Goal: Task Accomplishment & Management: Use online tool/utility

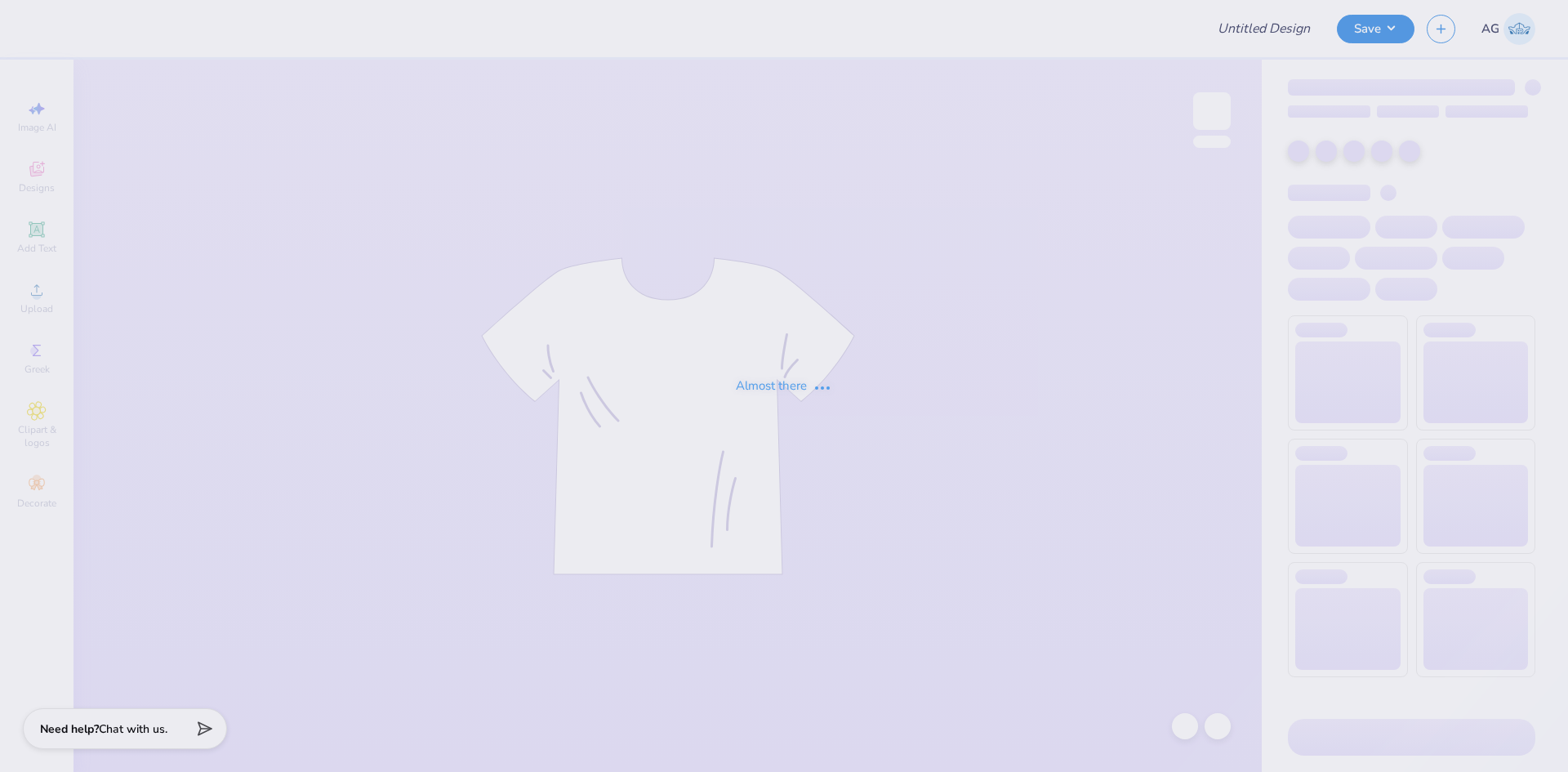
type input "tpa merch drop"
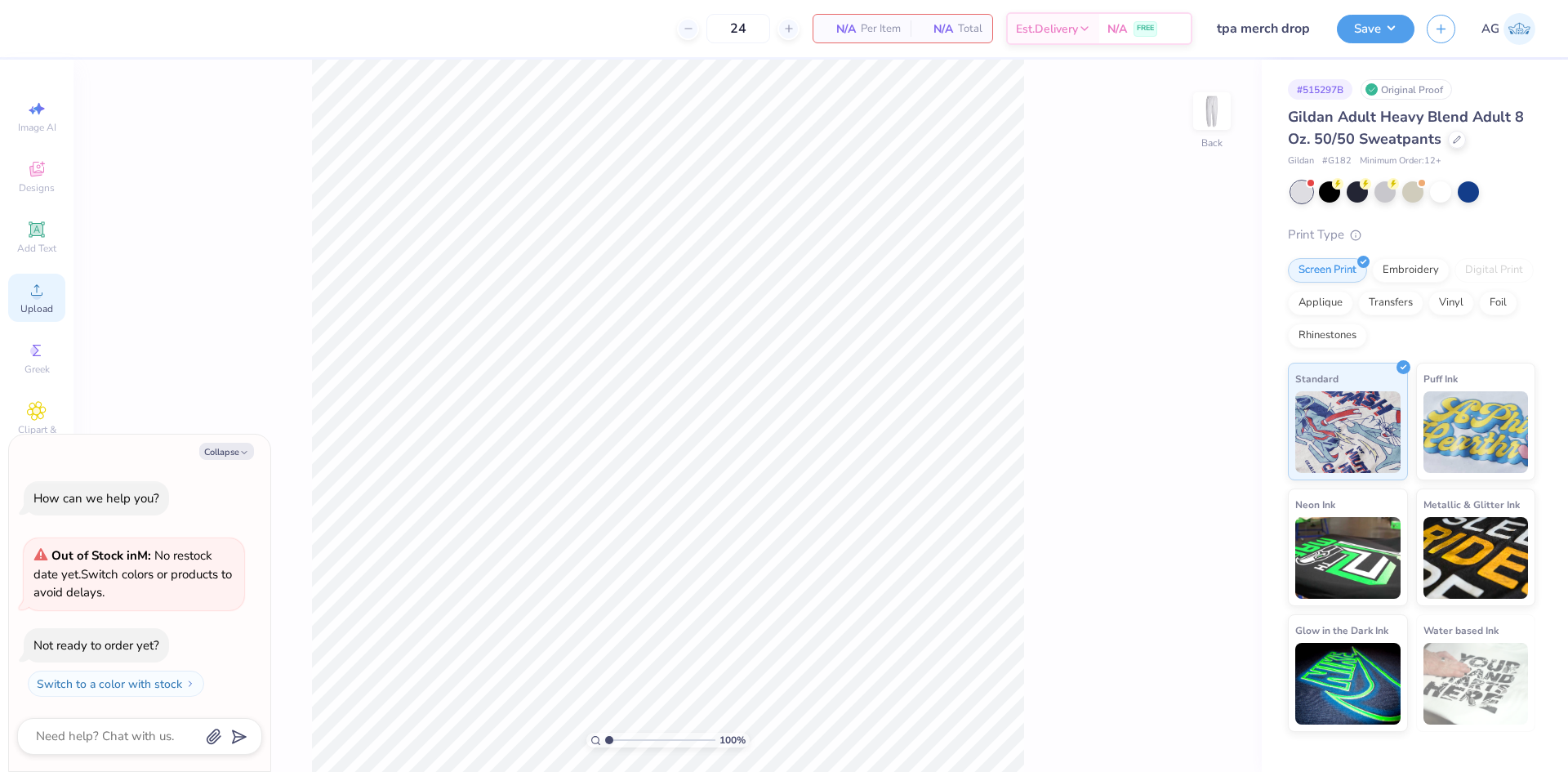
click at [22, 306] on span "Upload" at bounding box center [37, 309] width 33 height 13
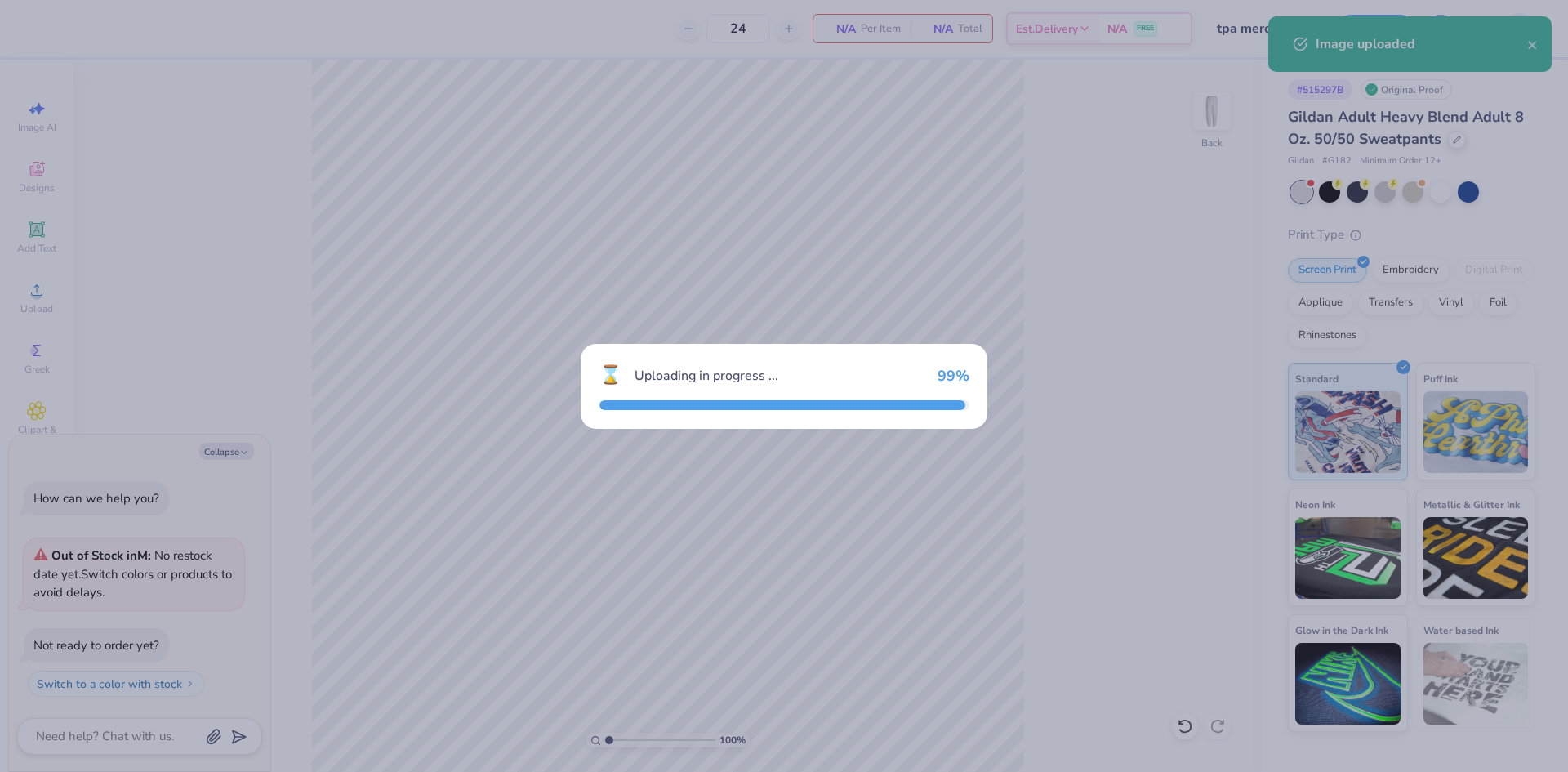
type textarea "x"
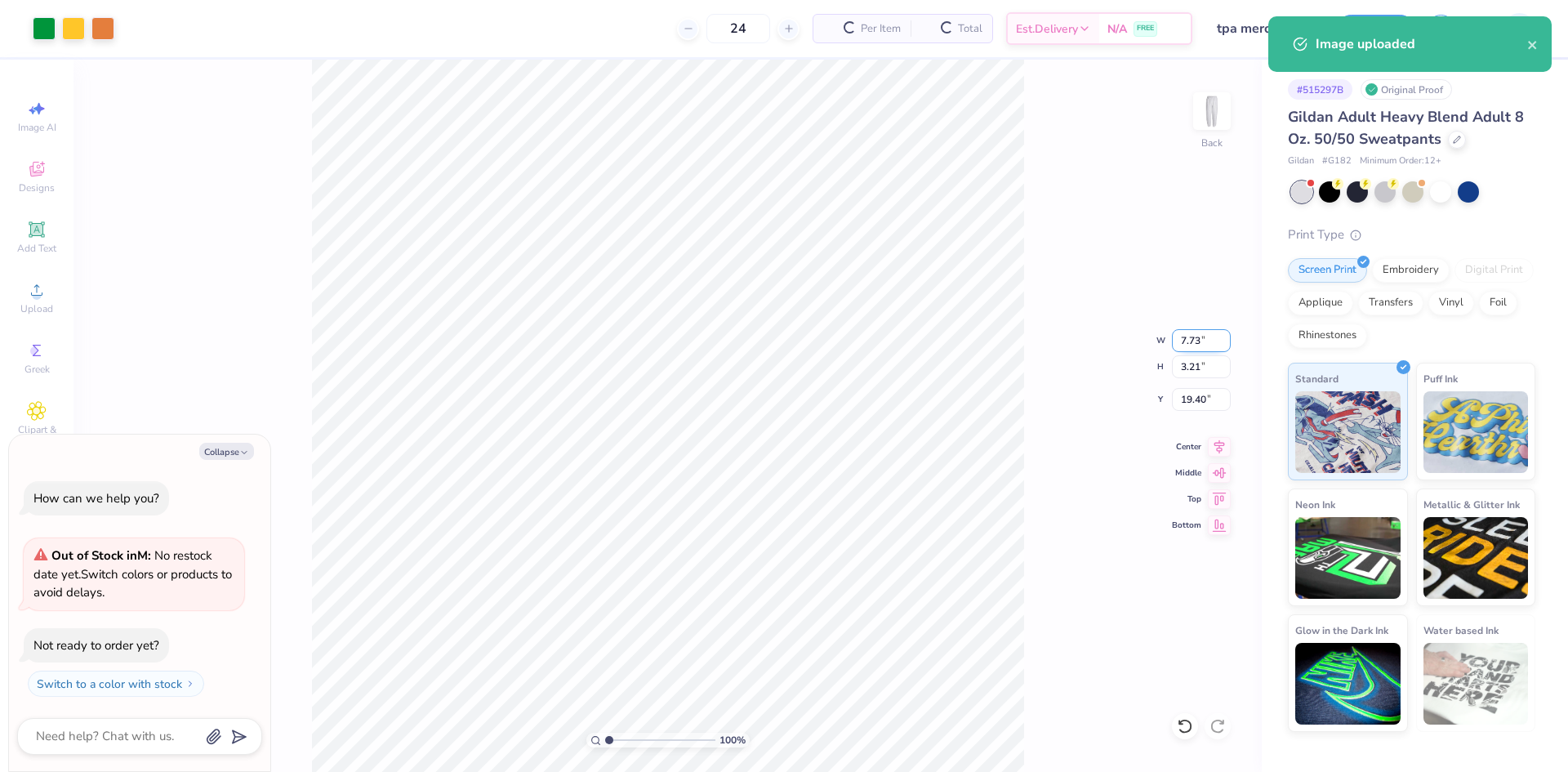
click at [1199, 340] on input "7.73" at bounding box center [1201, 340] width 59 height 22
type input "6"
type textarea "x"
type input "6.00"
type input "2.49"
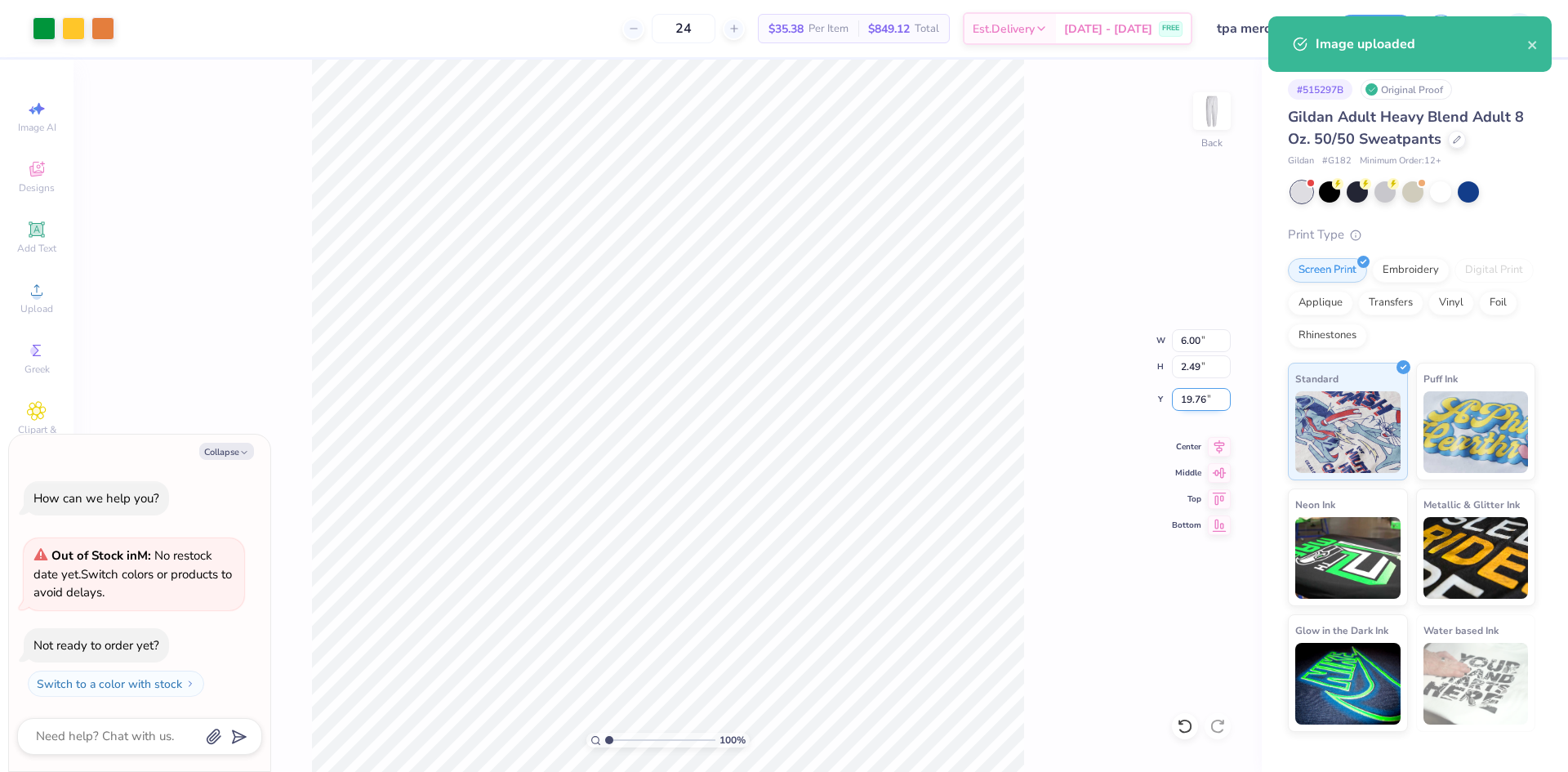
click at [1194, 390] on input "19.76" at bounding box center [1201, 399] width 59 height 22
type input "3.00"
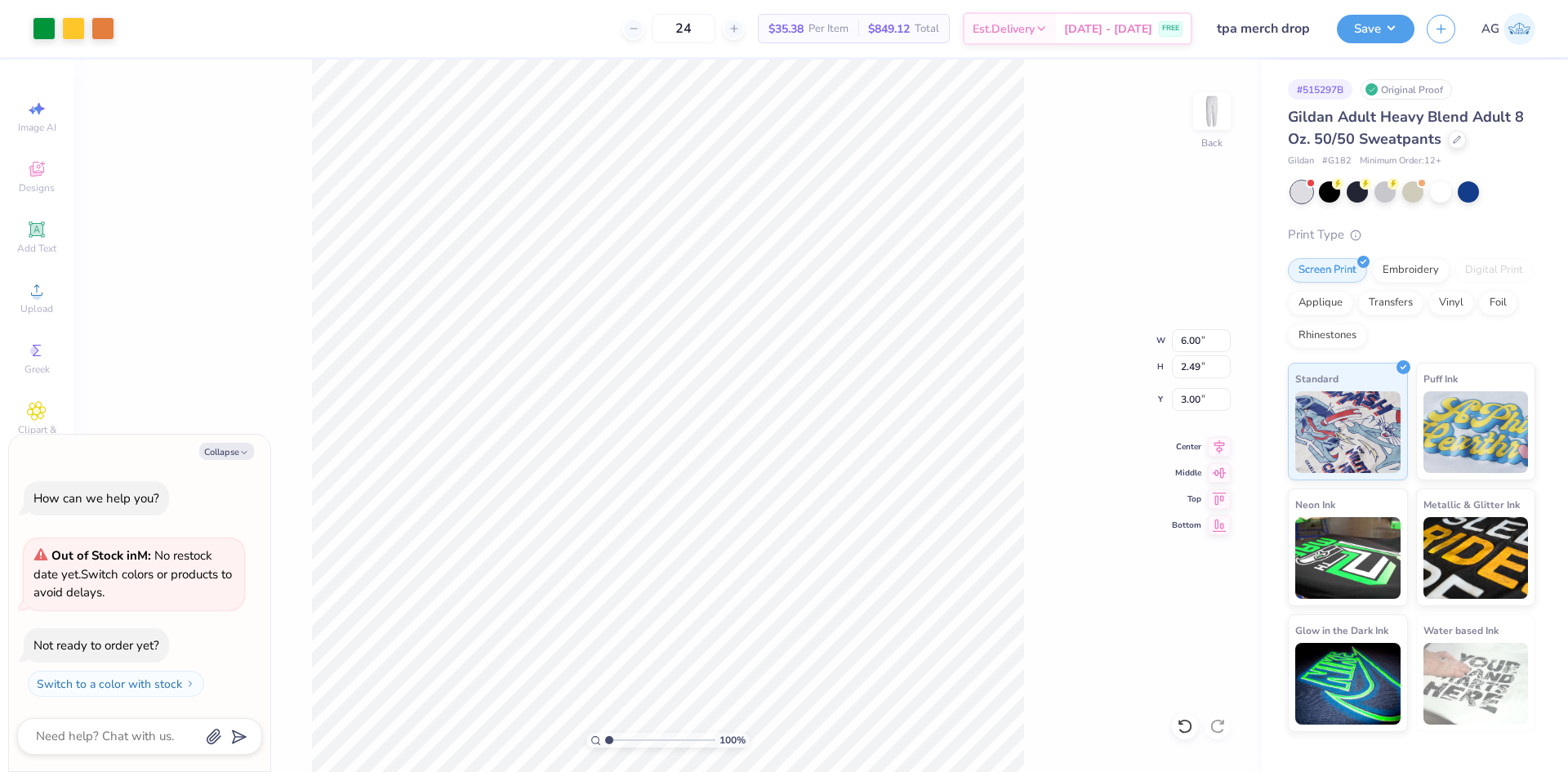
click at [1059, 346] on div "100 % Back W 6.00 6.00 " H 2.49 2.49 " Y 3.00 3.00 " Center Middle Top Bottom" at bounding box center [667, 416] width 1188 height 712
click at [1367, 36] on button "Save" at bounding box center [1375, 26] width 78 height 29
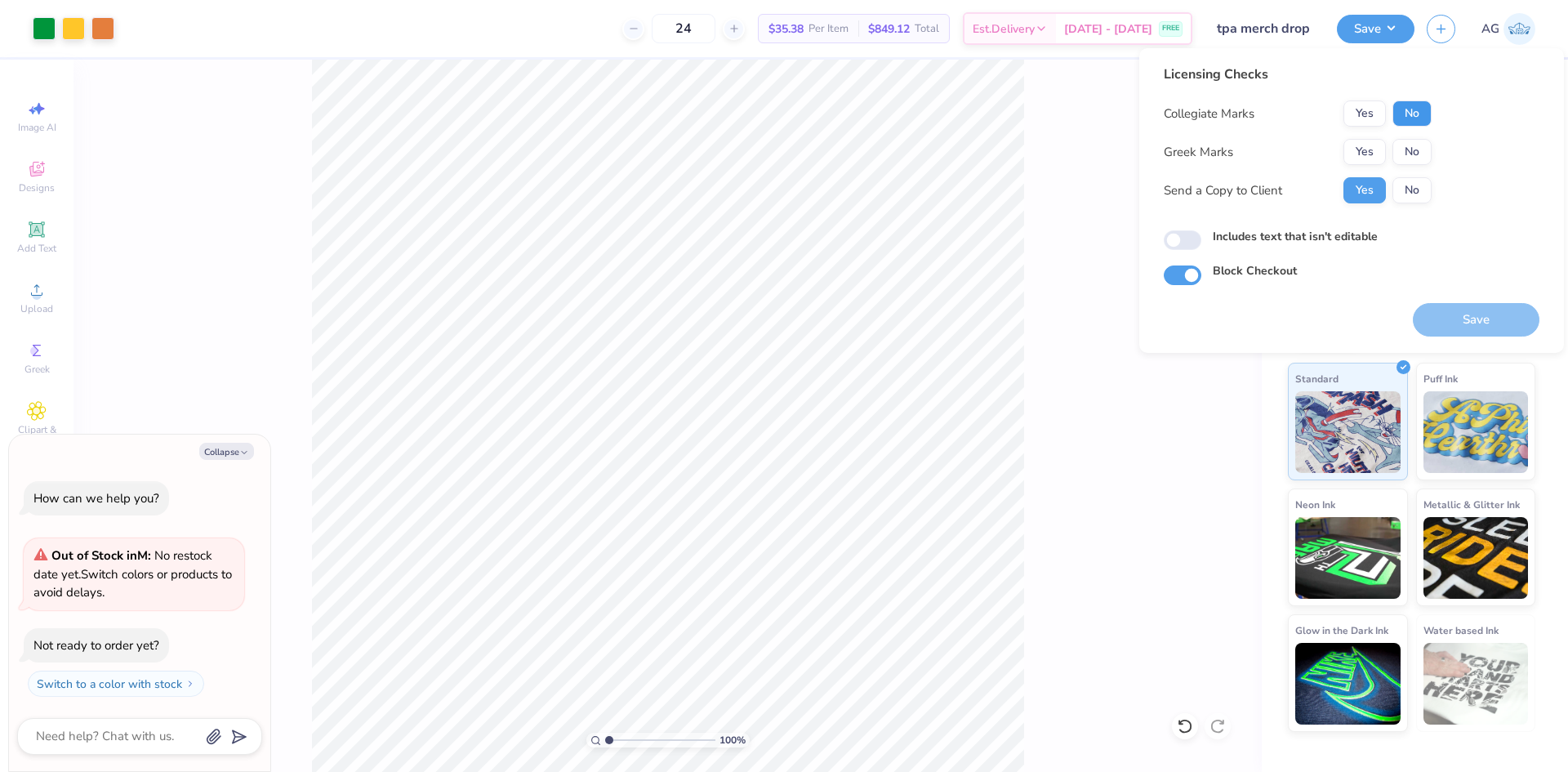
click at [1410, 123] on button "No" at bounding box center [1412, 113] width 39 height 26
click at [1377, 141] on button "Yes" at bounding box center [1364, 152] width 42 height 26
type textarea "x"
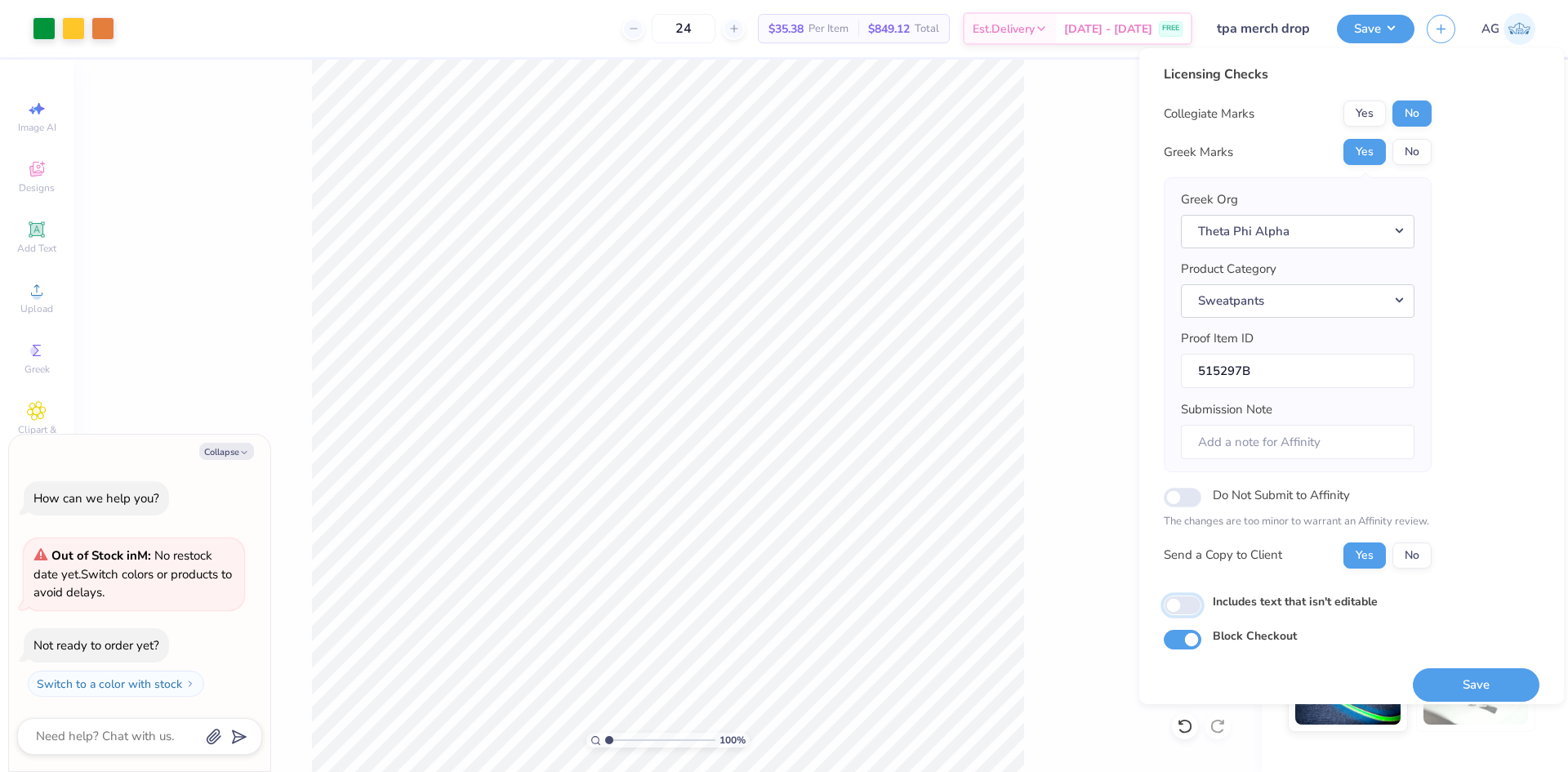
click at [1191, 608] on input "Includes text that isn't editable" at bounding box center [1182, 604] width 37 height 20
checkbox input "true"
type textarea "x"
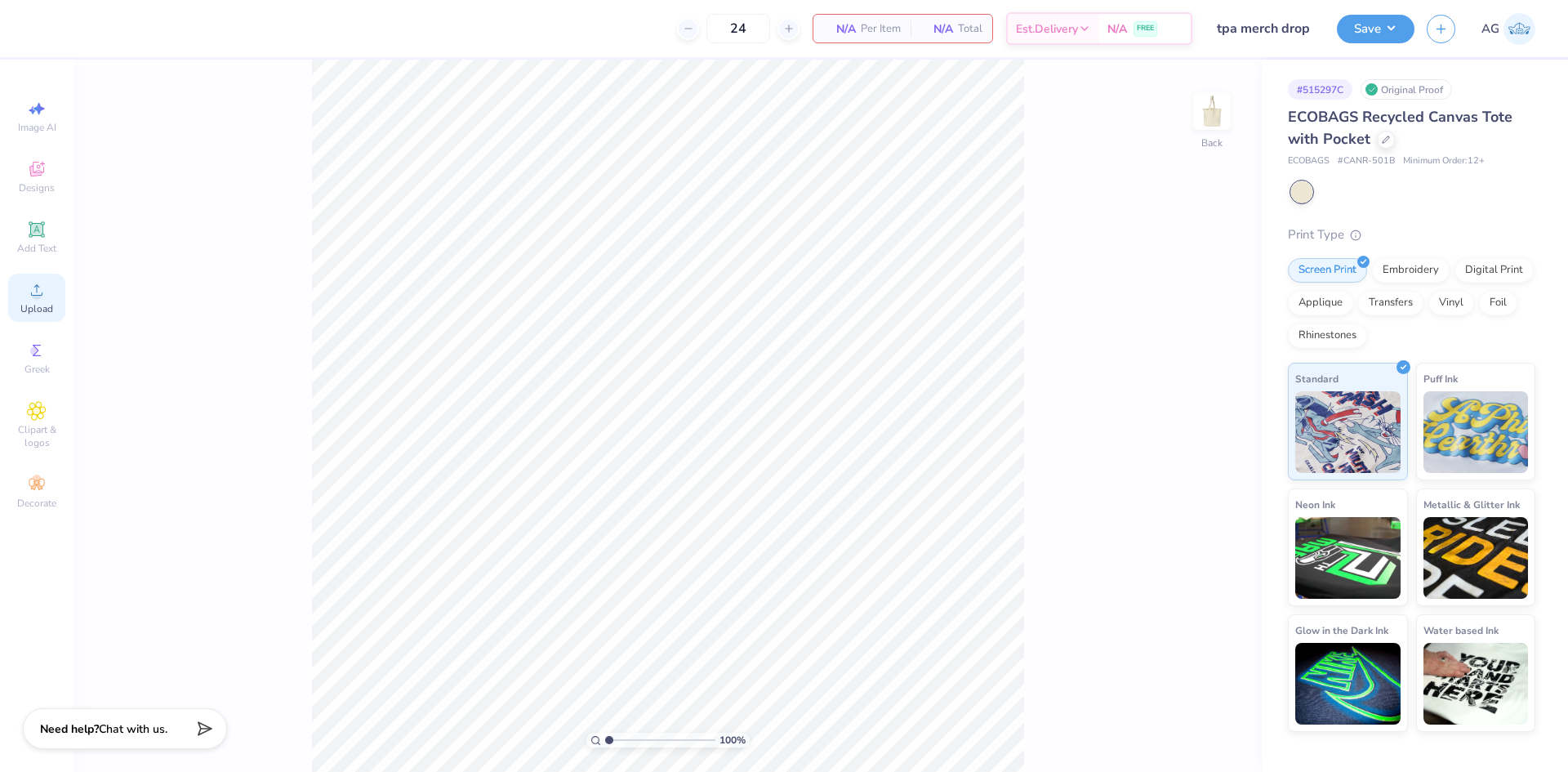
click at [46, 301] on div "Upload" at bounding box center [37, 297] width 57 height 48
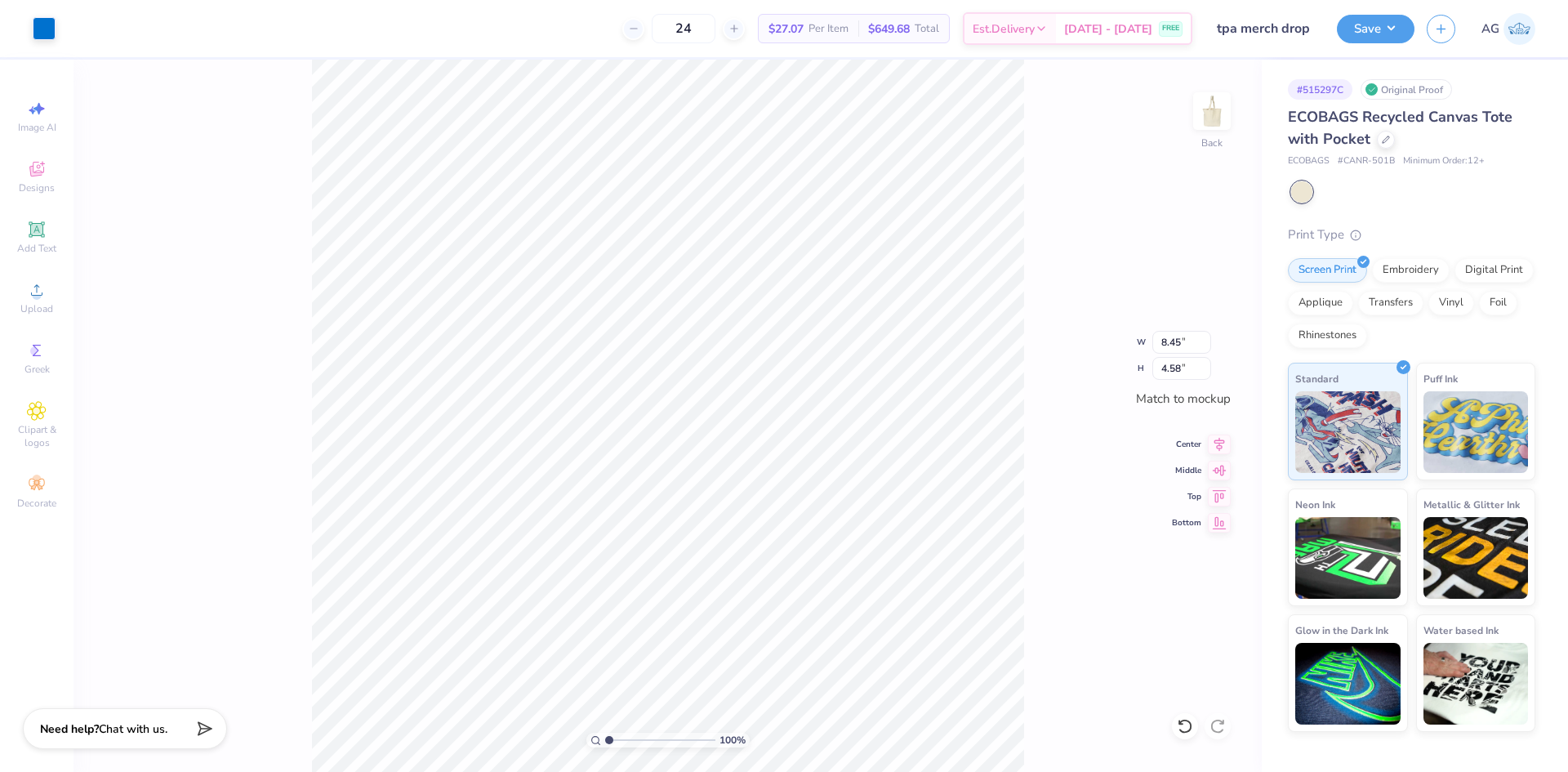
click at [1098, 333] on div "100 % Back W 8.45 8.45 " H 4.58 4.58 " Match to mockup Center Middle Top Bottom" at bounding box center [667, 416] width 1188 height 712
click at [1175, 334] on input "8.45" at bounding box center [1181, 342] width 59 height 22
type input "8.51"
type input "4.62"
click at [1367, 22] on button "Save" at bounding box center [1375, 26] width 78 height 29
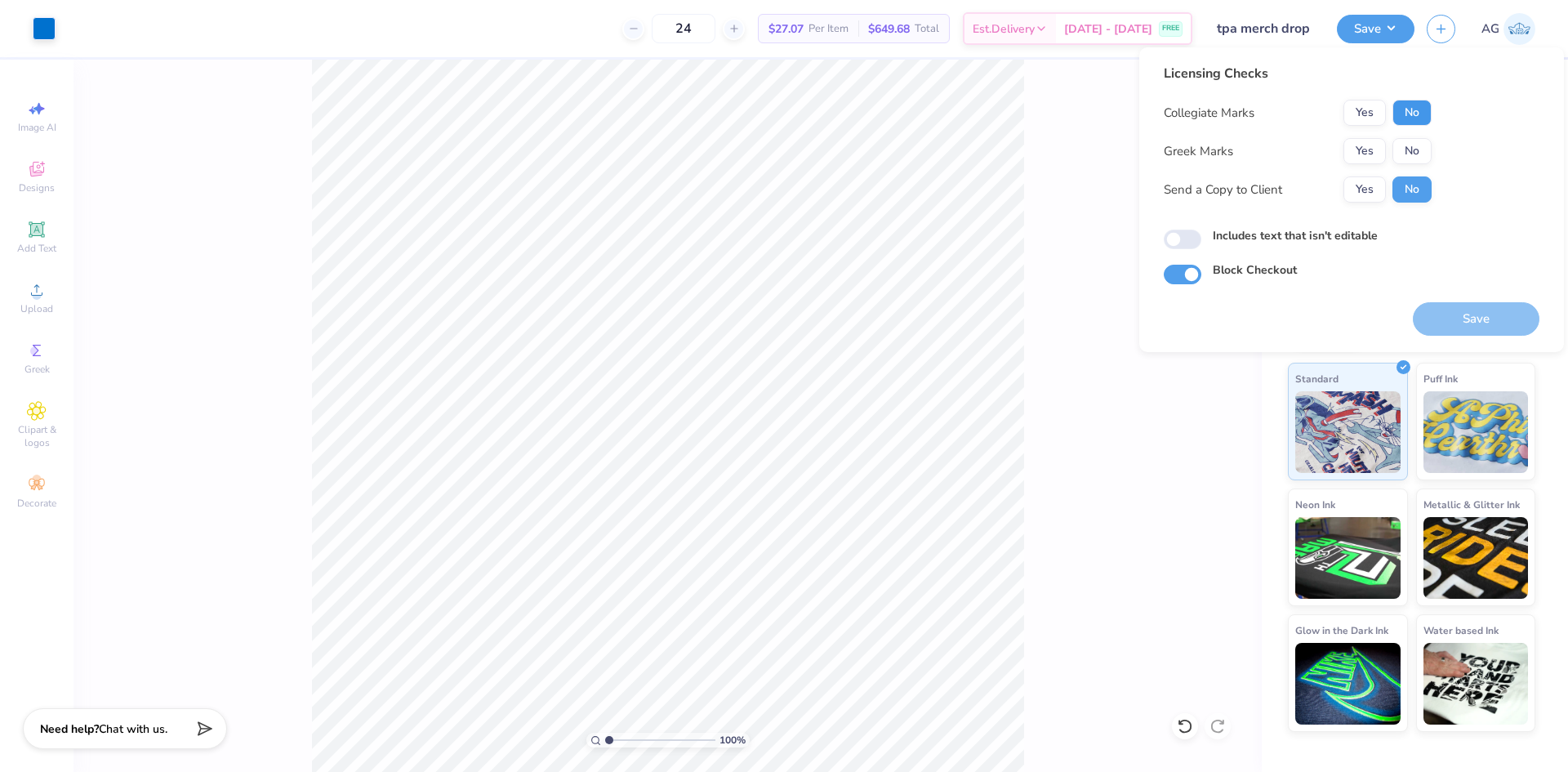
click at [1414, 119] on button "No" at bounding box center [1412, 112] width 39 height 26
click at [1390, 150] on div "Yes No" at bounding box center [1387, 151] width 88 height 26
click at [1383, 150] on button "Yes" at bounding box center [1364, 151] width 42 height 26
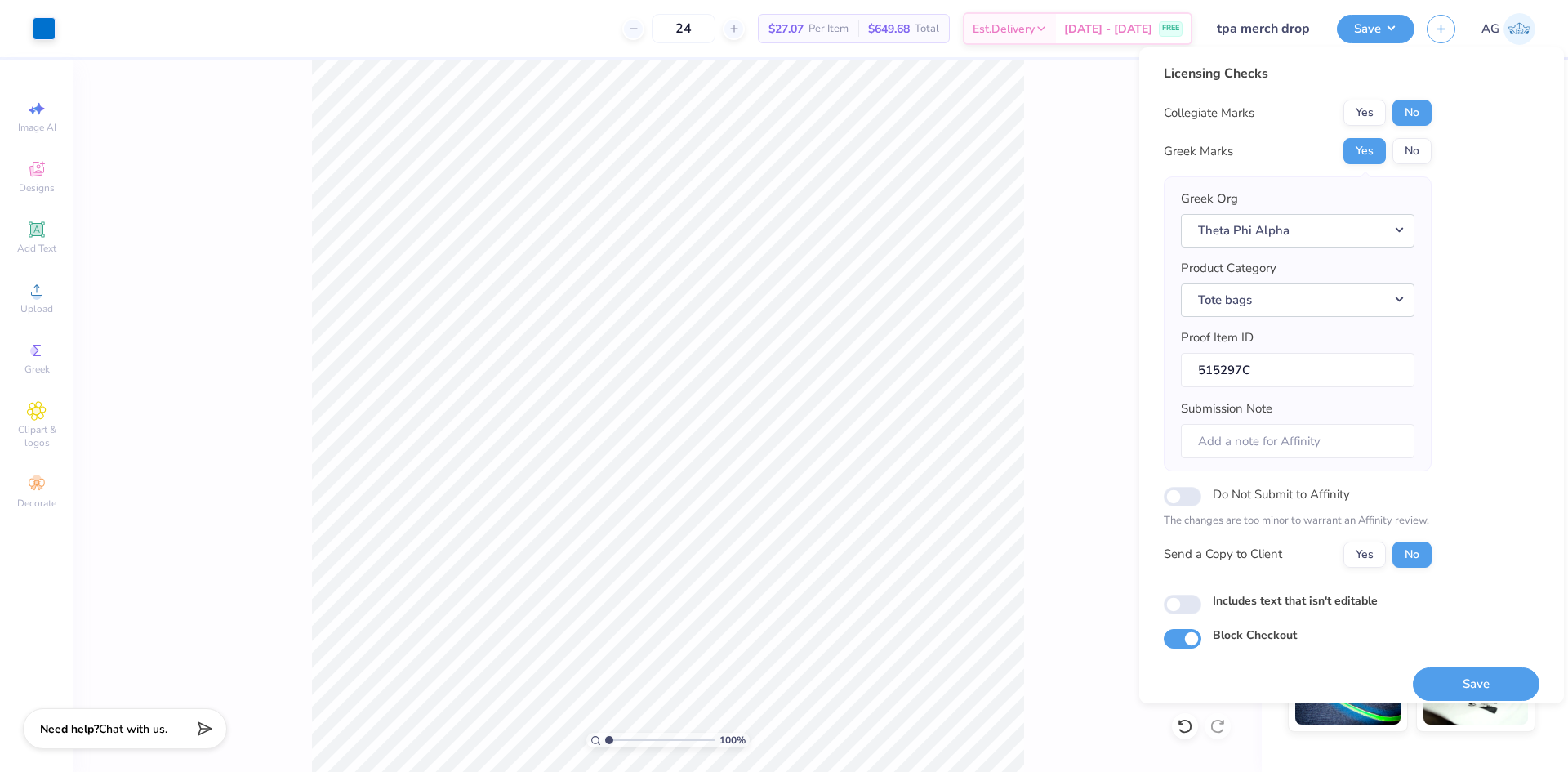
click at [1199, 613] on div "Includes text that isn't editable" at bounding box center [1351, 603] width 376 height 22
click at [1168, 610] on input "Includes text that isn't editable" at bounding box center [1182, 604] width 37 height 20
checkbox input "true"
click at [1454, 690] on button "Save" at bounding box center [1475, 684] width 126 height 34
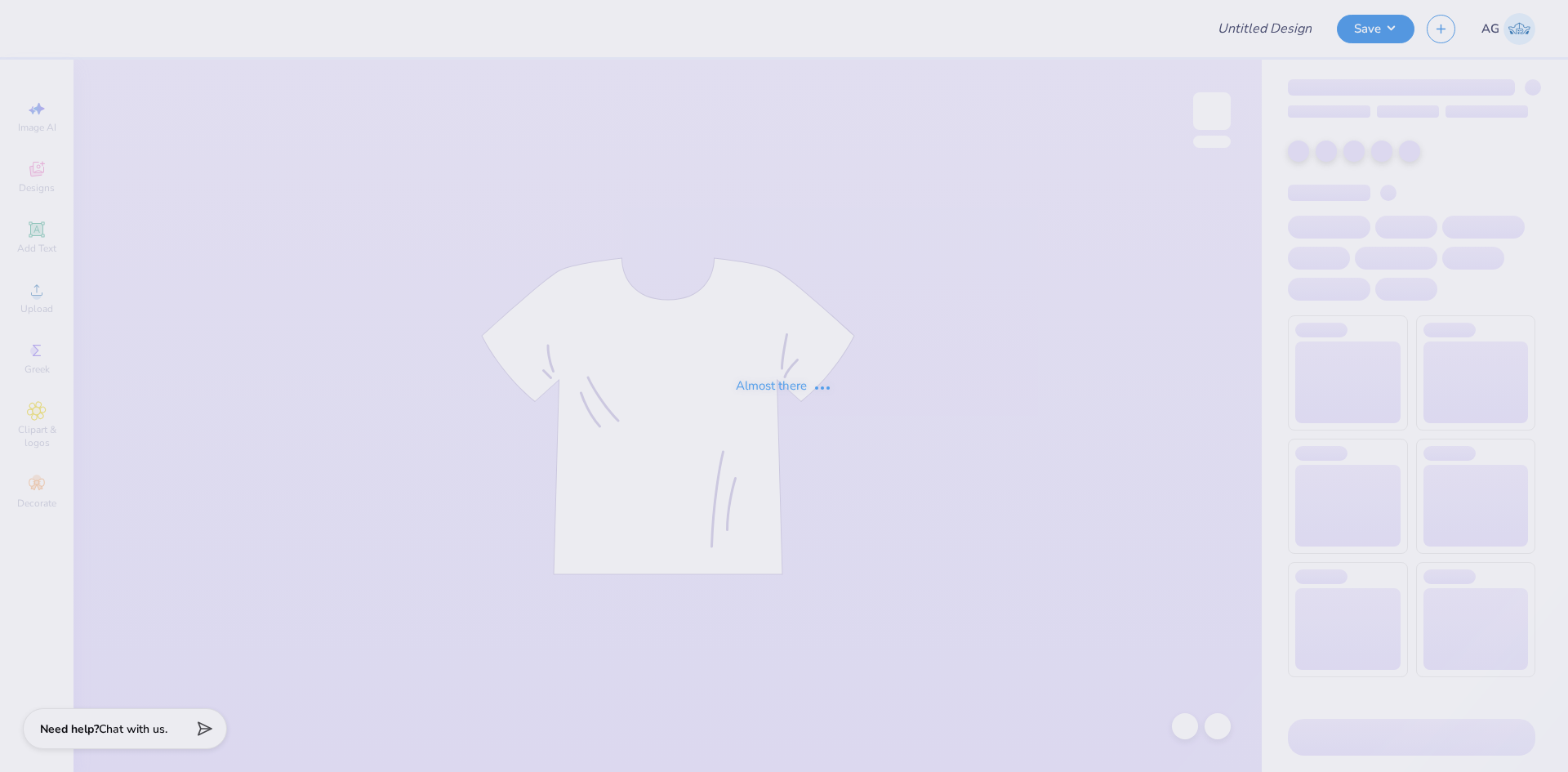
type input "sweatpants 405"
type input "120"
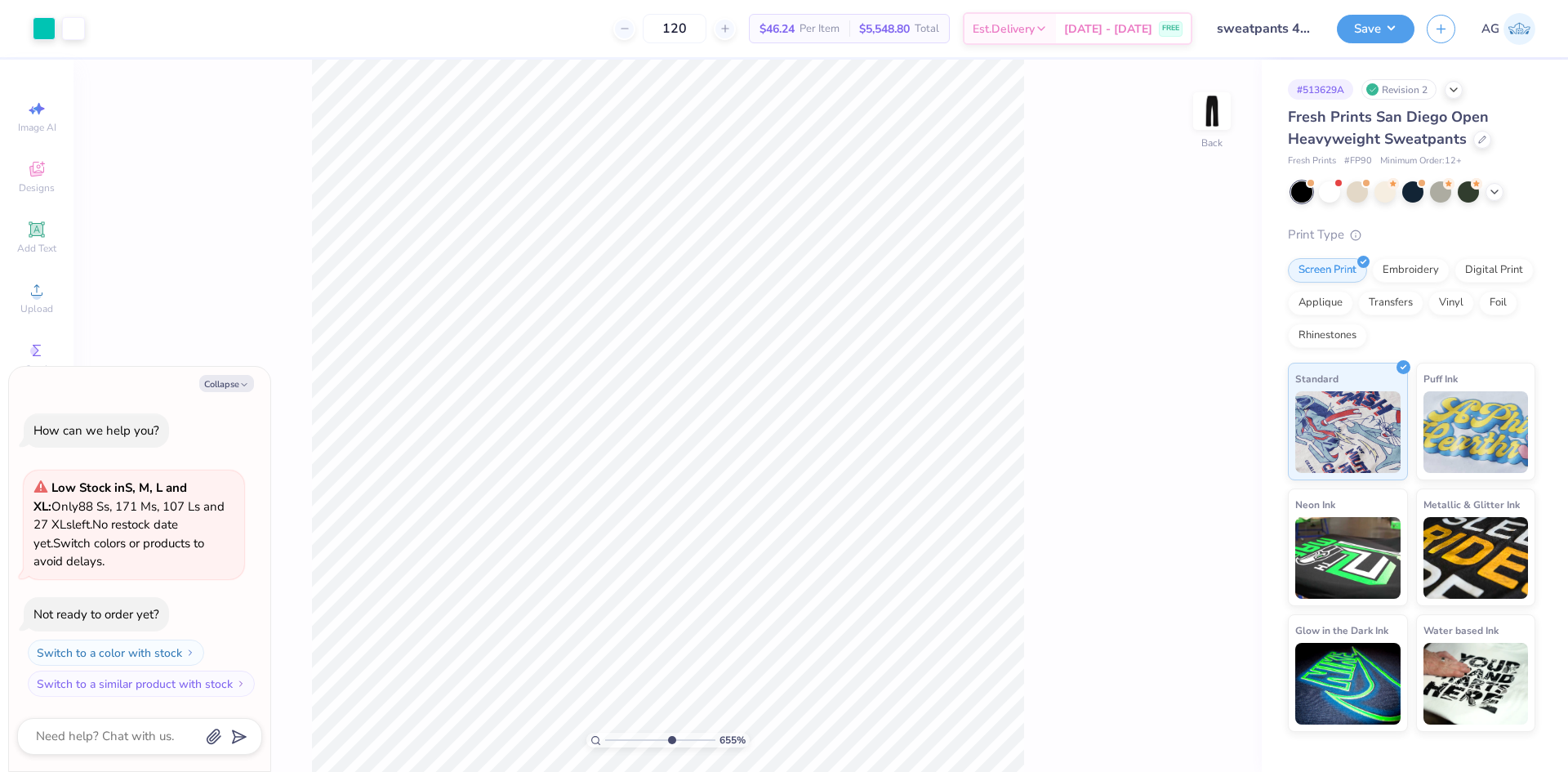
drag, startPoint x: 614, startPoint y: 737, endPoint x: 690, endPoint y: 741, distance: 76.1
type input "7.15"
click at [676, 740] on input "range" at bounding box center [660, 740] width 111 height 15
type textarea "x"
click at [433, 771] on html "Art colors 120 $46.24 Per Item $5,548.80 Total Est. Delivery Sep 16 - 19 FREE D…" at bounding box center [784, 386] width 1568 height 772
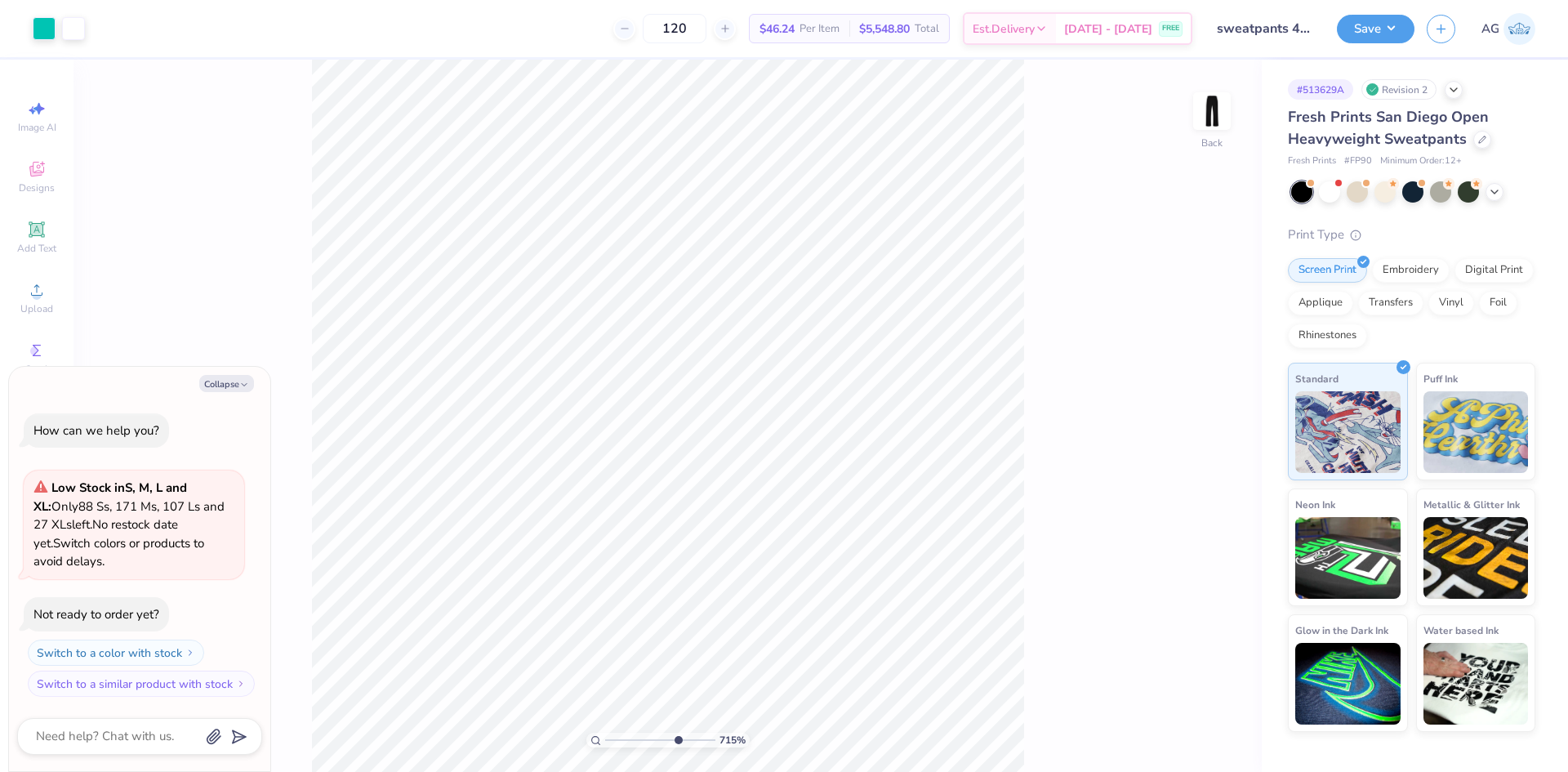
click at [510, 771] on html "Art colors 120 $46.24 Per Item $5,548.80 Total Est. Delivery Sep 16 - 19 FREE D…" at bounding box center [784, 386] width 1568 height 772
click at [442, 771] on html "Art colors 120 $46.24 Per Item $5,548.80 Total Est. Delivery Sep 16 - 19 FREE D…" at bounding box center [784, 386] width 1568 height 772
type input "7.15"
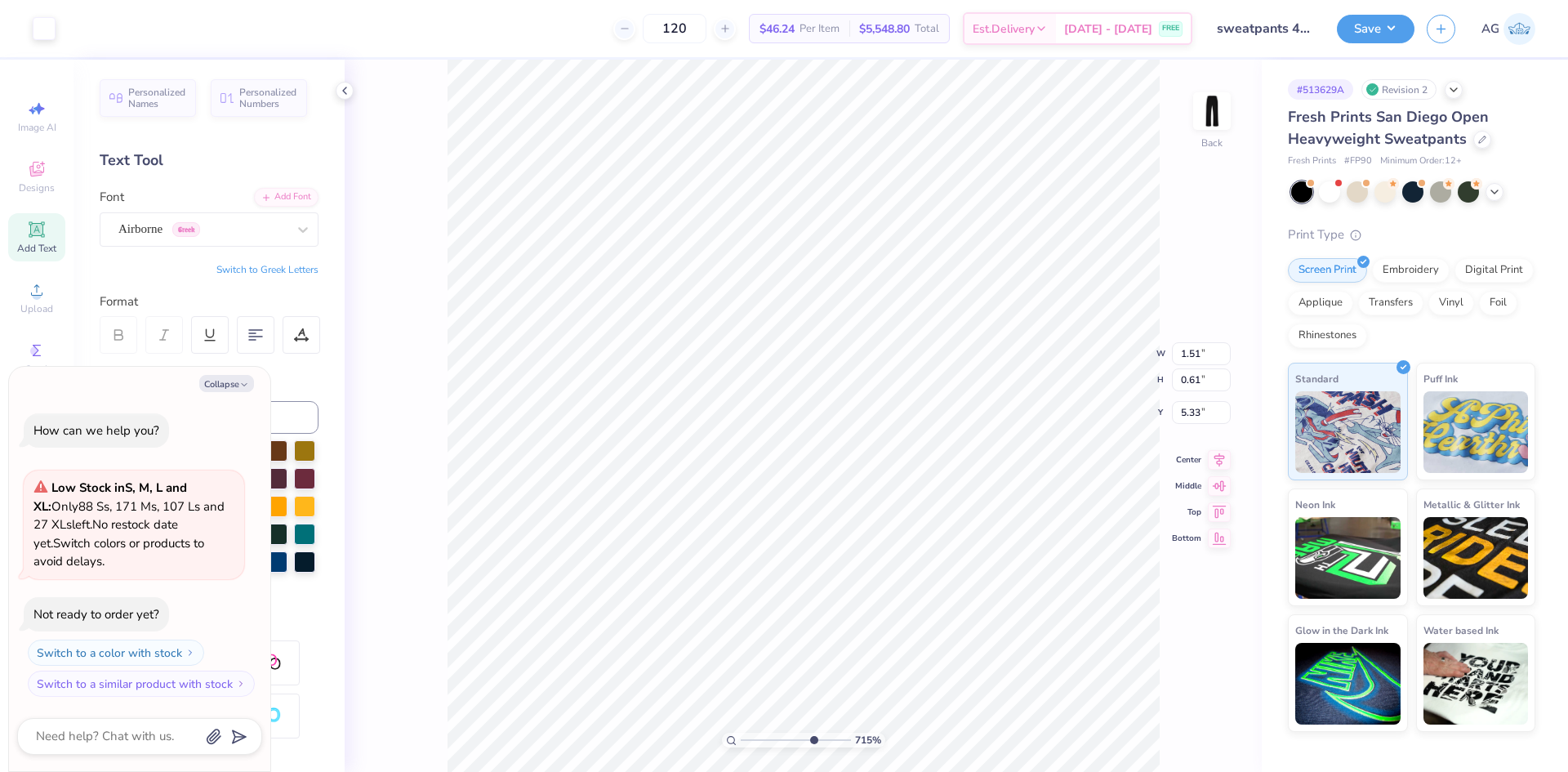
type textarea "x"
type input "7.15"
type textarea "x"
type input "5.98"
type input "0.60"
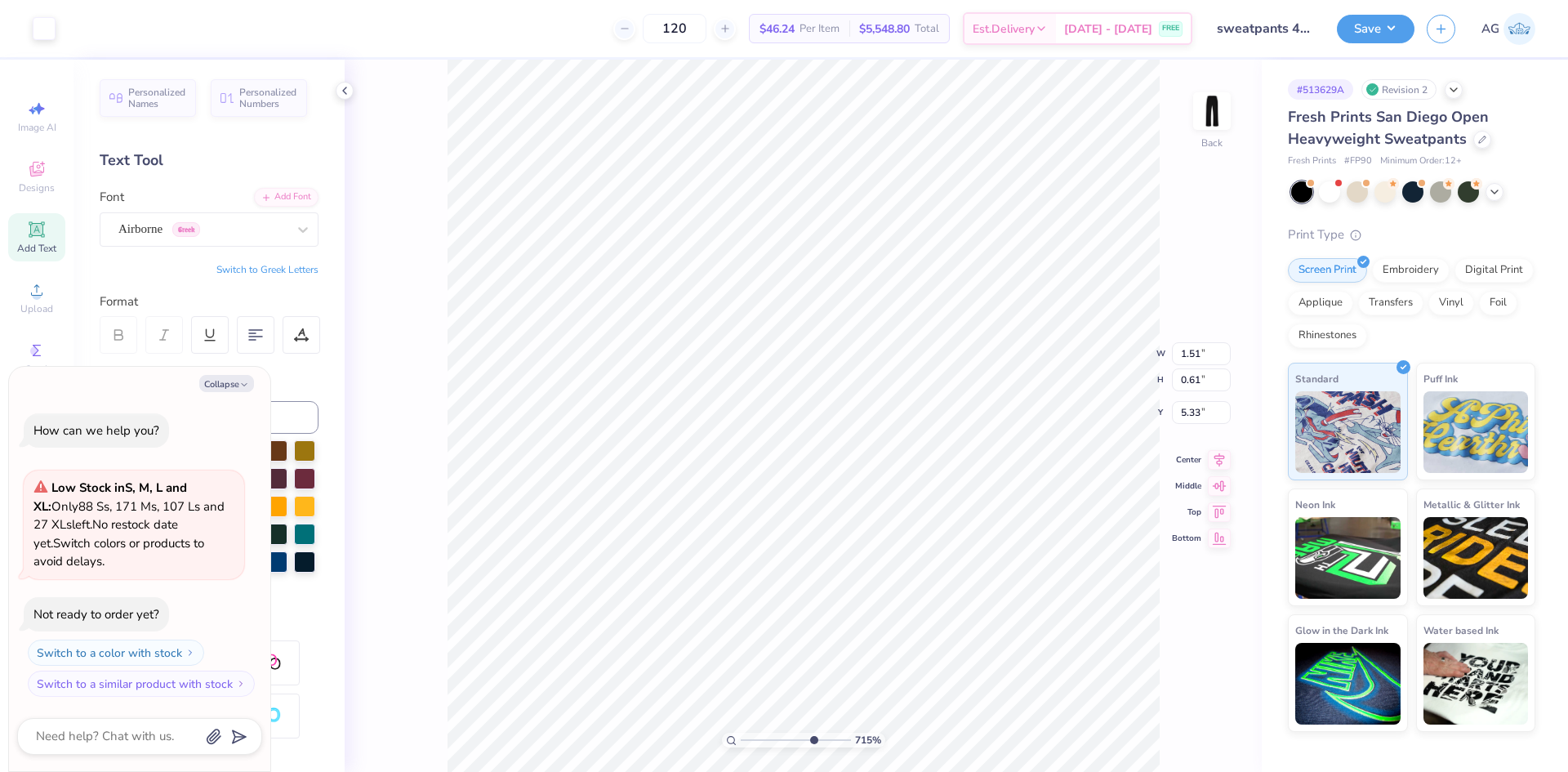
type input "5.88"
type input "7.15"
type textarea "x"
type input "6.09"
type input "7.15"
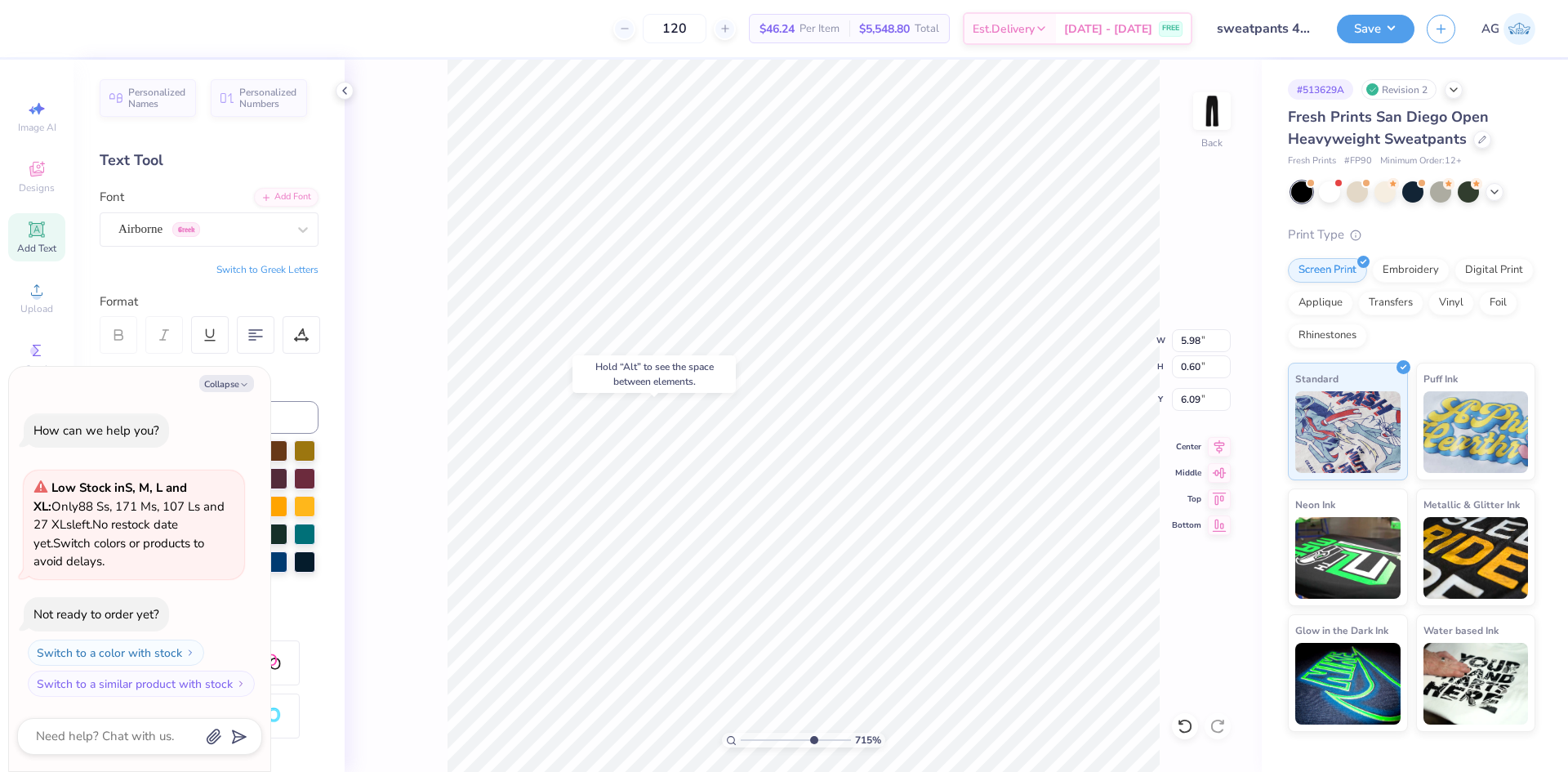
type textarea "x"
type input "7.15"
type textarea "x"
type input "5.94"
click at [1224, 443] on icon at bounding box center [1219, 444] width 22 height 20
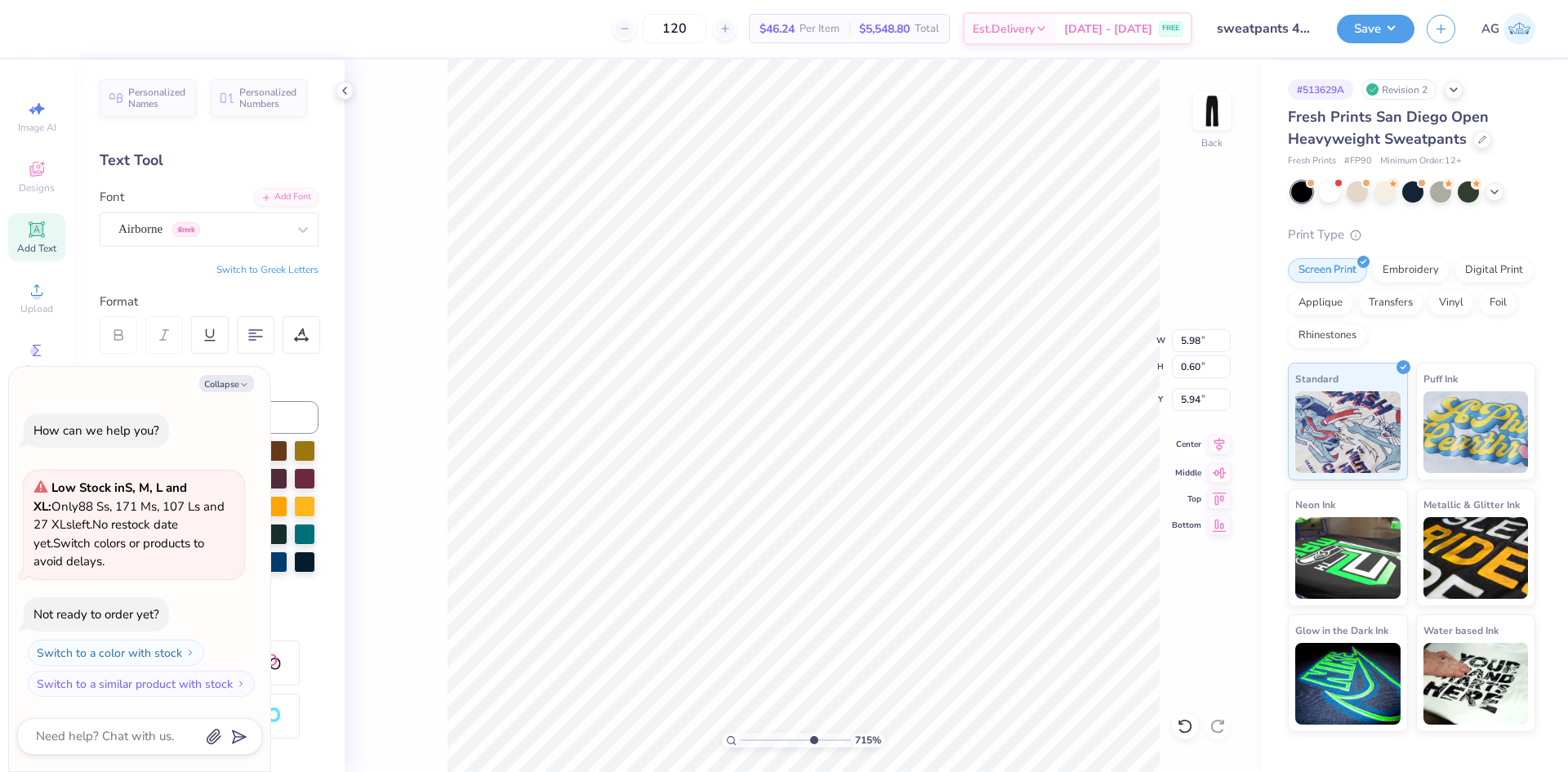
type input "7.15"
type textarea "x"
type input "7.15"
type textarea "x"
type input "1.51"
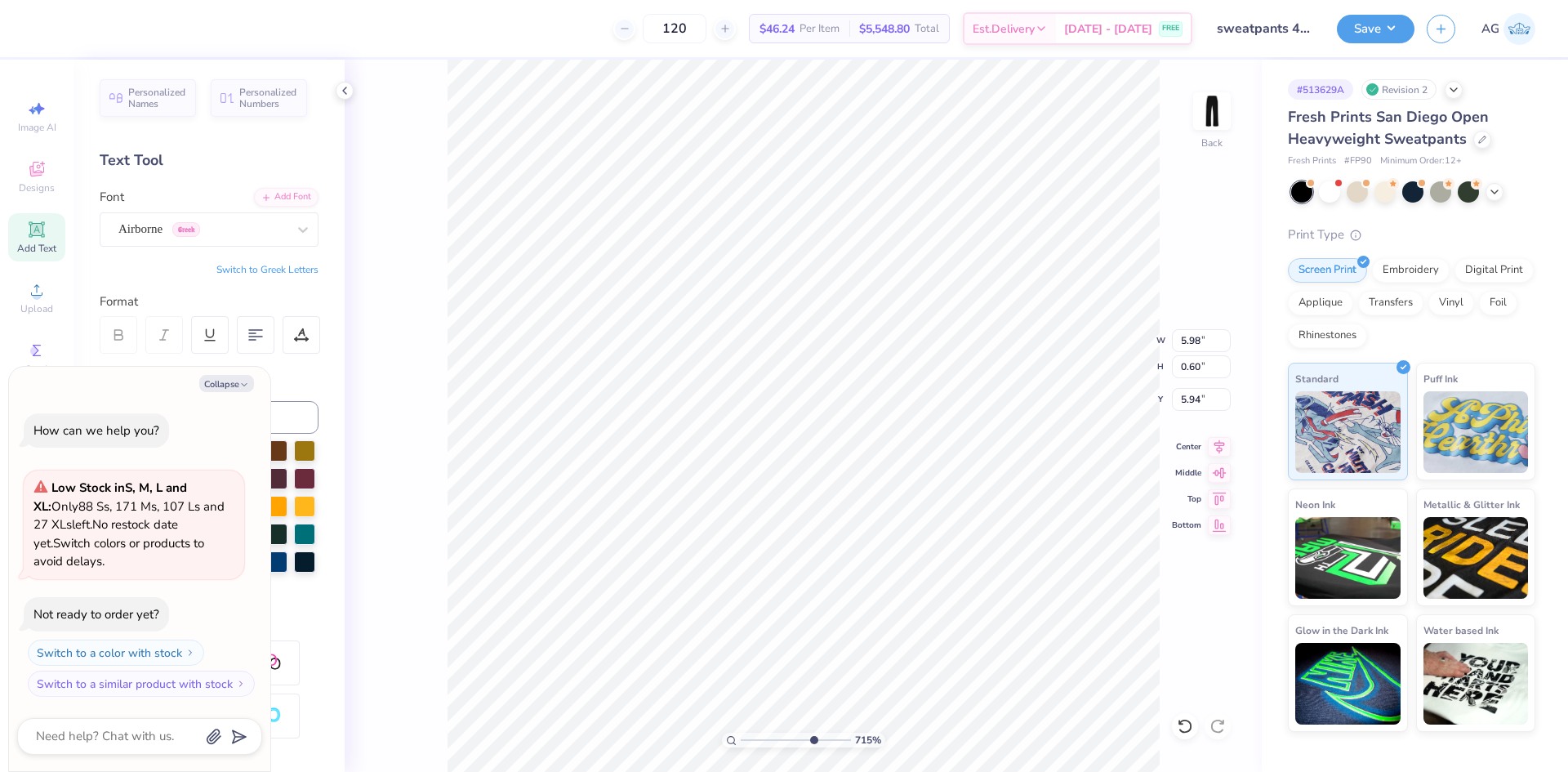
type input "0.61"
type input "5.33"
click at [1219, 442] on icon at bounding box center [1219, 444] width 22 height 20
type input "7.15"
type textarea "x"
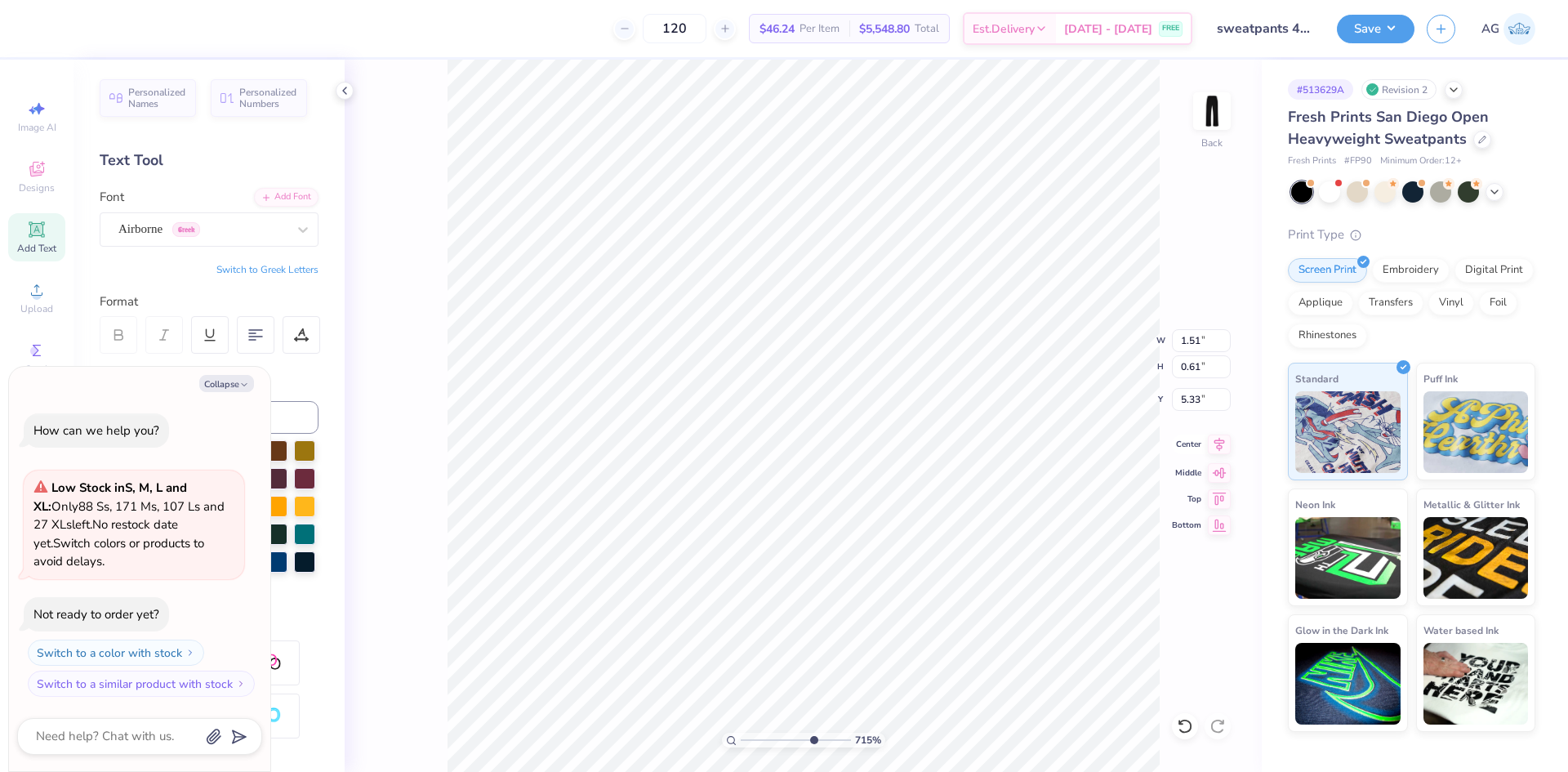
type input "6.19"
type input "3.18"
type input "2.23"
click at [1207, 439] on icon at bounding box center [1219, 444] width 22 height 20
type input "7.15"
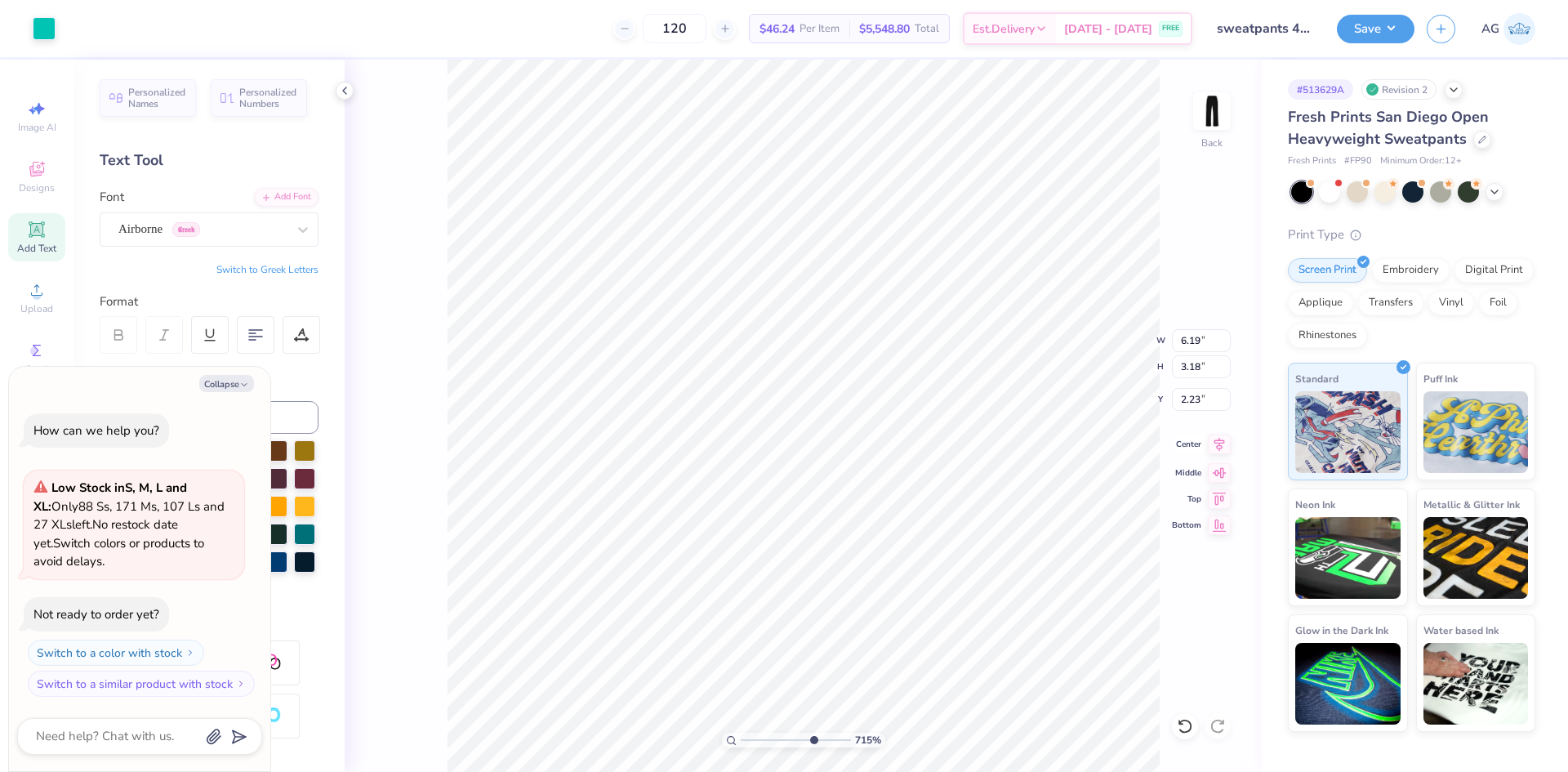
type textarea "x"
type input "7.15"
type textarea "x"
type input "7.15"
type textarea "x"
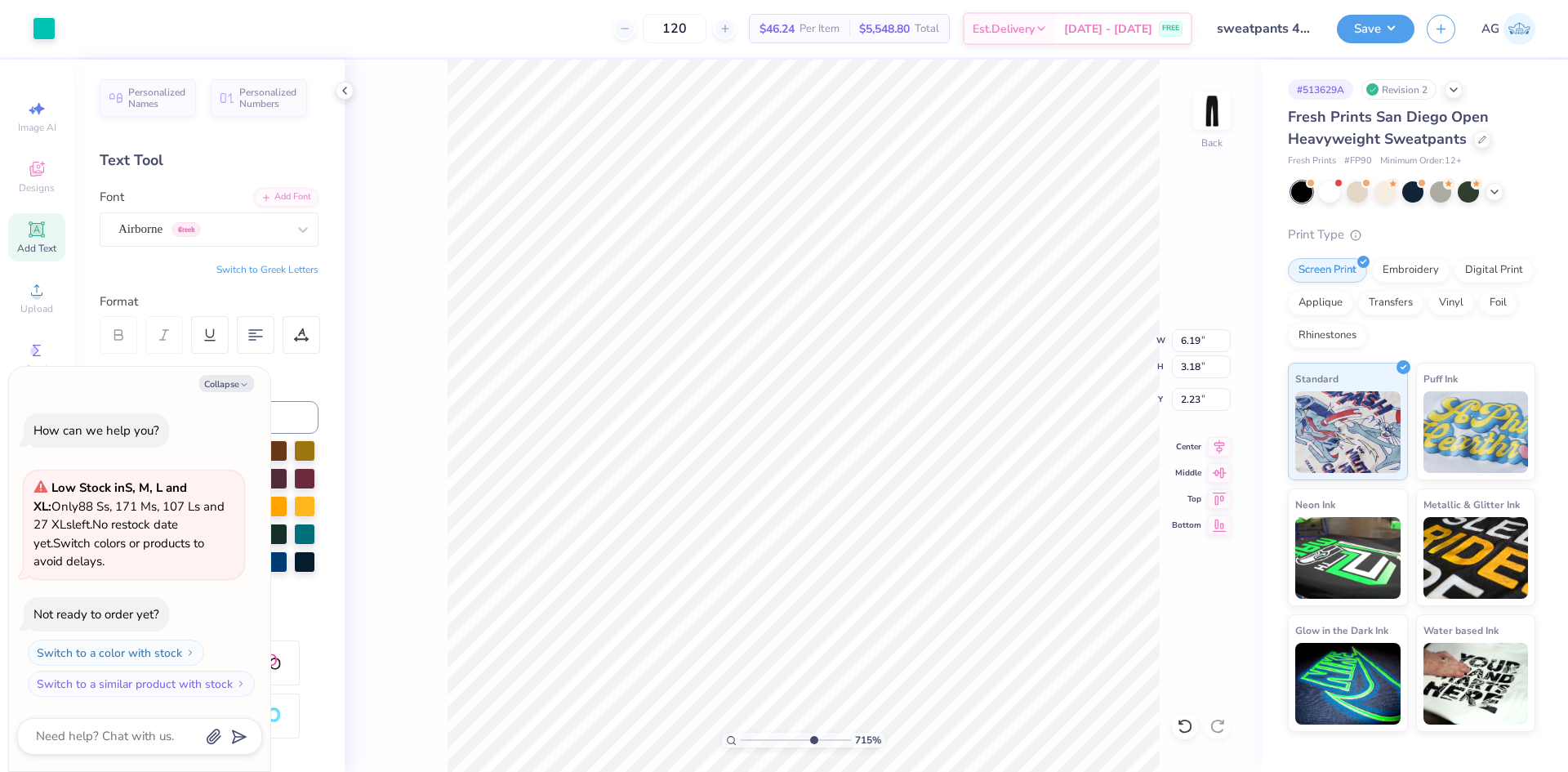
type input "2.15"
type input "7.15"
type textarea "x"
type input "7.15"
type textarea "x"
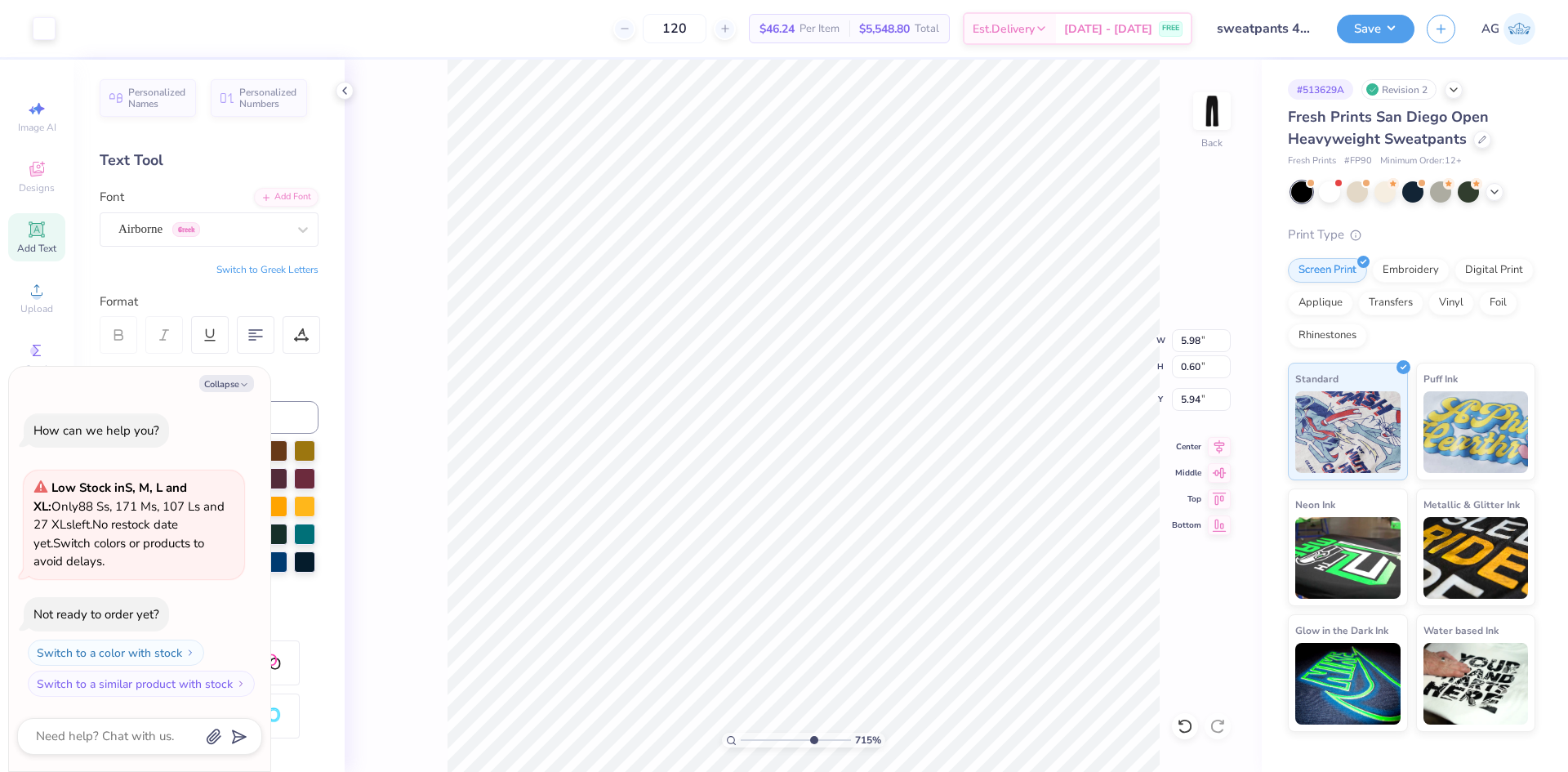
type input "7.15"
type textarea "x"
type input "6.08"
type input "7.15"
type textarea "x"
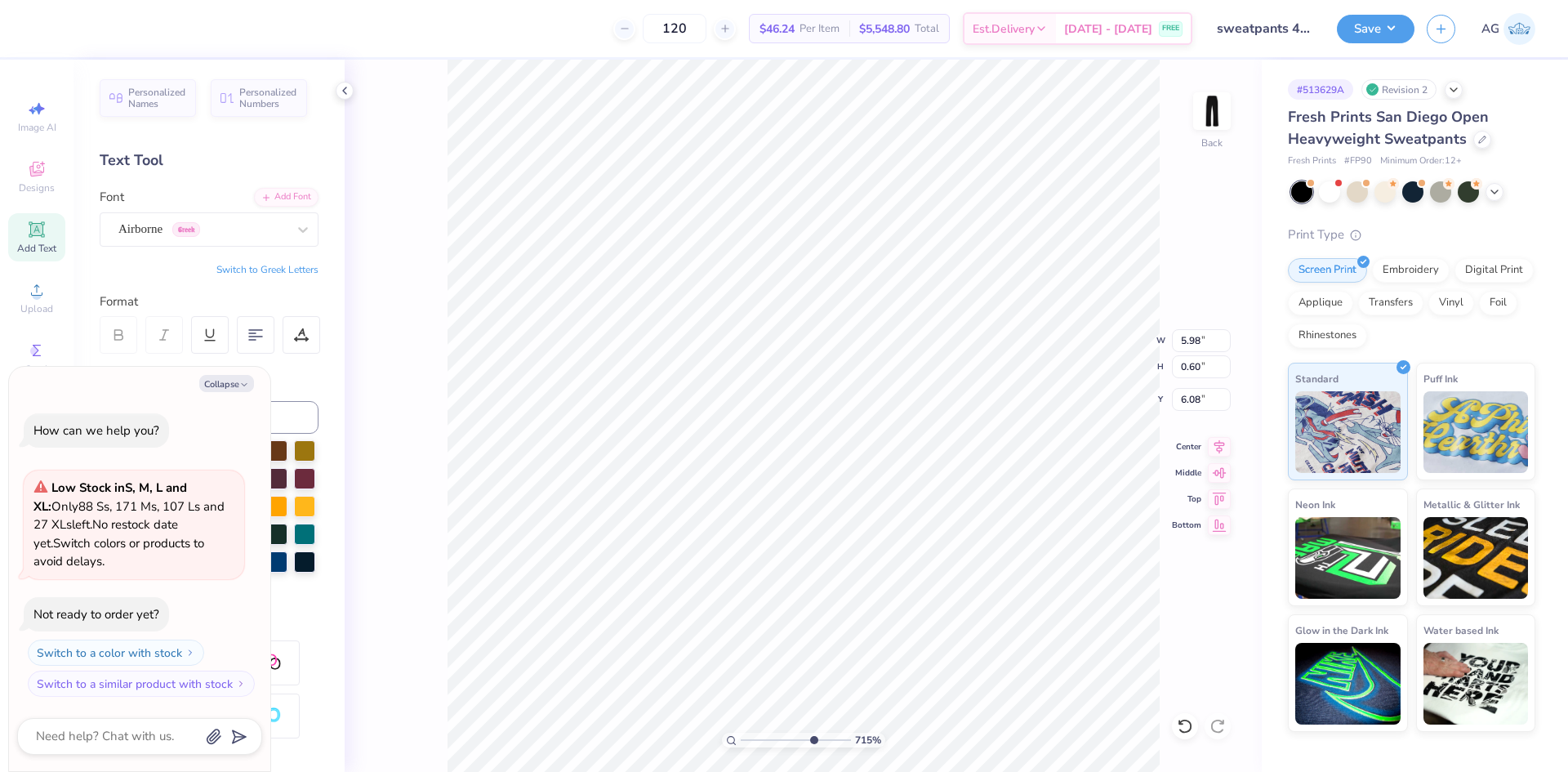
type input "1.51"
type input "0.61"
type input "5.33"
type input "7.15"
type textarea "x"
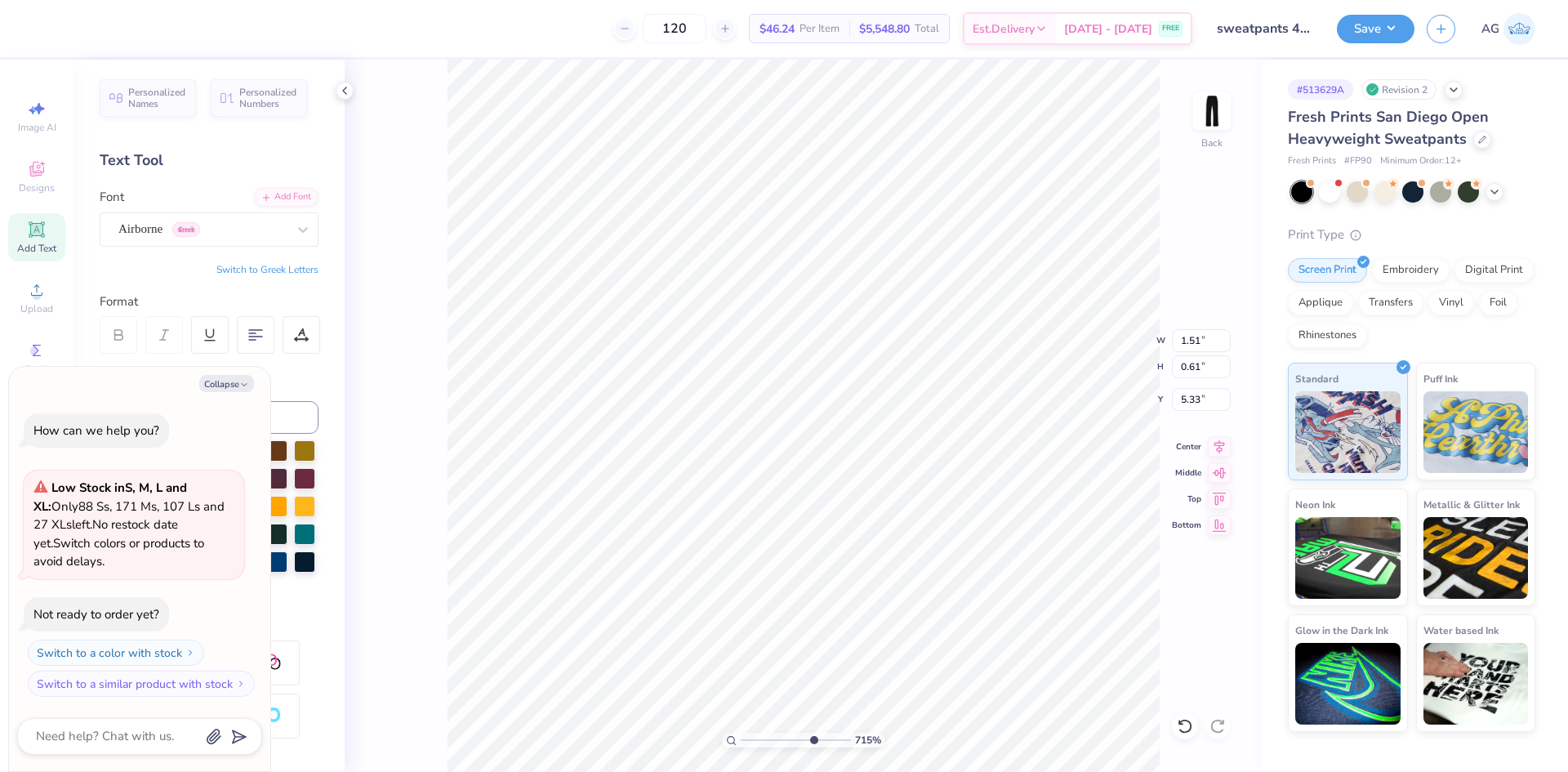
type input "5.39"
click at [234, 381] on button "Collapse" at bounding box center [227, 383] width 54 height 17
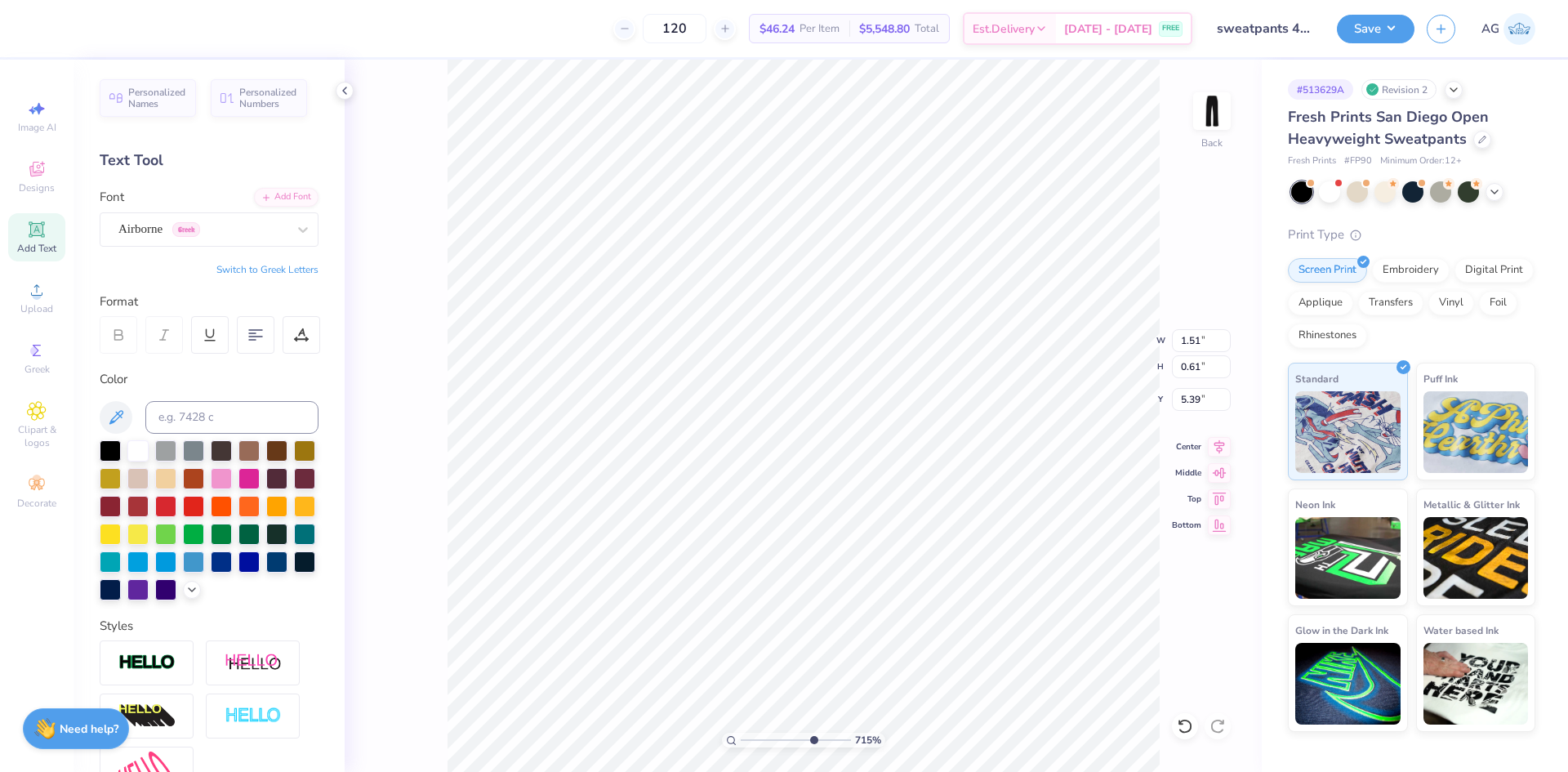
type textarea "x"
click at [283, 200] on div "Add Font" at bounding box center [286, 196] width 65 height 19
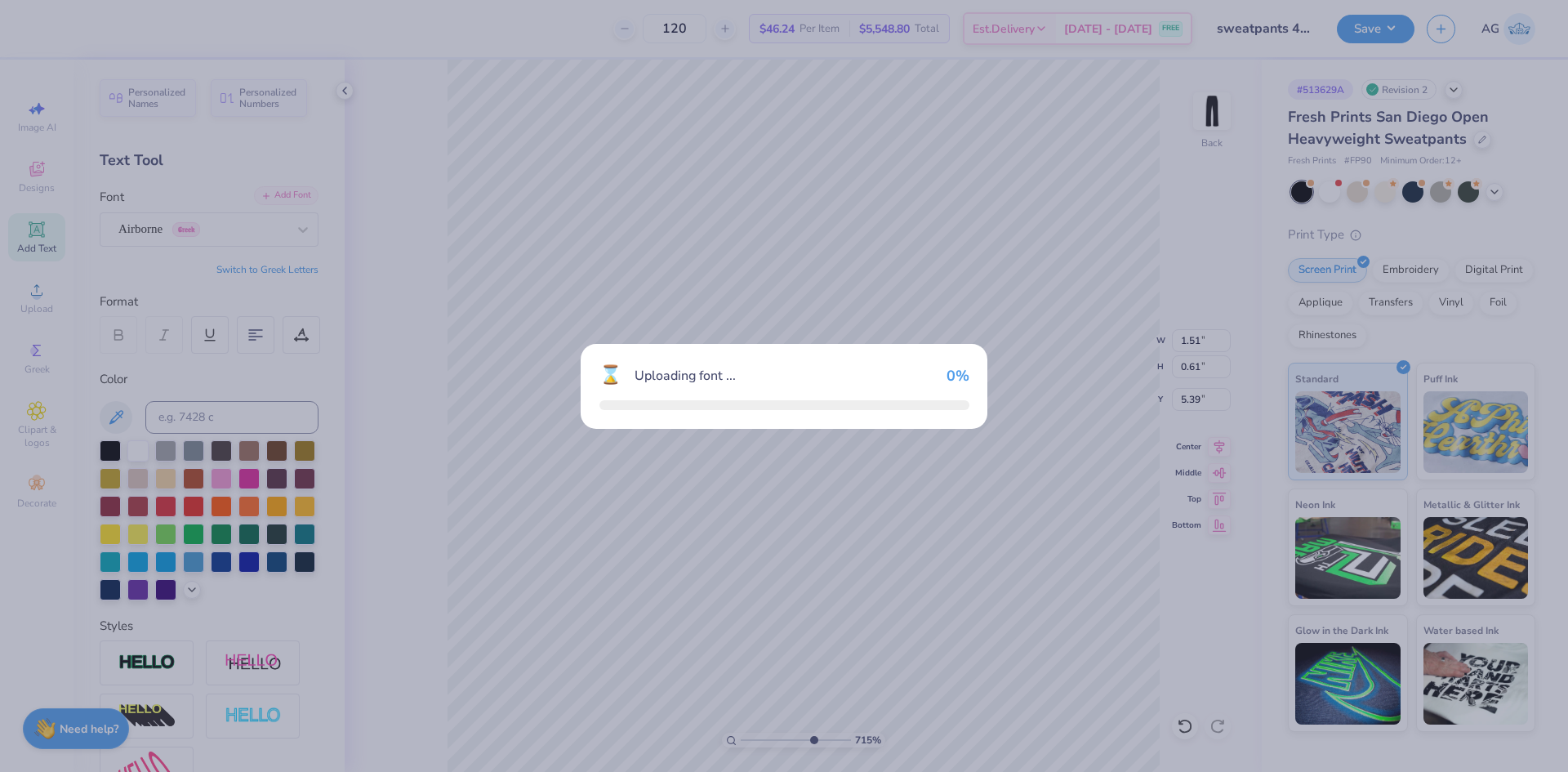
click at [208, 64] on div "⌛ Uploading font ... 0 %" at bounding box center [784, 386] width 1568 height 772
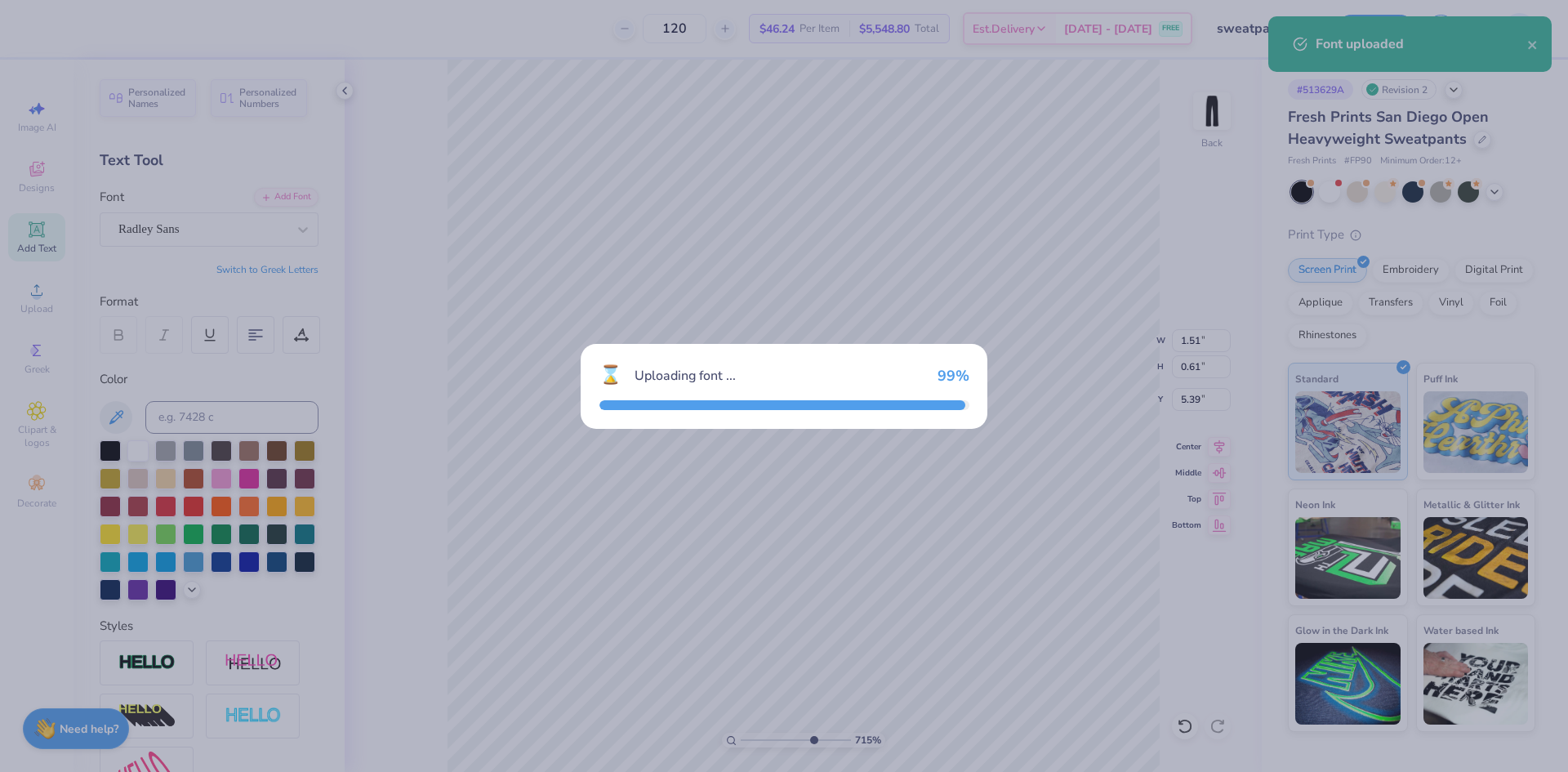
type input "7.15"
type input "1.21"
type input "0.54"
type input "5.42"
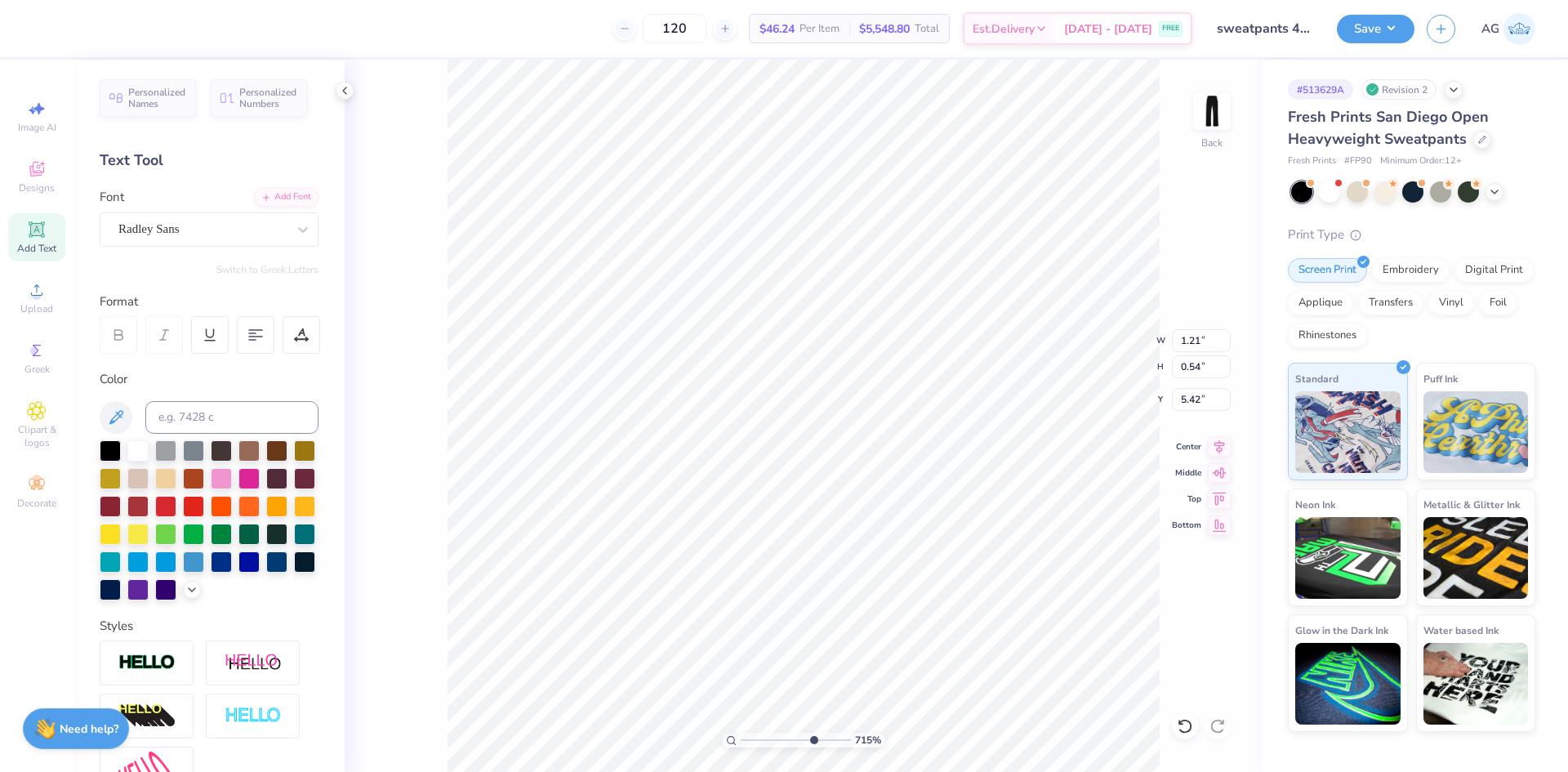
type input "7.15"
type input "1.96"
type input "0.88"
click at [1215, 450] on icon at bounding box center [1219, 444] width 22 height 20
type input "7.15"
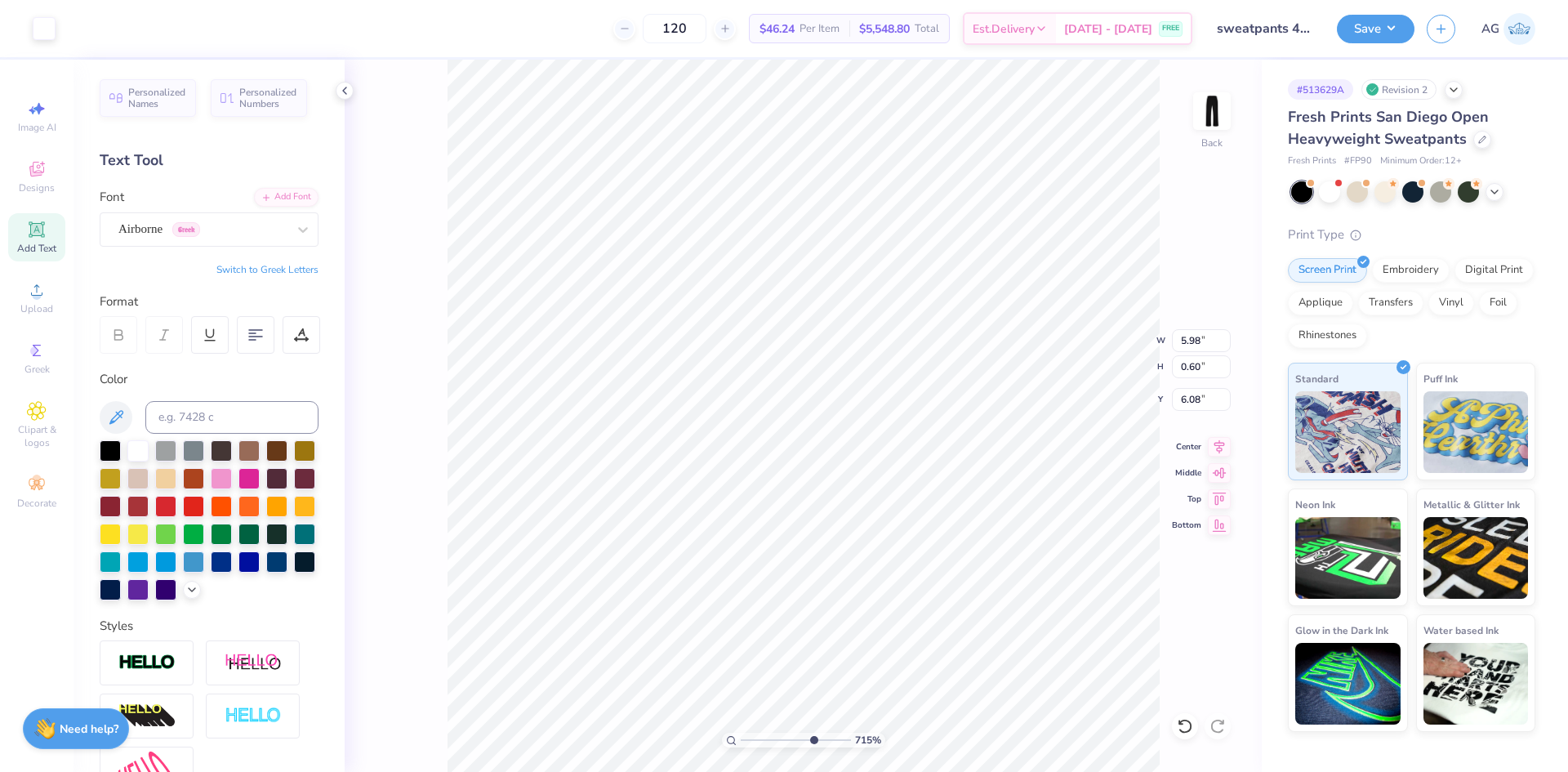
type input "6.48"
click at [281, 187] on div "Add Font" at bounding box center [286, 197] width 65 height 19
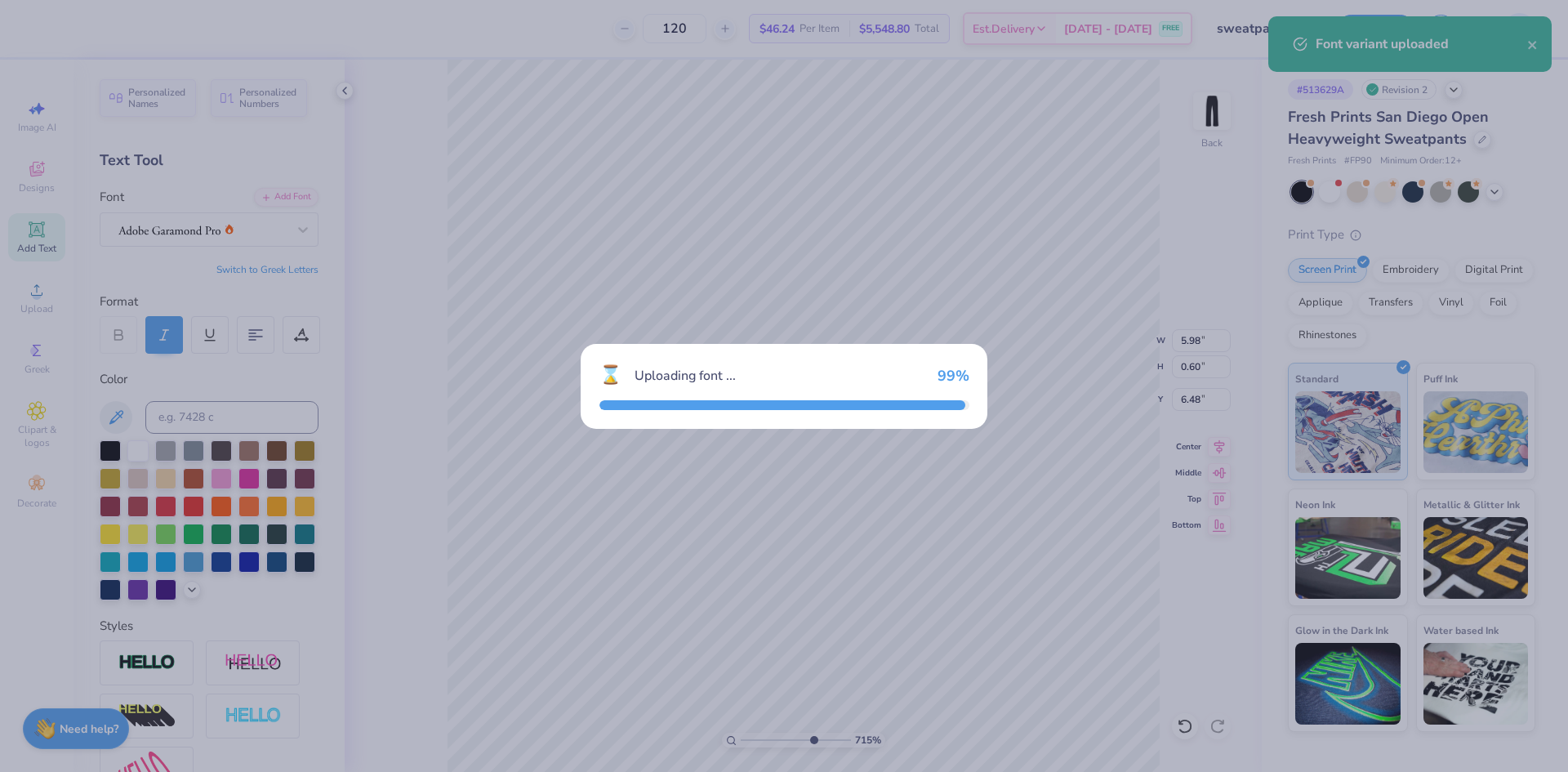
type input "7.15"
type input "4.79"
type input "0.74"
type input "6.41"
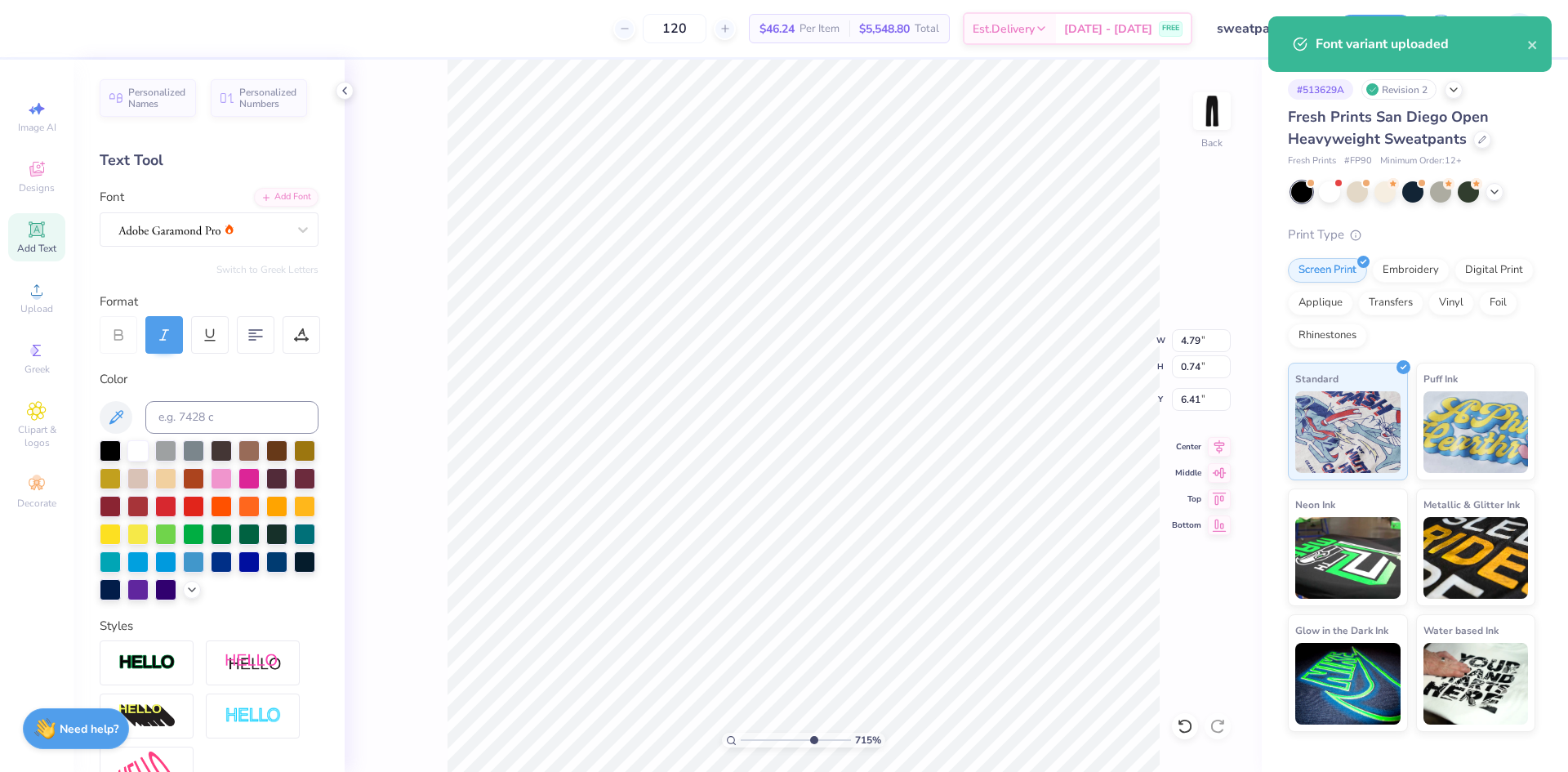
drag, startPoint x: 1226, startPoint y: 449, endPoint x: 1186, endPoint y: 458, distance: 41.0
click at [1225, 449] on icon at bounding box center [1219, 446] width 22 height 20
type input "7.15"
type input "6.30"
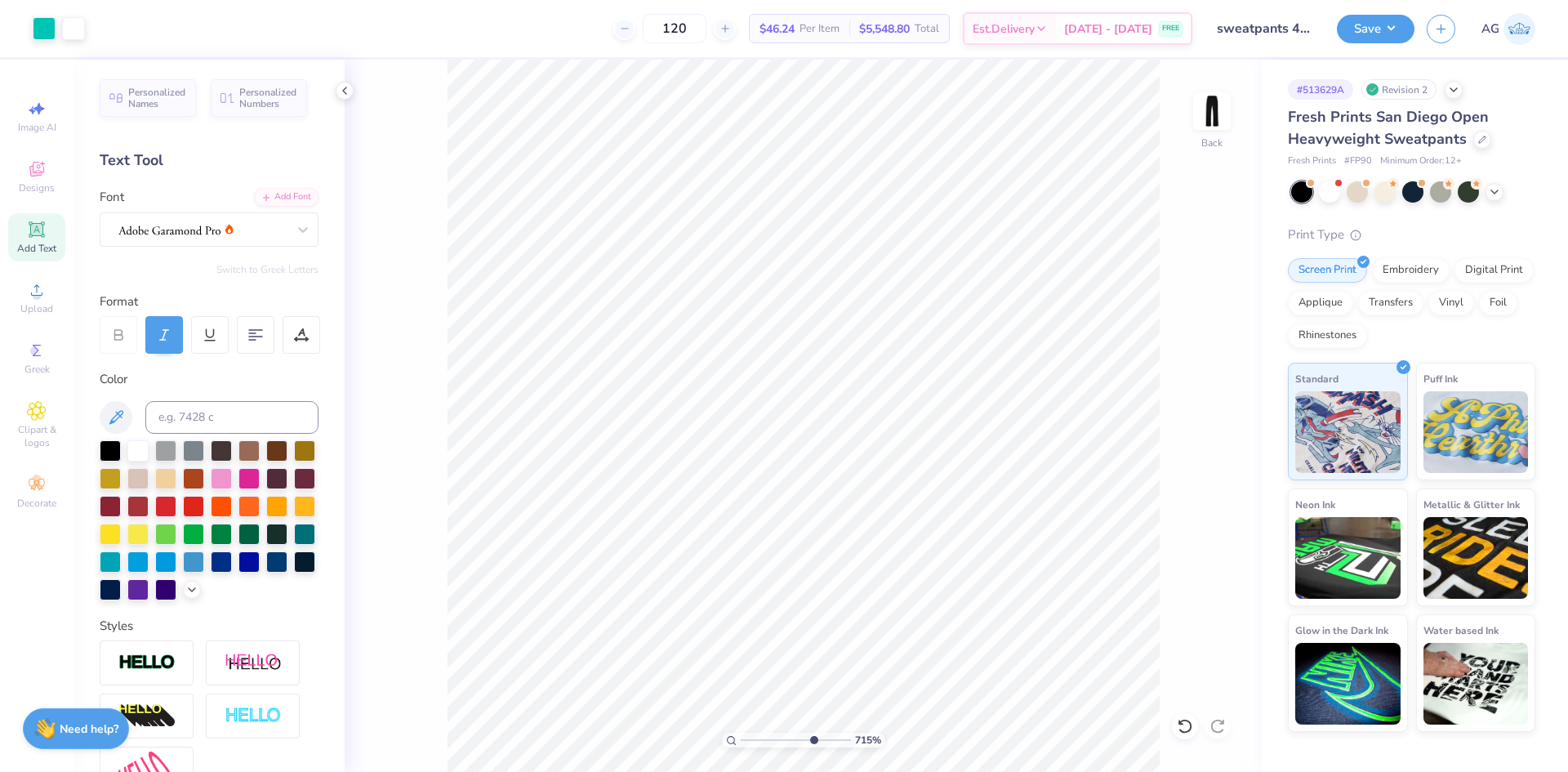
drag, startPoint x: 807, startPoint y: 738, endPoint x: 796, endPoint y: 735, distance: 11.4
type input "5.66"
click at [795, 738] on input "range" at bounding box center [796, 740] width 111 height 15
click at [1180, 732] on icon at bounding box center [1184, 725] width 16 height 16
click at [1219, 720] on icon at bounding box center [1217, 725] width 16 height 16
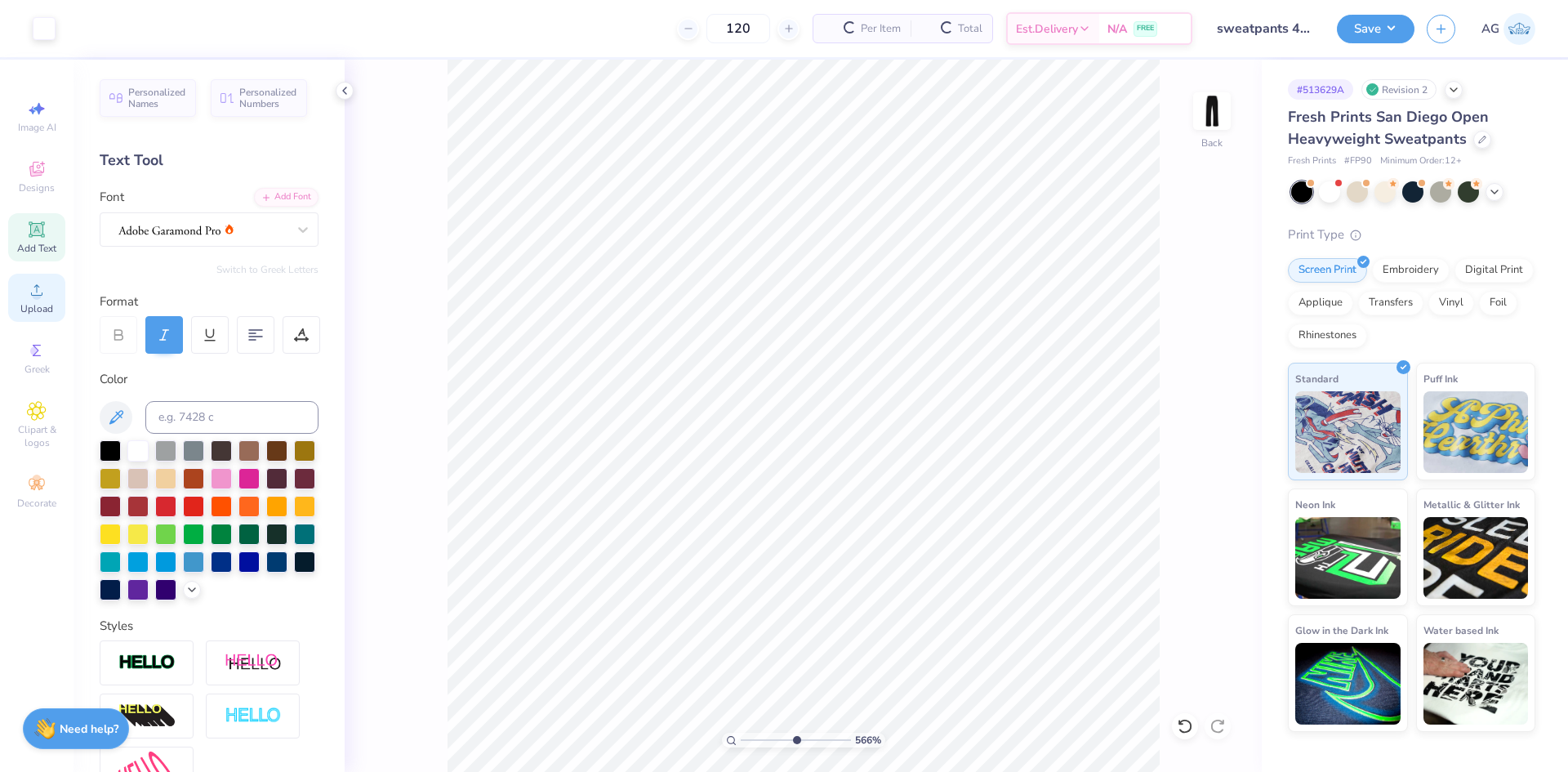
click at [33, 277] on div "Upload" at bounding box center [37, 297] width 57 height 48
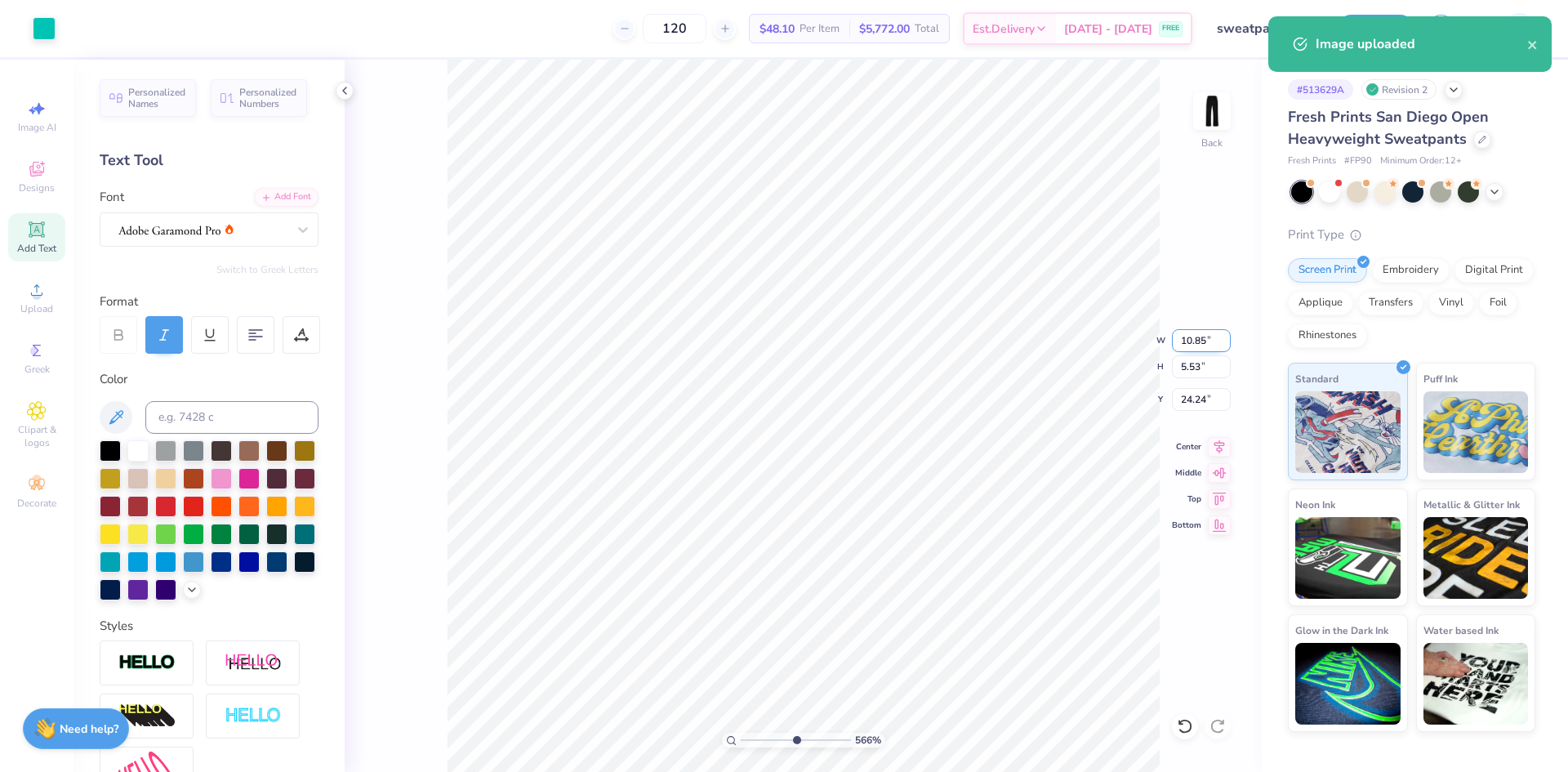
click at [1207, 333] on input "10.85" at bounding box center [1201, 340] width 59 height 22
type input "6.00"
type input "3.06"
click at [1188, 400] on input "25.47" at bounding box center [1201, 399] width 59 height 22
type input "3.00"
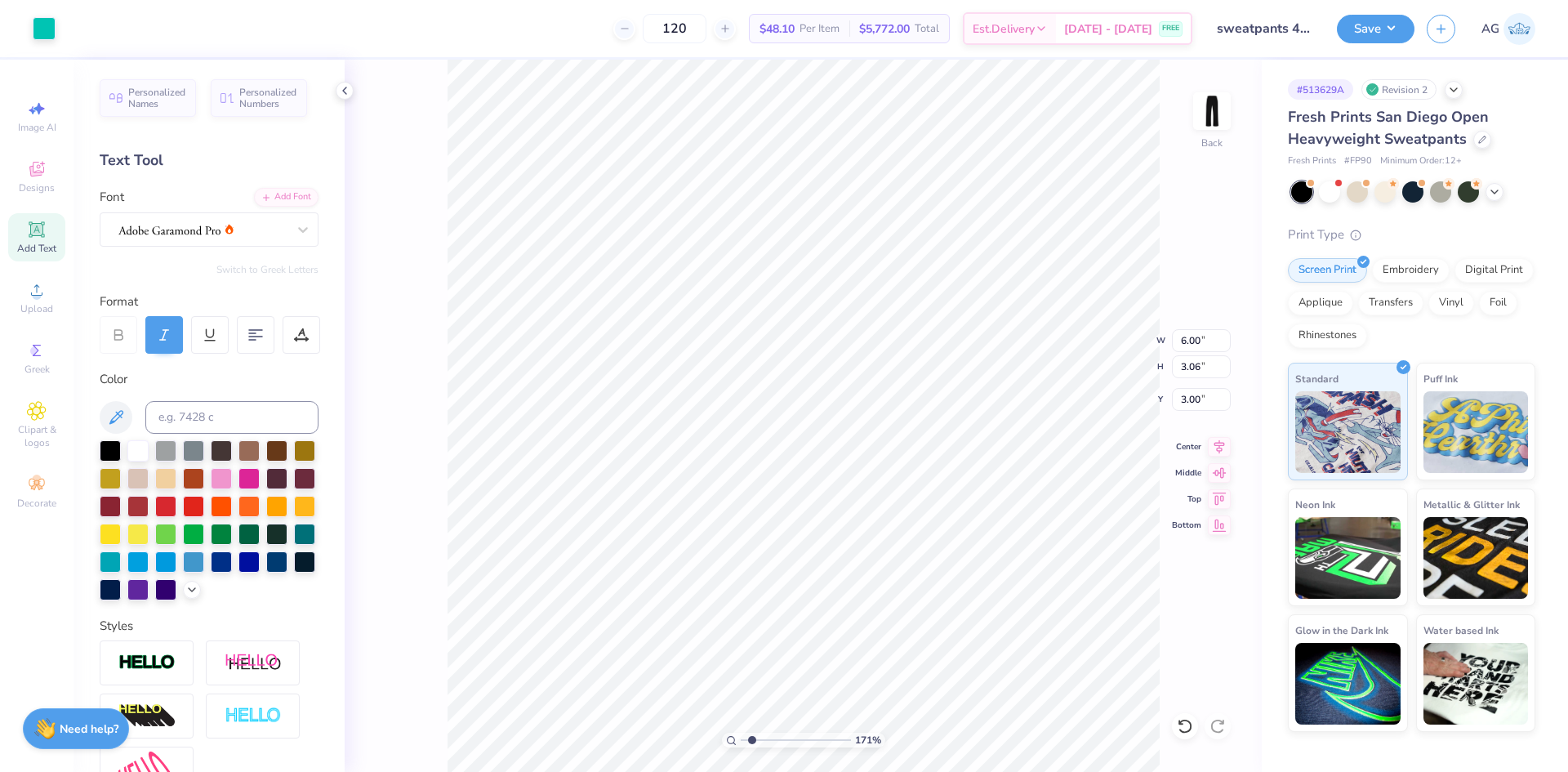
drag, startPoint x: 790, startPoint y: 736, endPoint x: 752, endPoint y: 731, distance: 38.3
type input "1.71"
click at [752, 733] on input "range" at bounding box center [796, 740] width 111 height 15
type input "1.92"
click at [1186, 397] on input "1.92" at bounding box center [1201, 399] width 59 height 22
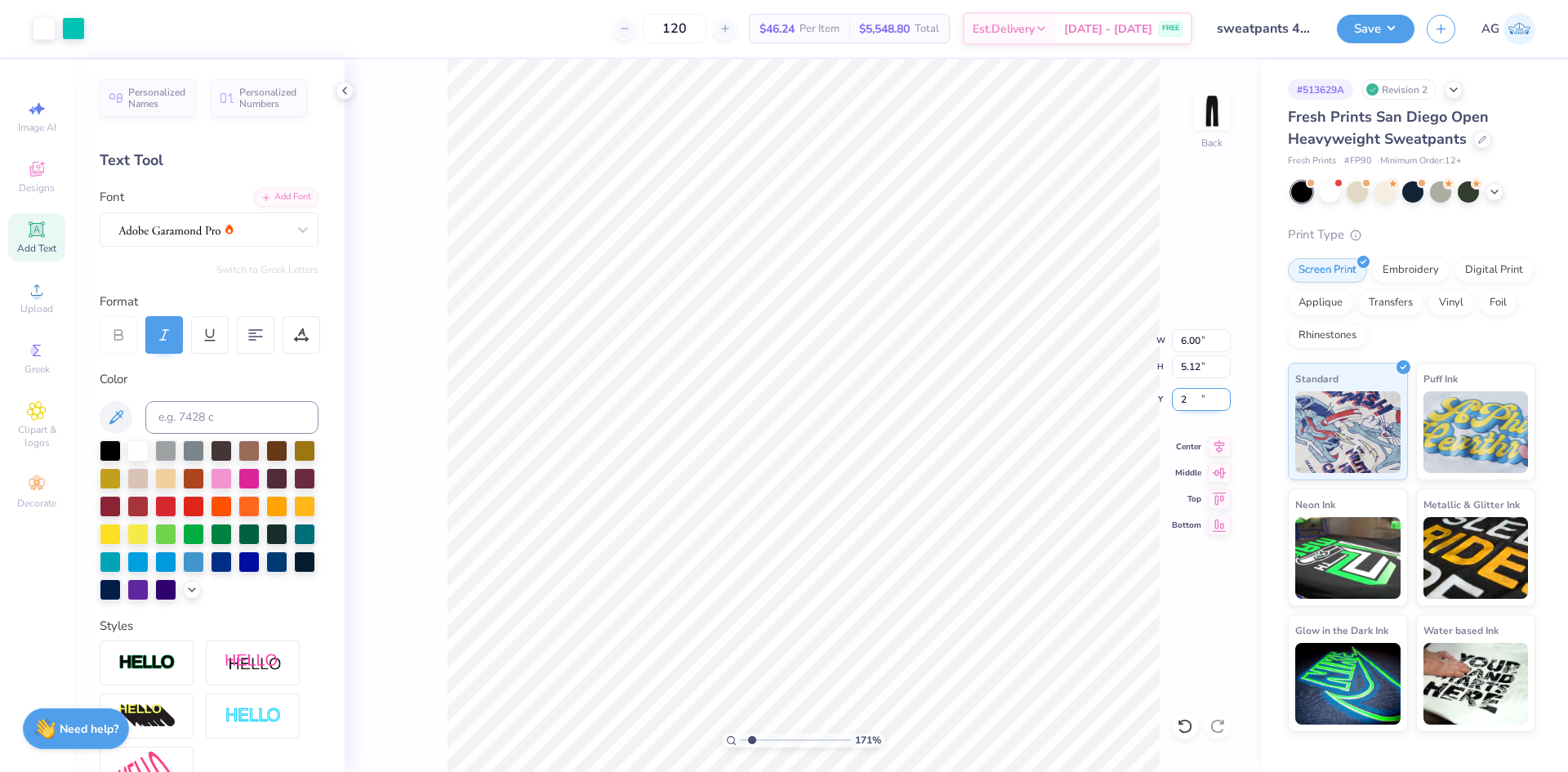
type input "2.00"
click at [1352, 22] on button "Save" at bounding box center [1375, 26] width 78 height 29
click at [1412, 3] on div "Save AG" at bounding box center [1452, 28] width 231 height 57
click at [1410, 25] on button "Save" at bounding box center [1375, 26] width 78 height 29
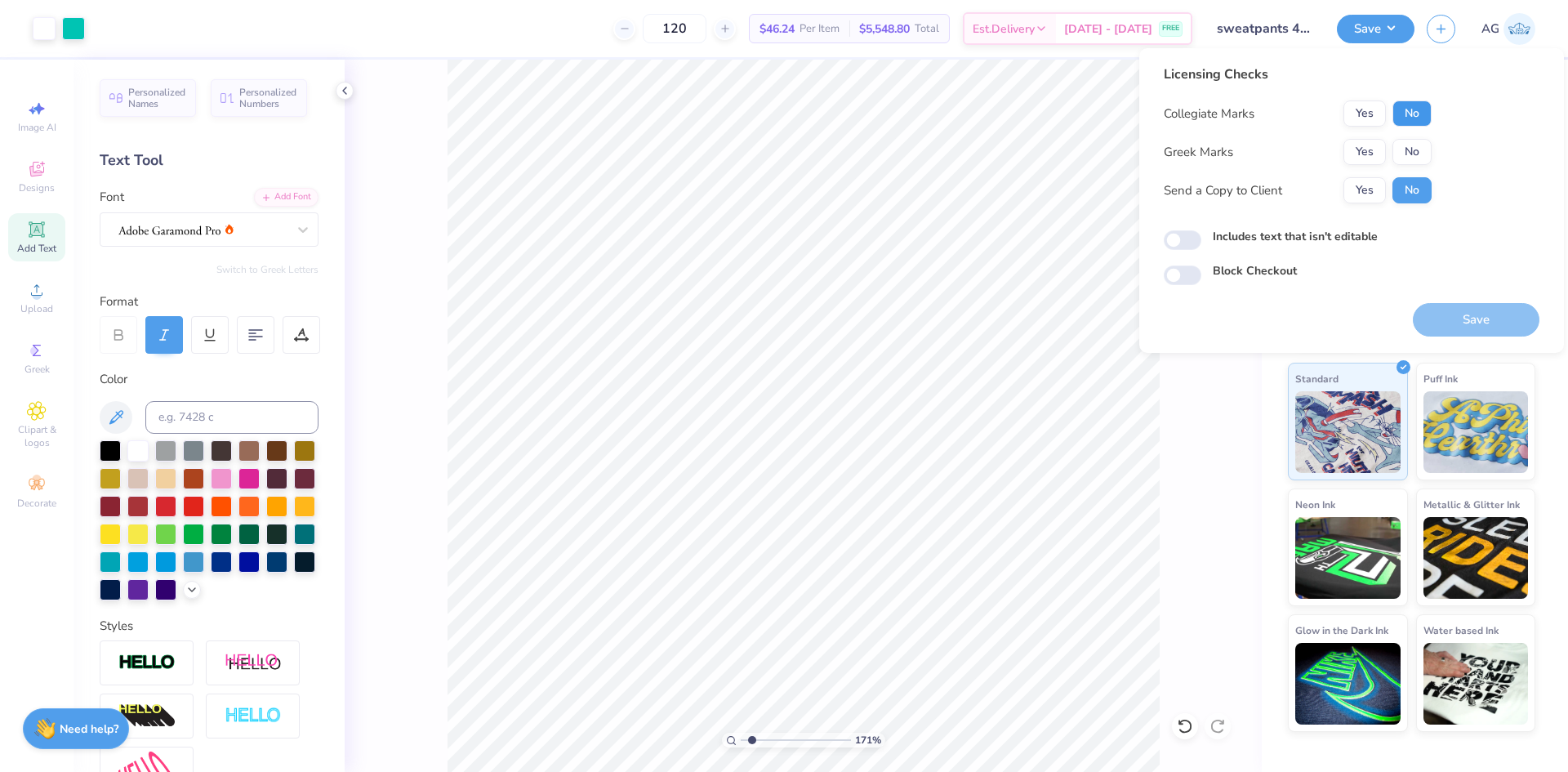
click at [1422, 119] on button "No" at bounding box center [1412, 113] width 39 height 26
click at [1490, 331] on button "Save" at bounding box center [1475, 319] width 126 height 34
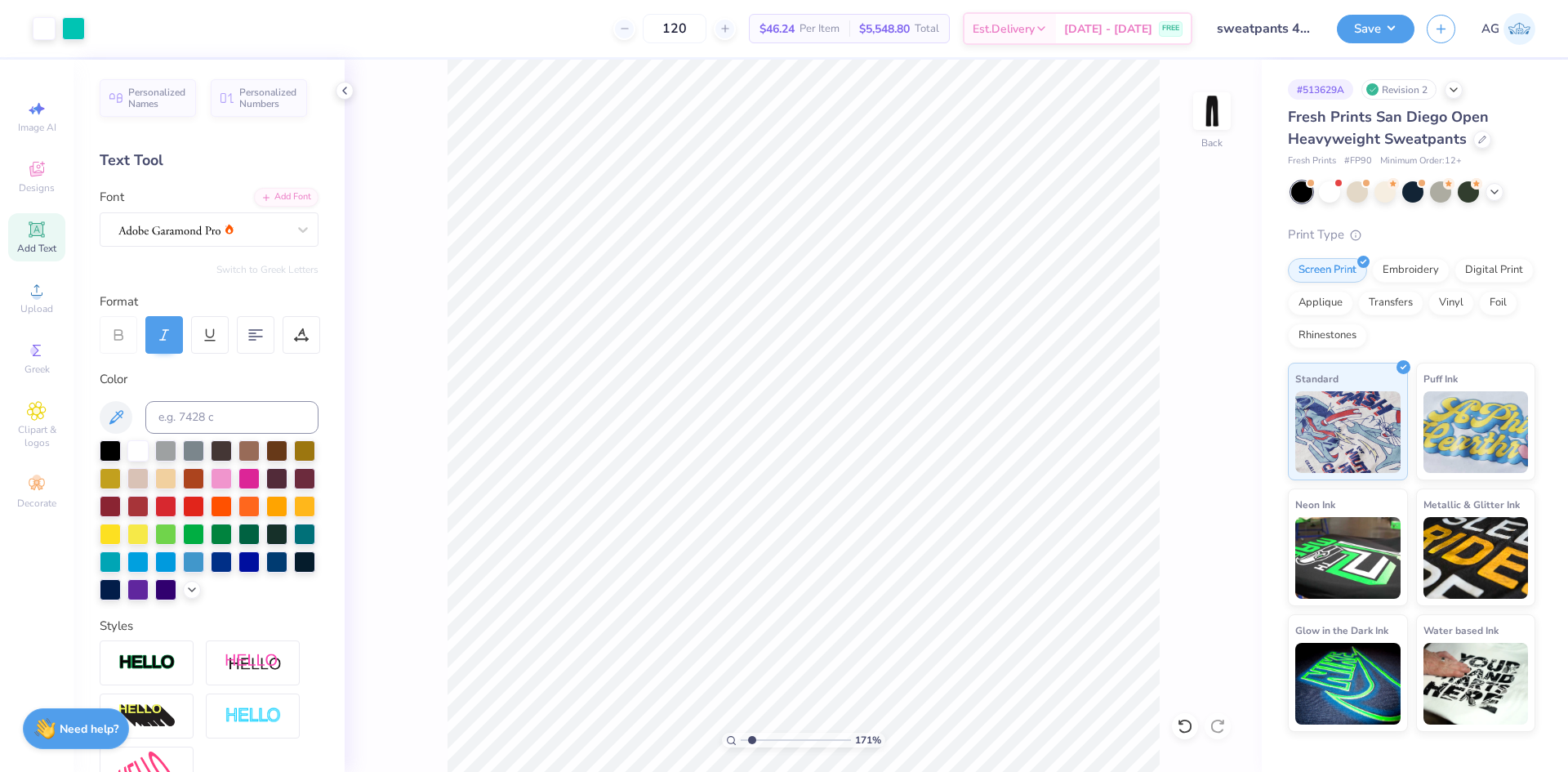
click at [1354, 32] on button "Save" at bounding box center [1375, 29] width 78 height 29
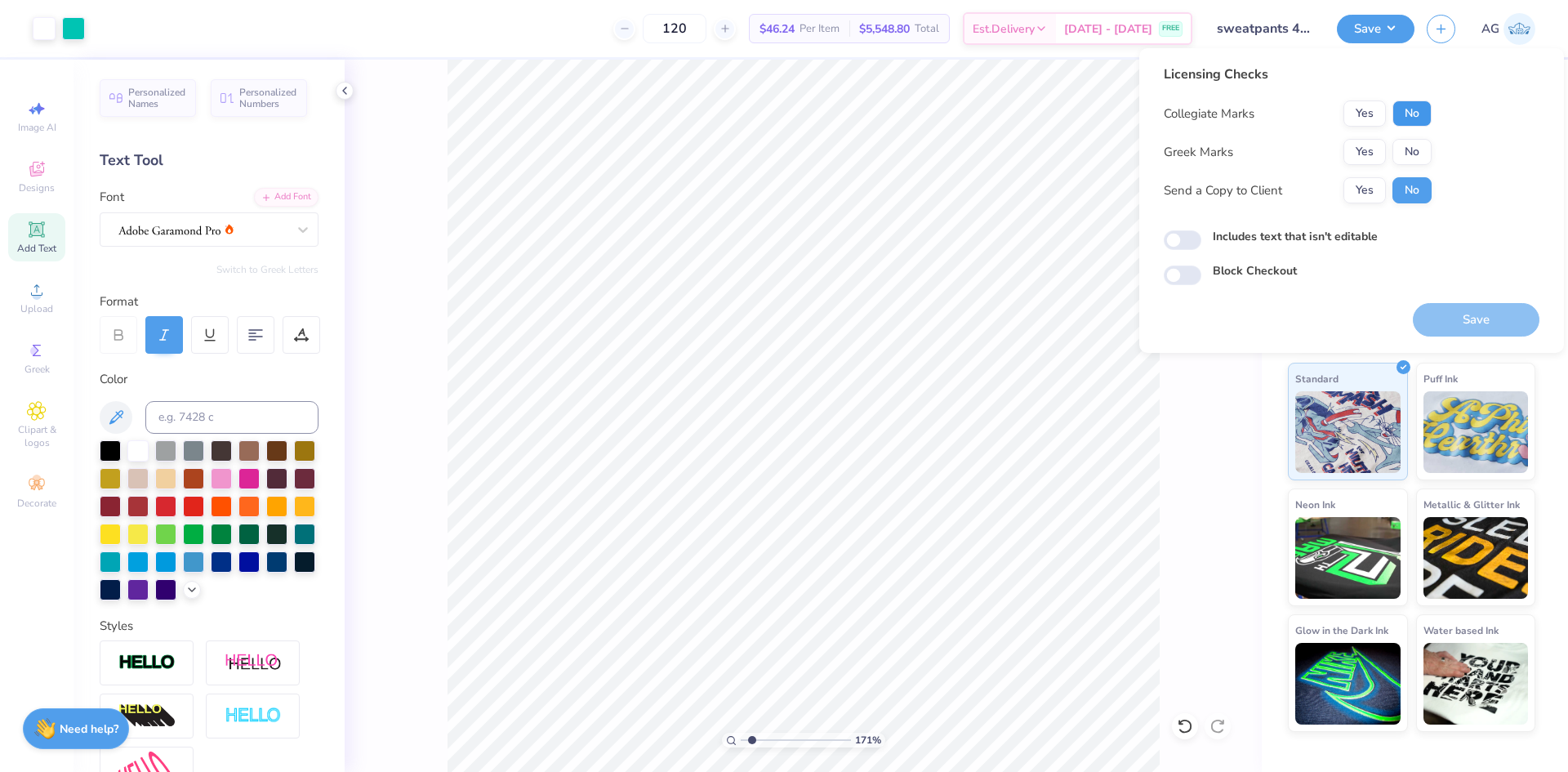
click at [1415, 111] on button "No" at bounding box center [1412, 113] width 39 height 26
click at [1414, 143] on button "No" at bounding box center [1412, 152] width 39 height 26
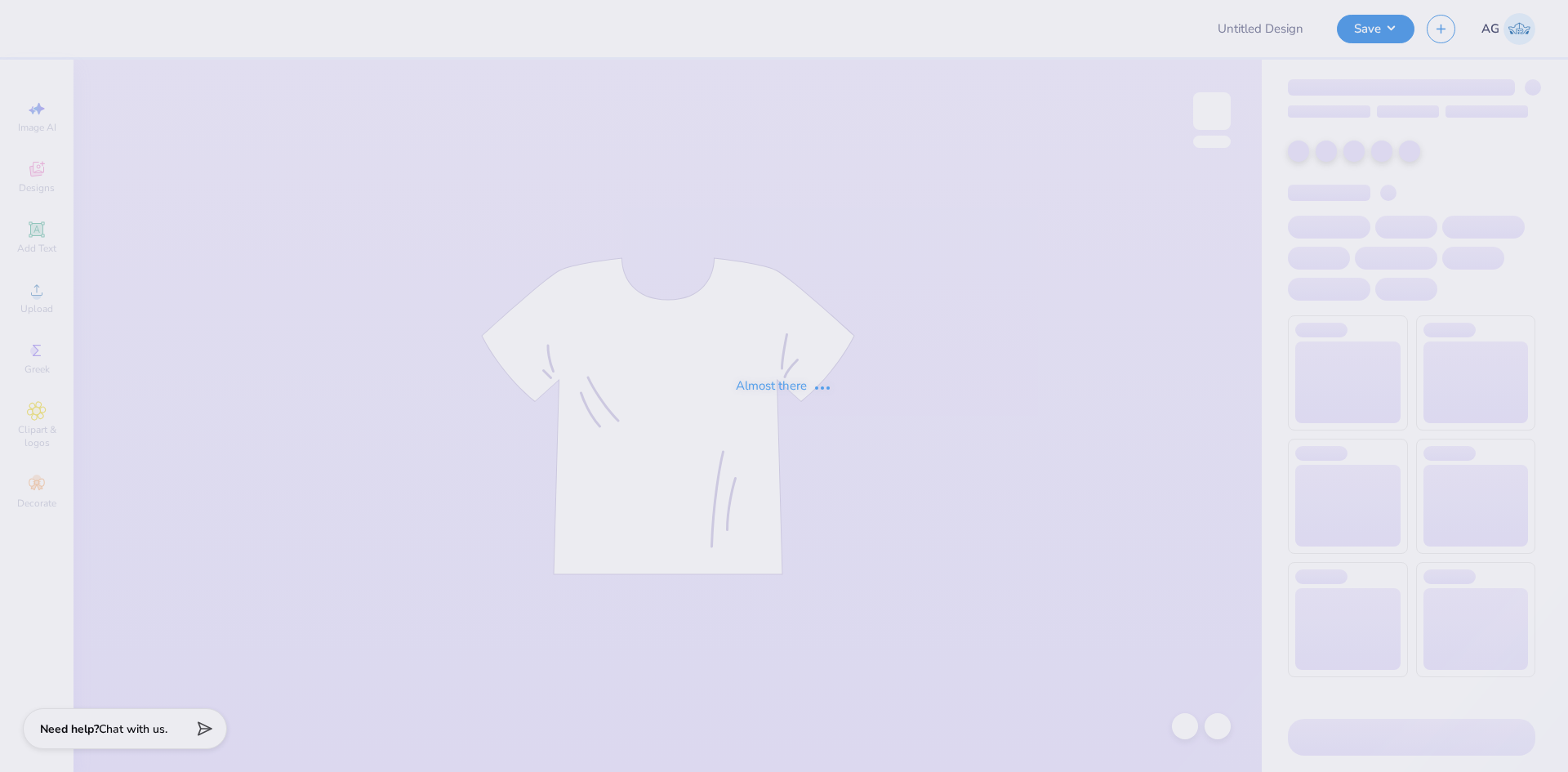
type input "FALL"
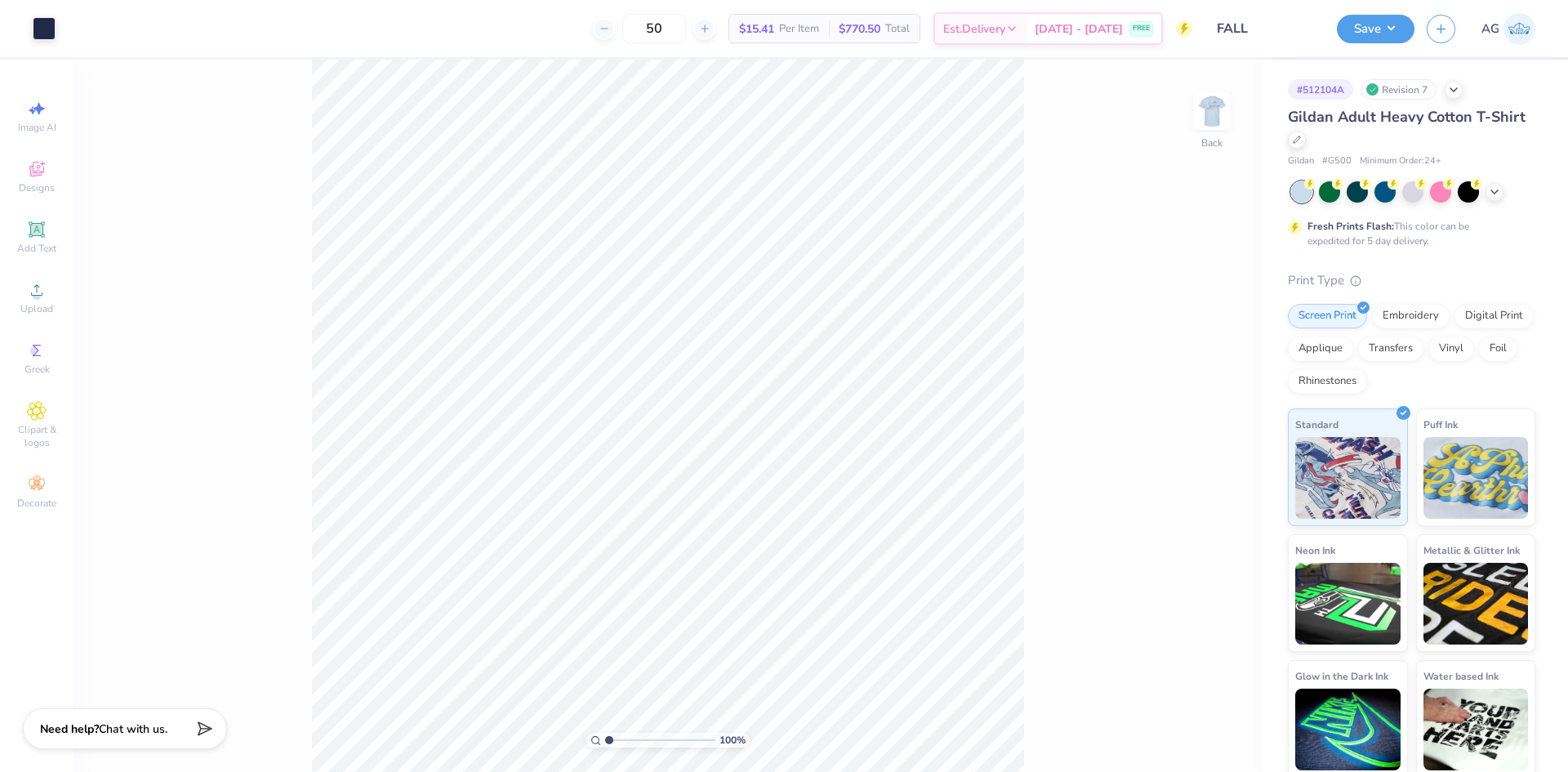
click at [1237, 119] on div "100 % Back" at bounding box center [667, 416] width 1188 height 712
click at [1192, 115] on div "100 % Back" at bounding box center [667, 416] width 1188 height 712
click at [1225, 111] on img at bounding box center [1212, 111] width 66 height 66
click at [1303, 200] on div at bounding box center [1301, 192] width 22 height 22
drag, startPoint x: 617, startPoint y: 738, endPoint x: 686, endPoint y: 740, distance: 69.0
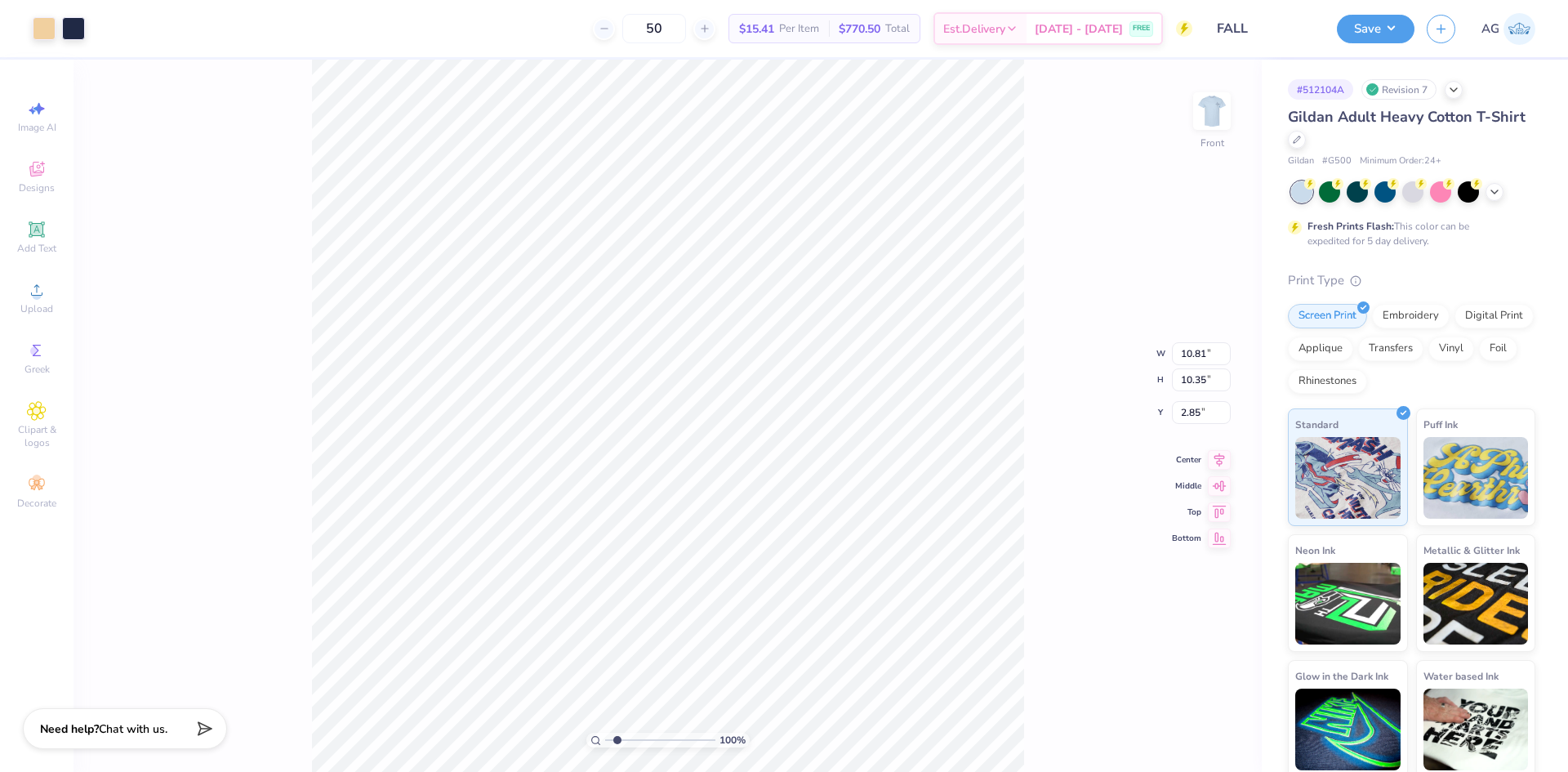
click at [685, 742] on input "range" at bounding box center [660, 740] width 111 height 15
drag, startPoint x: 681, startPoint y: 742, endPoint x: 630, endPoint y: 730, distance: 52.4
click at [630, 733] on input "range" at bounding box center [660, 740] width 111 height 15
drag, startPoint x: 1048, startPoint y: 315, endPoint x: 1040, endPoint y: 317, distance: 8.2
click at [1044, 315] on div "297 % Front" at bounding box center [667, 416] width 1188 height 712
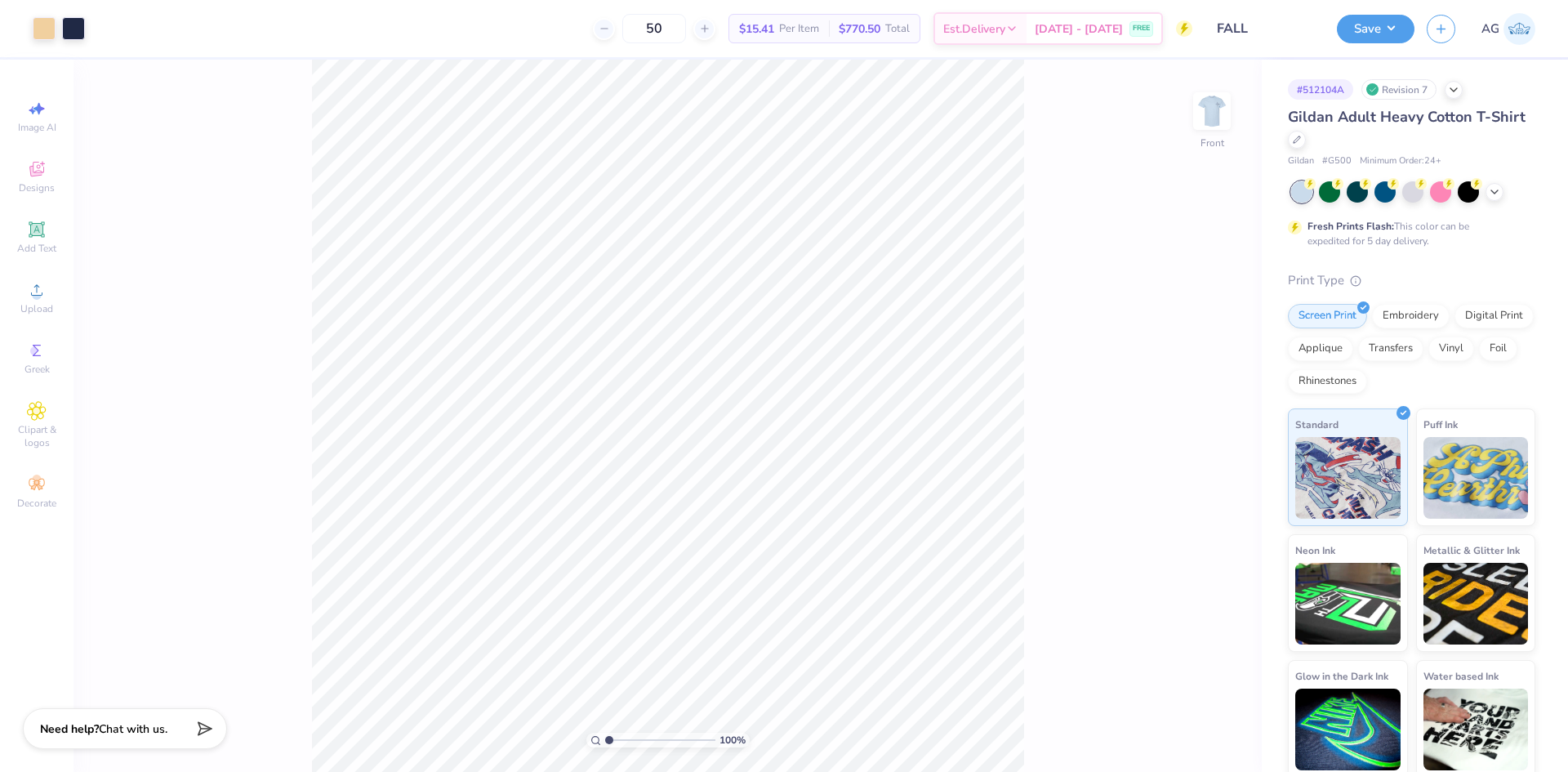
drag, startPoint x: 630, startPoint y: 743, endPoint x: 579, endPoint y: 738, distance: 51.2
type input "1"
click at [605, 738] on input "range" at bounding box center [660, 740] width 111 height 15
click at [46, 288] on icon at bounding box center [37, 290] width 20 height 20
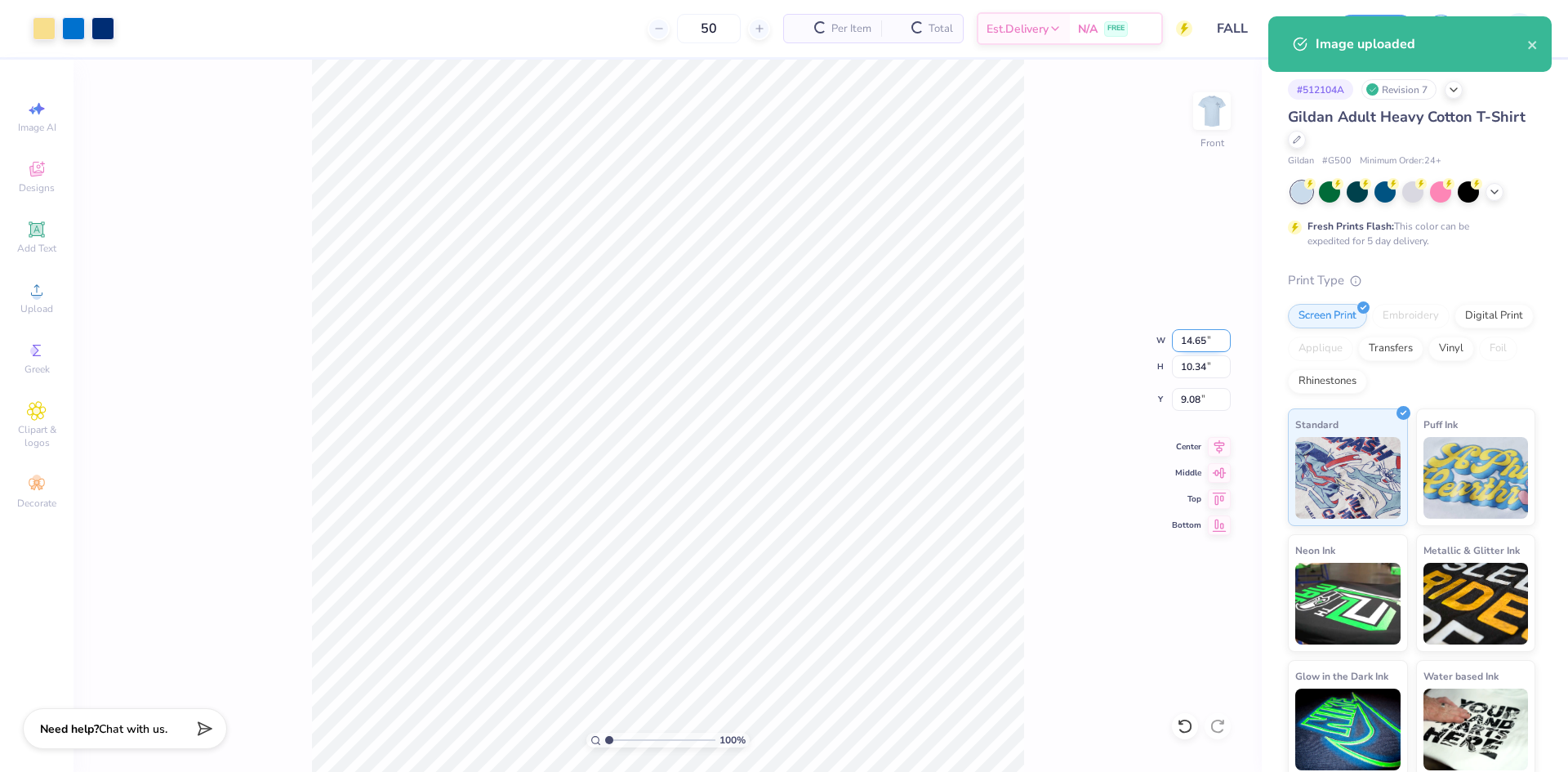
click at [1184, 347] on input "14.65" at bounding box center [1201, 340] width 59 height 22
type input "12.50"
type input "8.83"
click at [1199, 404] on input "9.84" at bounding box center [1201, 399] width 59 height 22
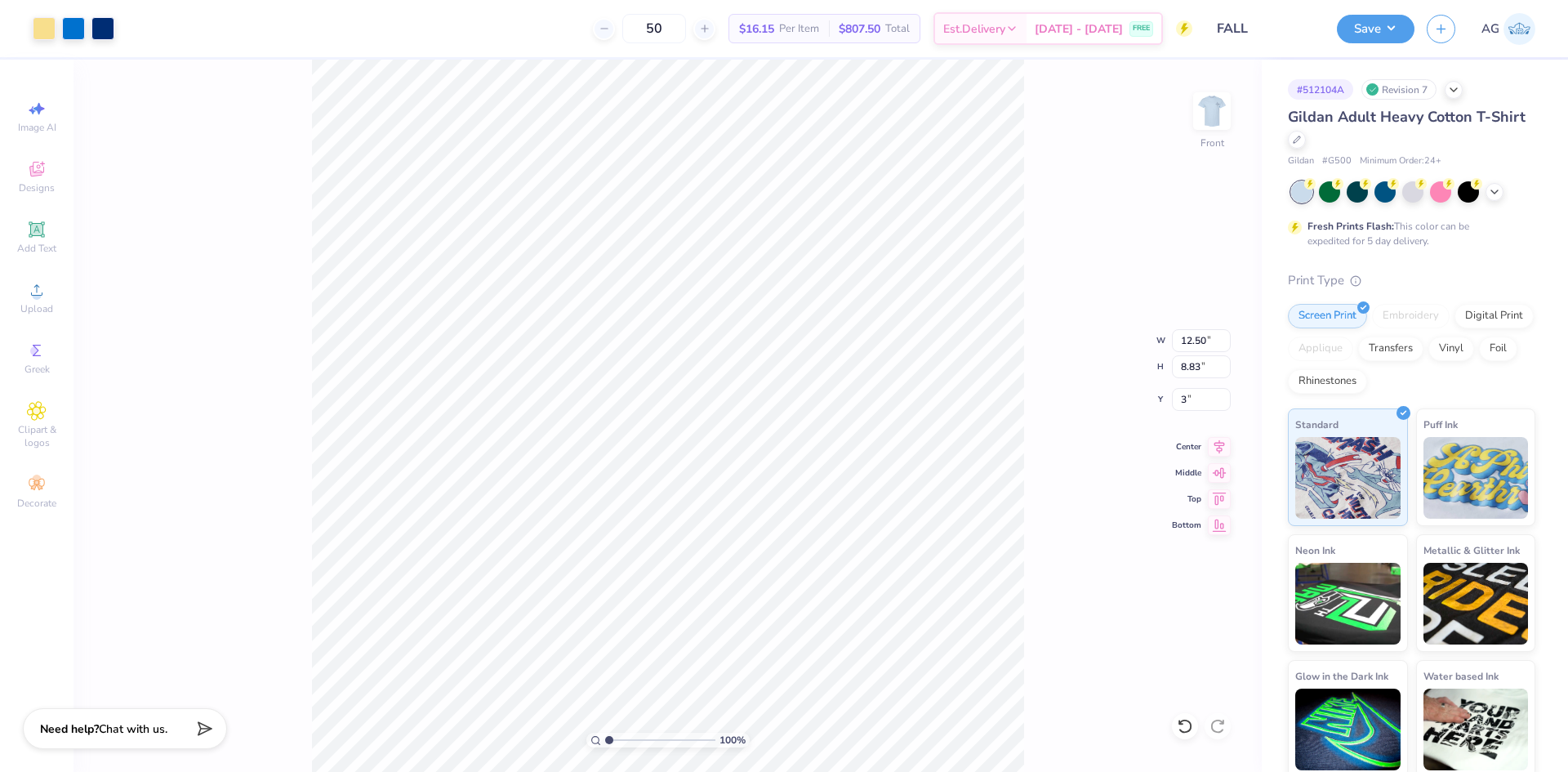
click at [1078, 407] on div "100 % Front W 12.50 12.50 " H 8.83 8.83 " Y 3 3 " Center Middle Top Bottom" at bounding box center [667, 416] width 1188 height 712
type input "3.00"
drag, startPoint x: 610, startPoint y: 734, endPoint x: 647, endPoint y: 739, distance: 37.3
type input "4.54"
click at [647, 739] on input "range" at bounding box center [660, 740] width 111 height 15
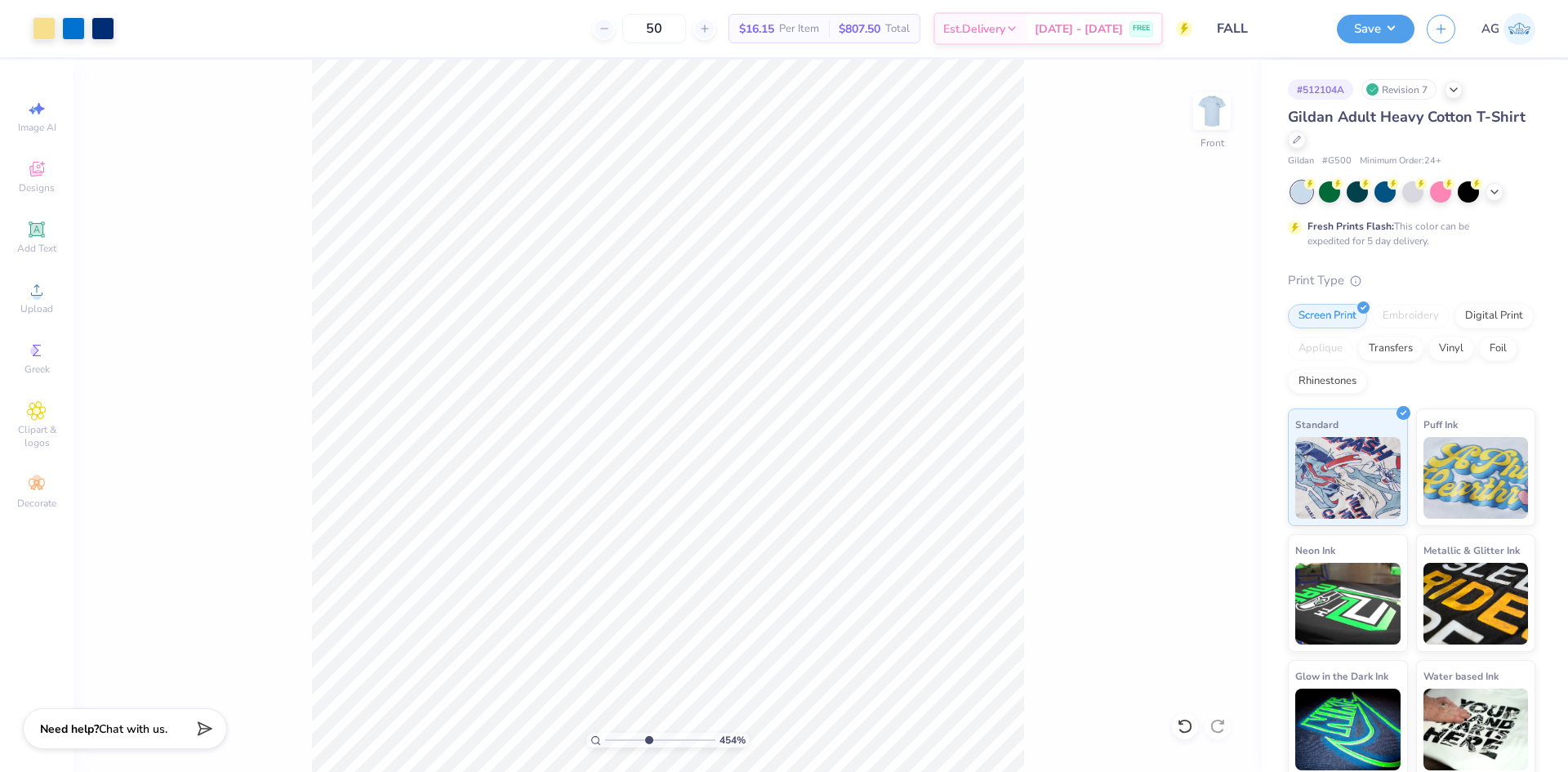
click at [837, 771] on html "Art colors 50 $16.15 Per Item $807.50 Total Est. Delivery Sep 16 - 19 FREE Desi…" at bounding box center [784, 386] width 1568 height 772
type input "0.23"
type input "0.40"
type input "7.09"
type input "0.45"
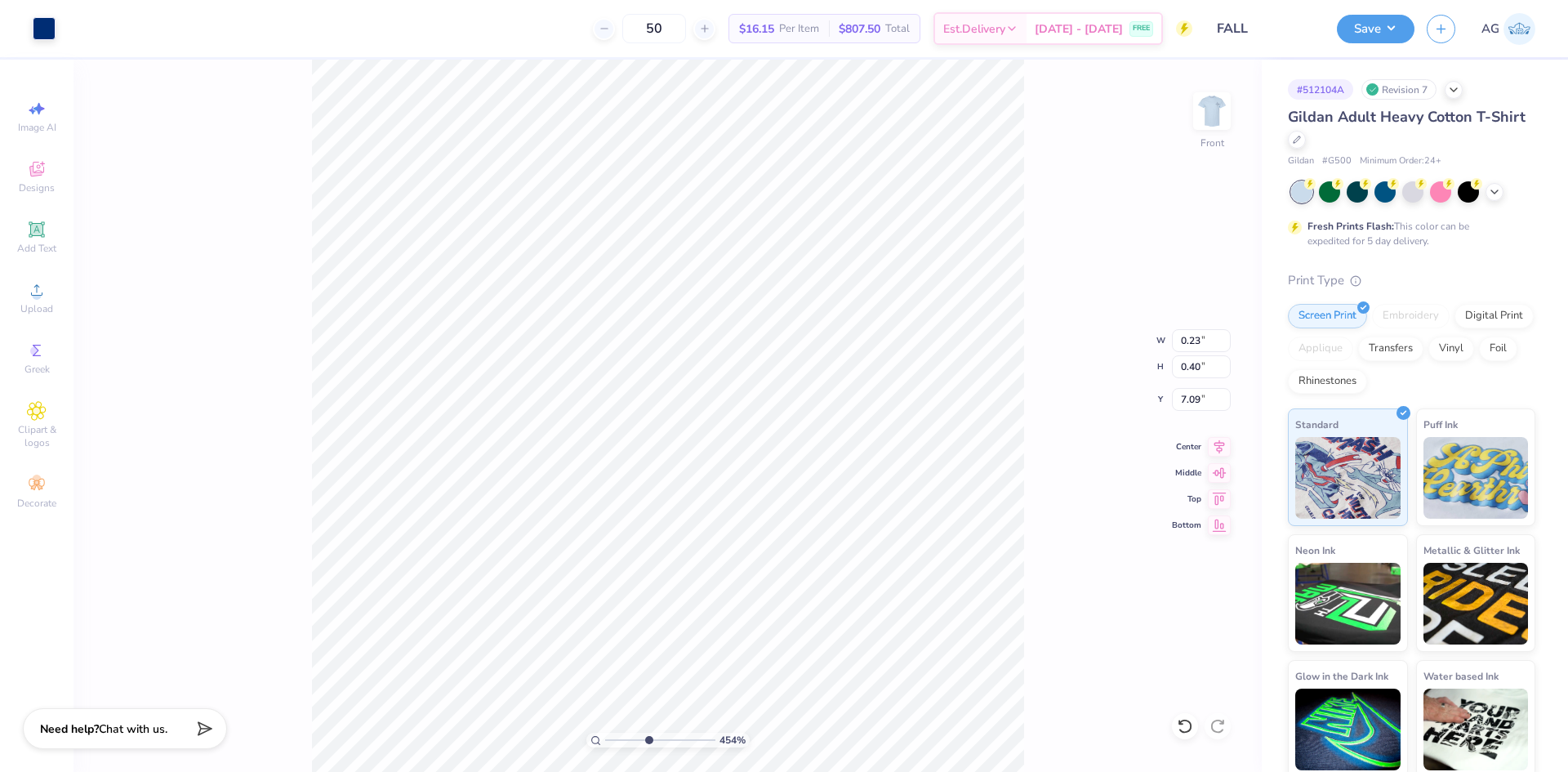
type input "0.45"
type input "7.05"
type input "0.20"
type input "0.42"
type input "6.95"
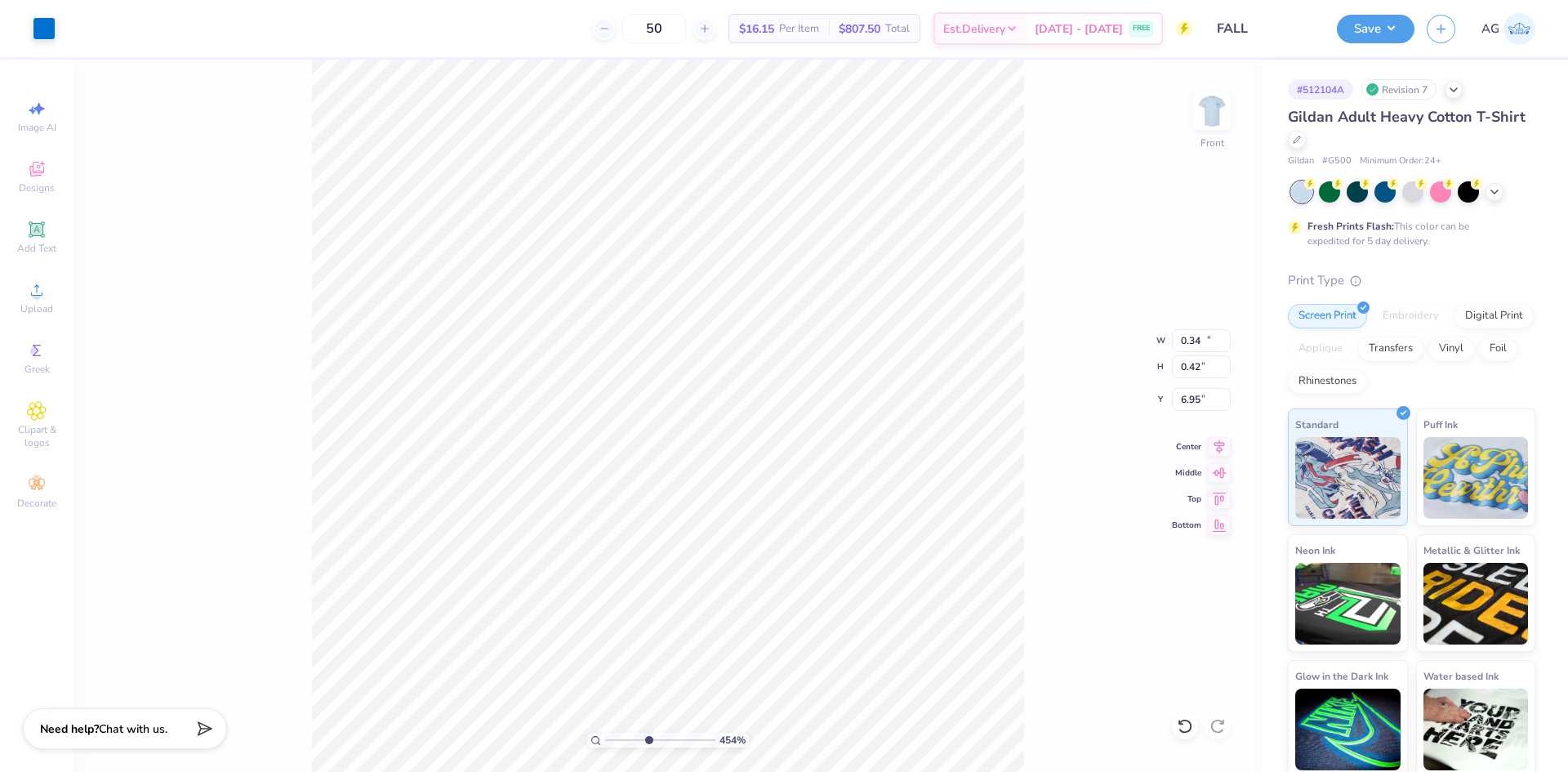
type input "12.27"
type input "4.83"
type input "5.89"
type input "0.46"
type input "0.45"
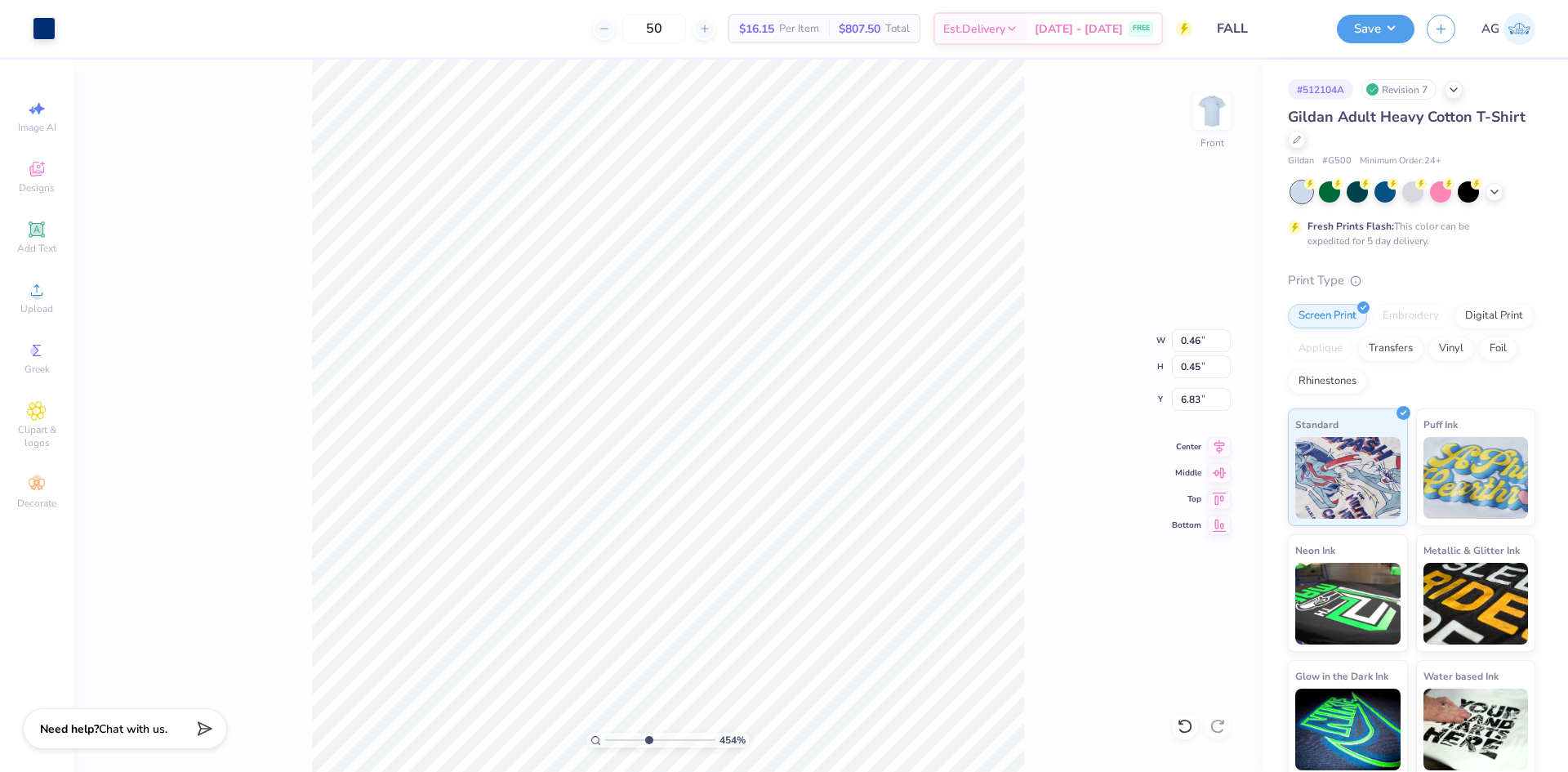
type input "0.17"
type input "0.40"
type input "6.83"
type input "0.39"
type input "0.48"
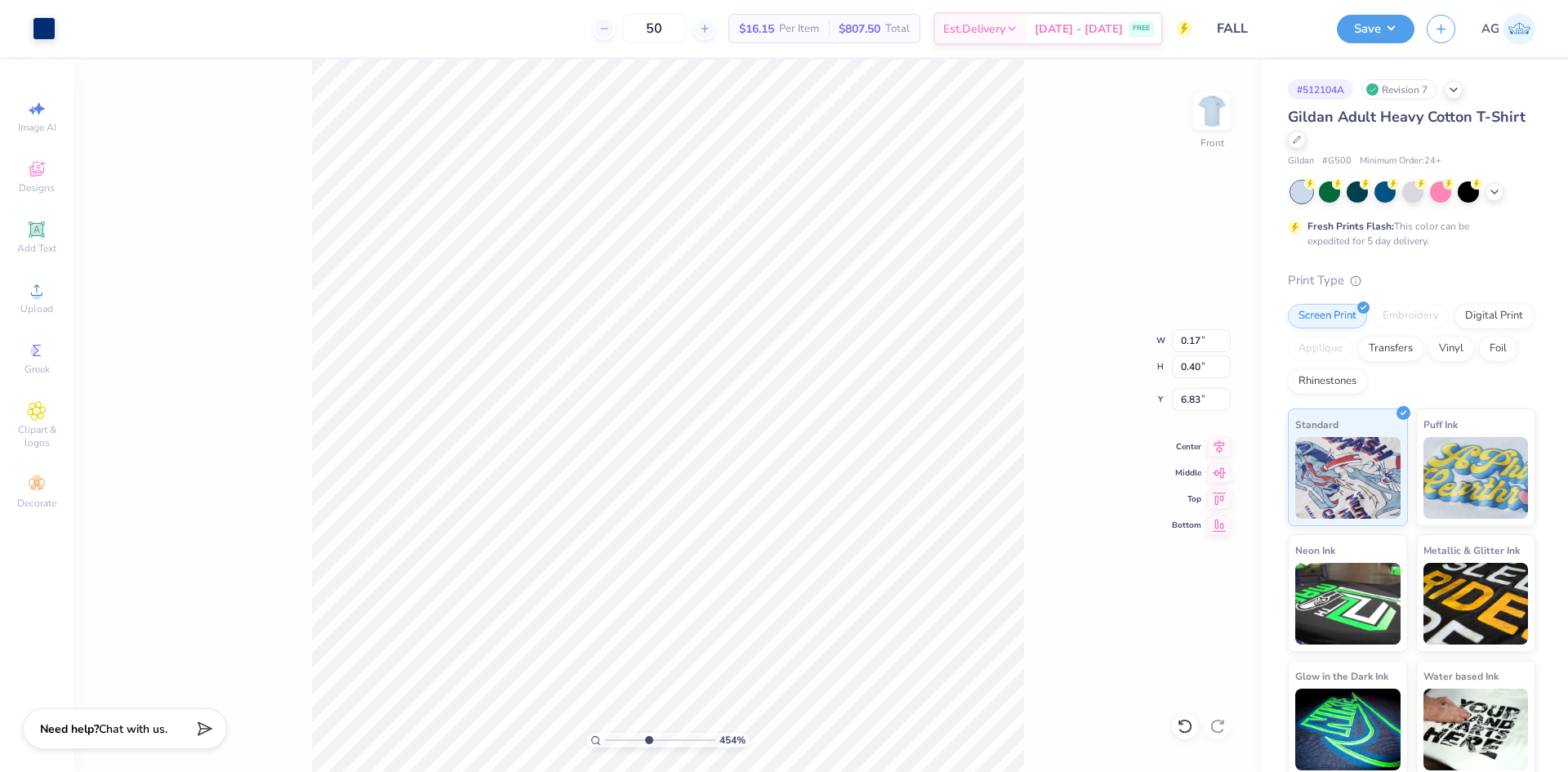
type input "6.76"
type input "0.46"
type input "0.45"
type input "6.62"
type input "0.17"
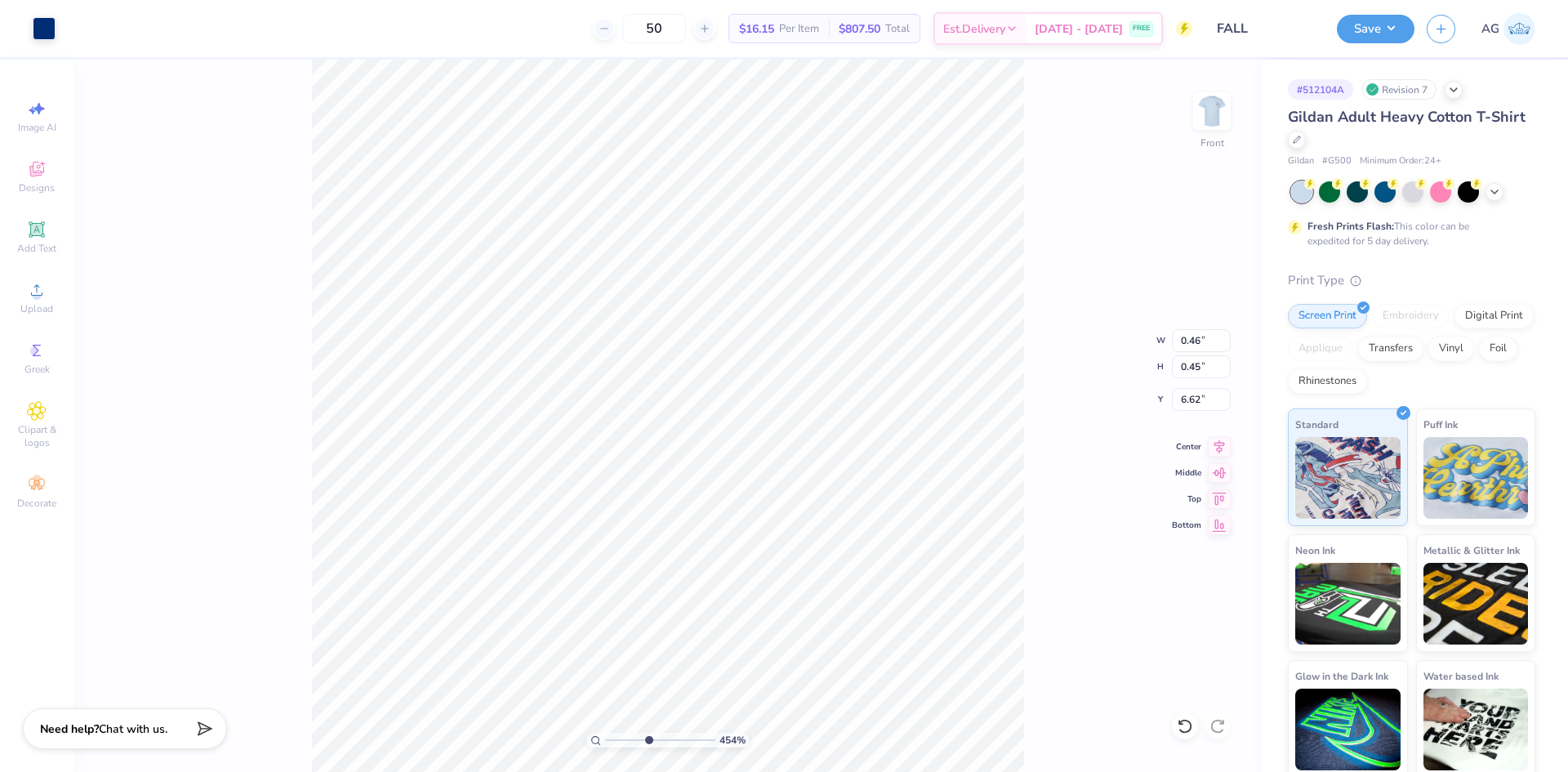
type input "0.40"
type input "6.83"
click at [1194, 731] on div at bounding box center [1185, 726] width 26 height 26
click at [1179, 730] on icon at bounding box center [1184, 725] width 16 height 16
drag, startPoint x: 644, startPoint y: 737, endPoint x: 495, endPoint y: 729, distance: 149.2
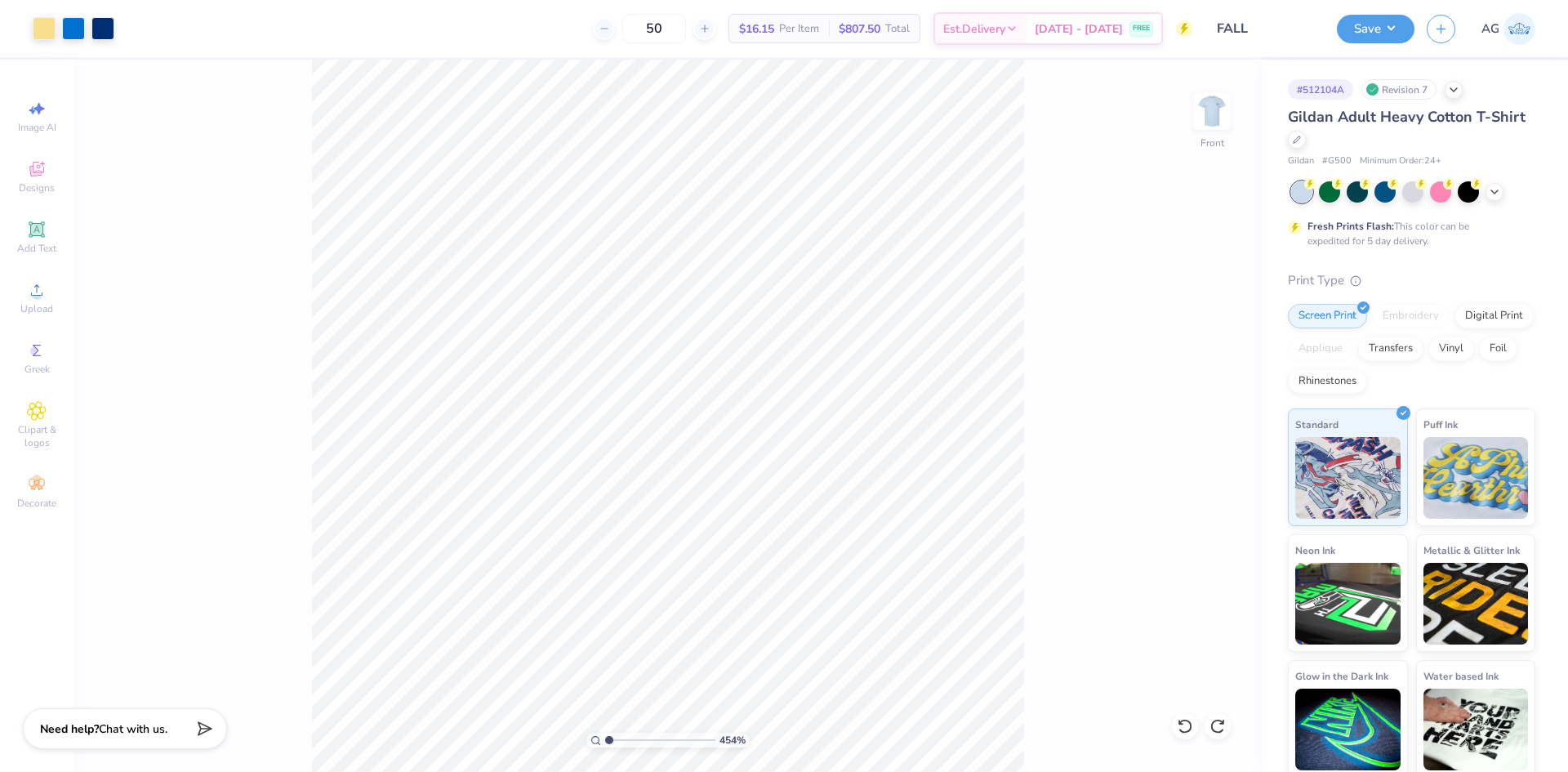
type input "1"
click at [605, 733] on input "range" at bounding box center [660, 740] width 111 height 15
click at [1180, 407] on input "9.84" at bounding box center [1201, 399] width 59 height 22
type input "3.00"
click at [1200, 125] on img at bounding box center [1212, 111] width 66 height 66
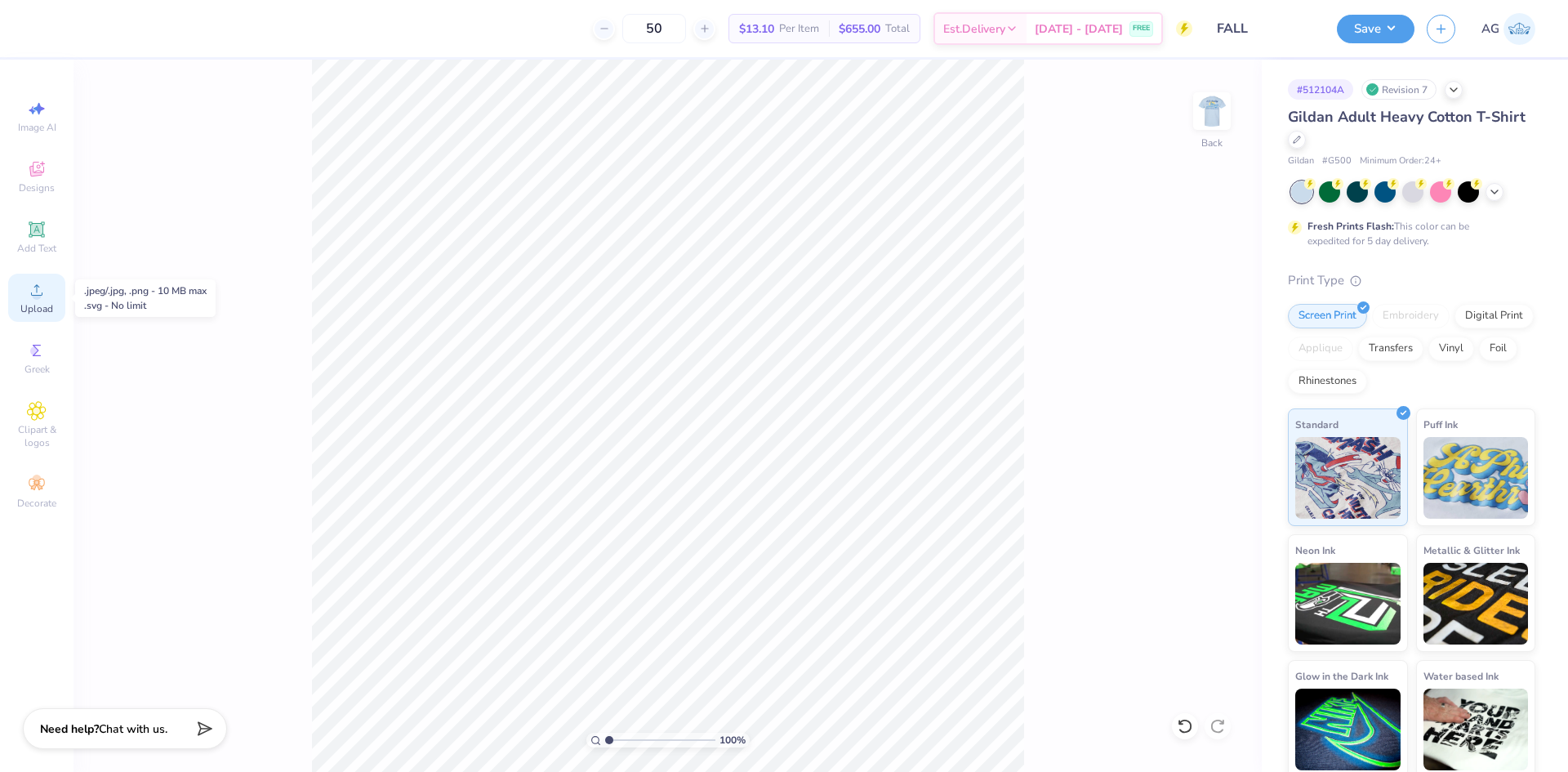
click at [32, 317] on div "Upload" at bounding box center [37, 297] width 57 height 48
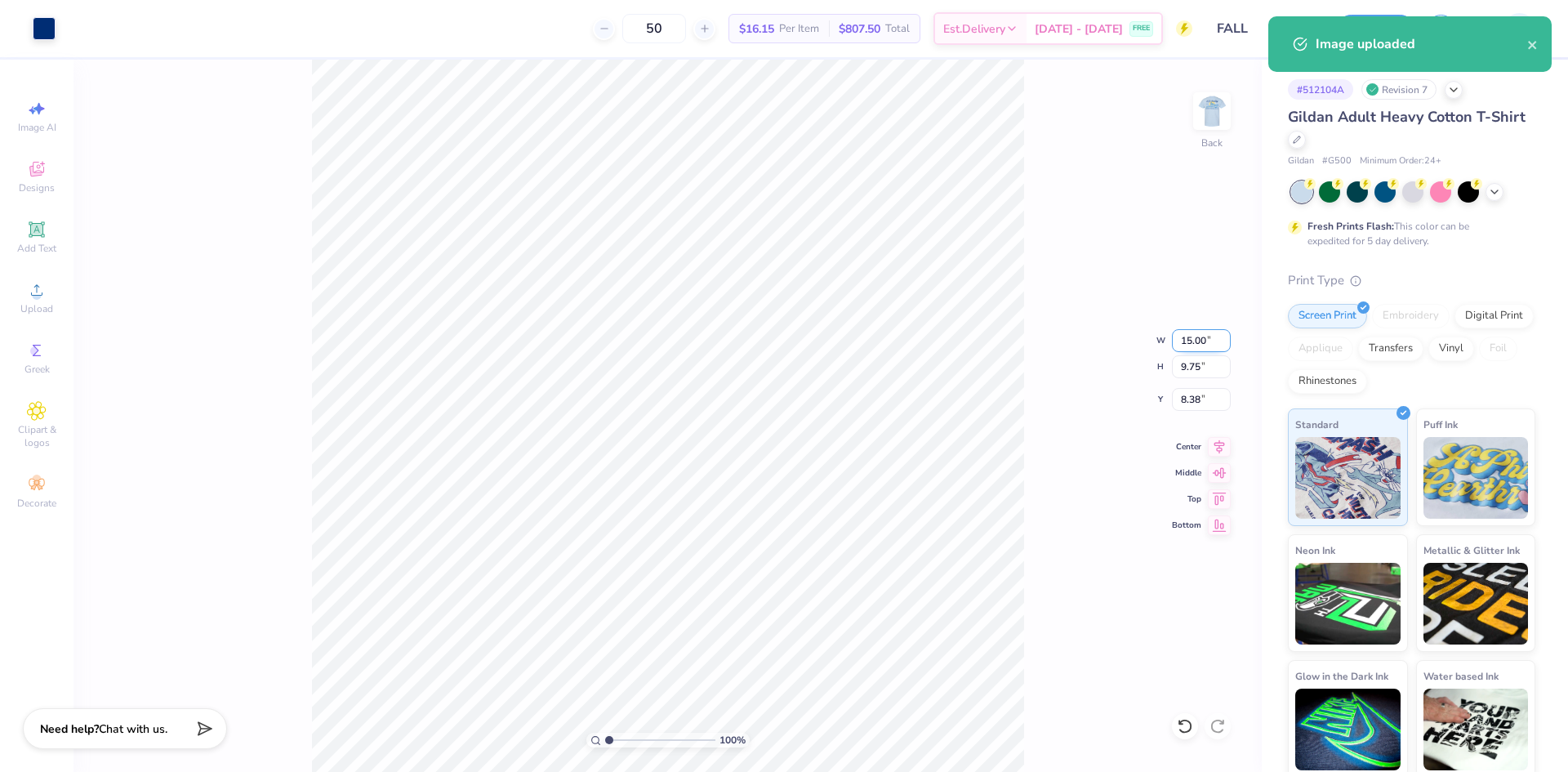
click at [1186, 341] on input "15.00" at bounding box center [1201, 340] width 59 height 22
type input "3.50"
type input "2.27"
type input "7.58"
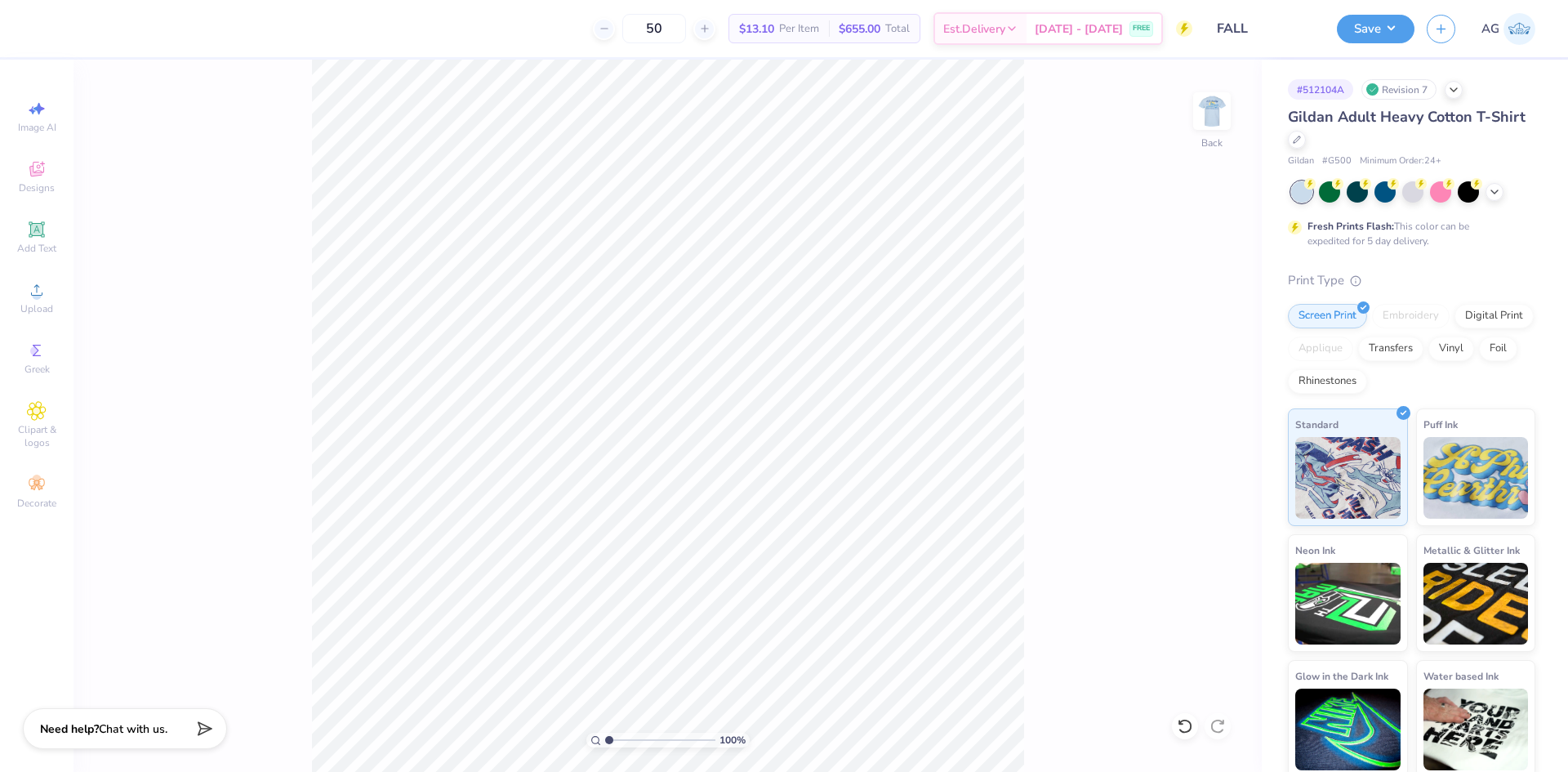
drag, startPoint x: 35, startPoint y: 276, endPoint x: 251, endPoint y: 308, distance: 218.4
click at [35, 276] on div "Upload" at bounding box center [37, 297] width 57 height 48
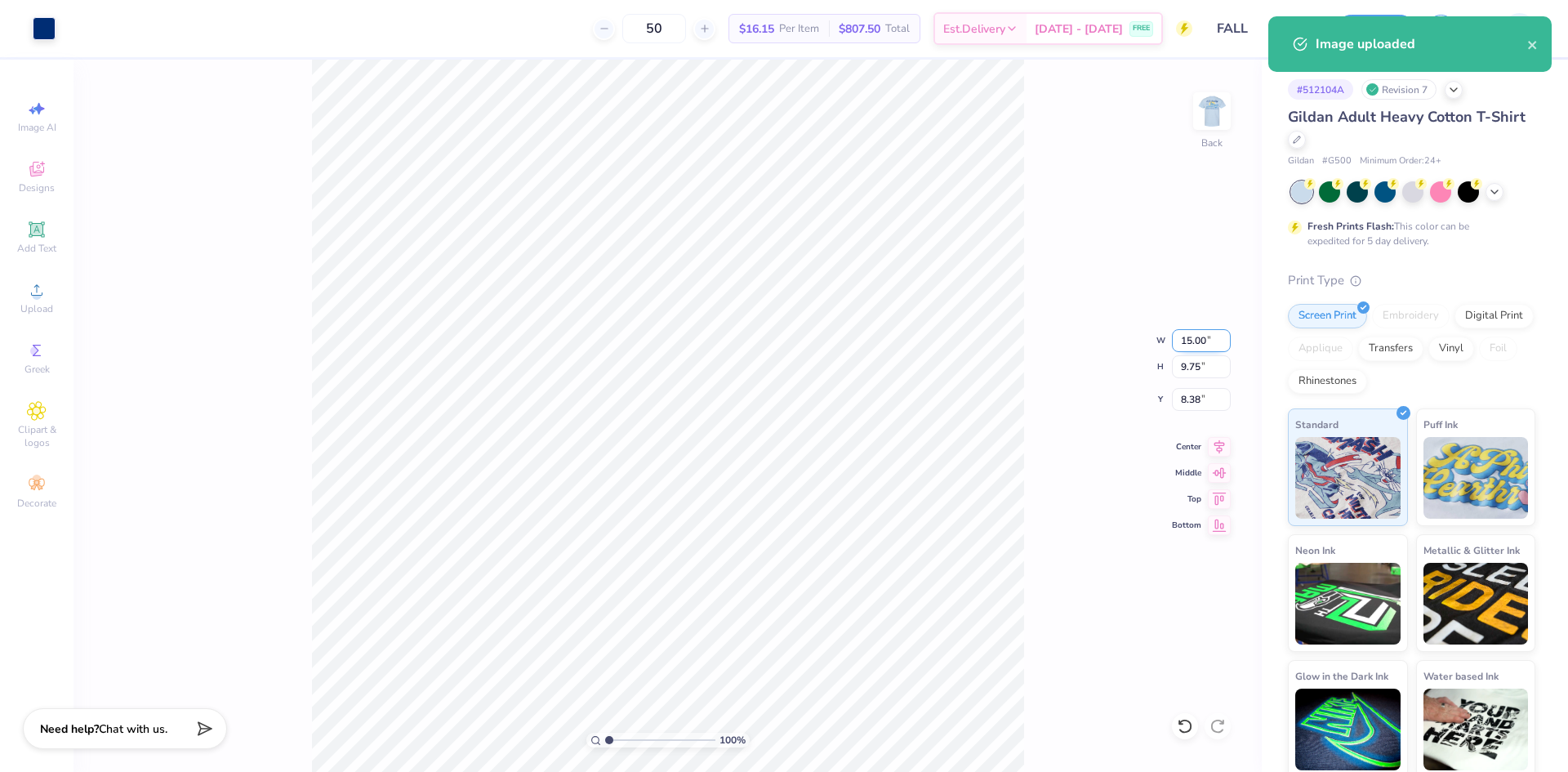
click at [1192, 341] on input "15.00" at bounding box center [1201, 340] width 59 height 22
type input "3.50"
type input "2.27"
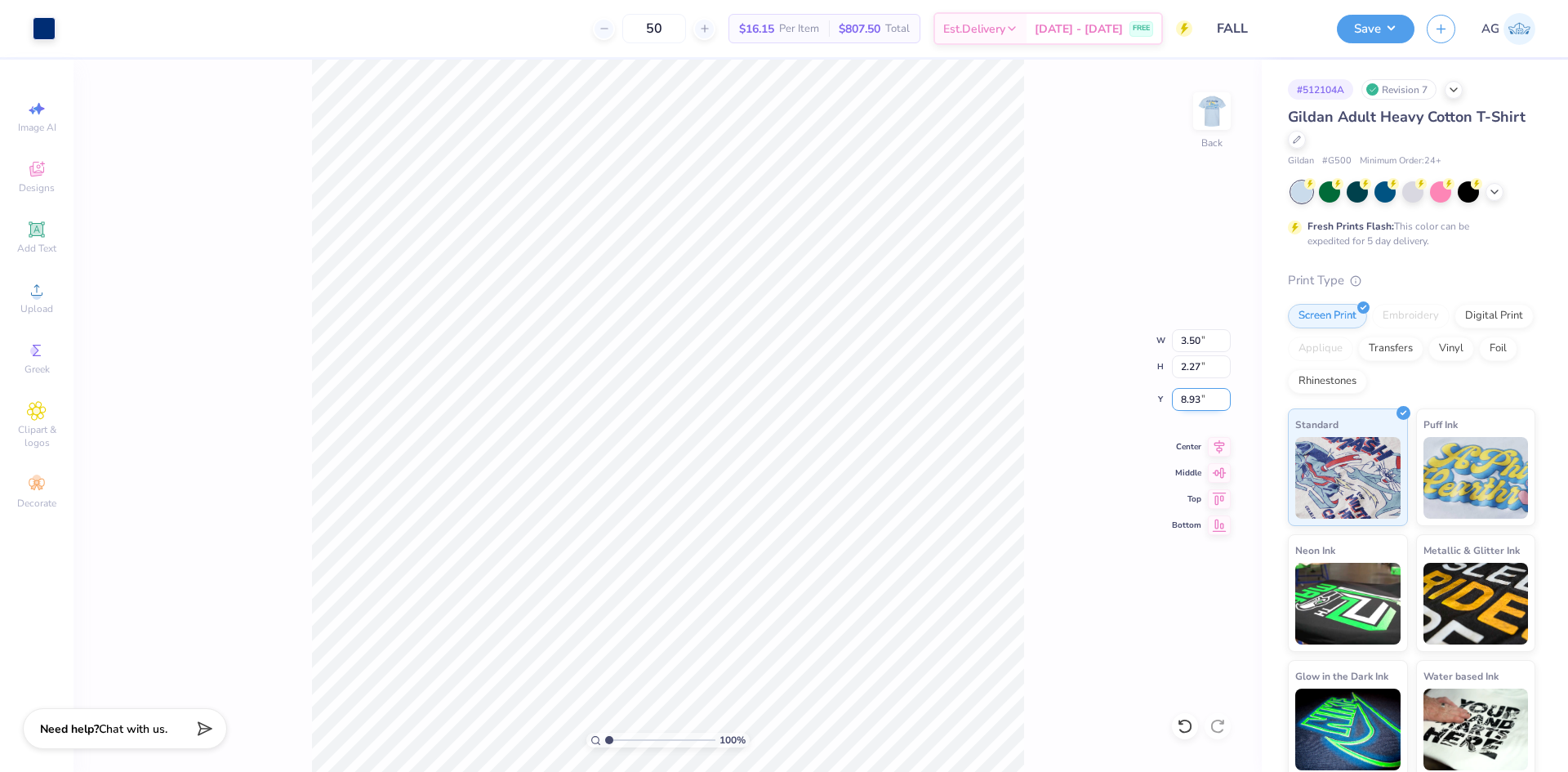
click at [1204, 400] on input "8.93" at bounding box center [1201, 399] width 59 height 22
type input "3.00"
click at [1365, 24] on button "Save" at bounding box center [1375, 26] width 78 height 29
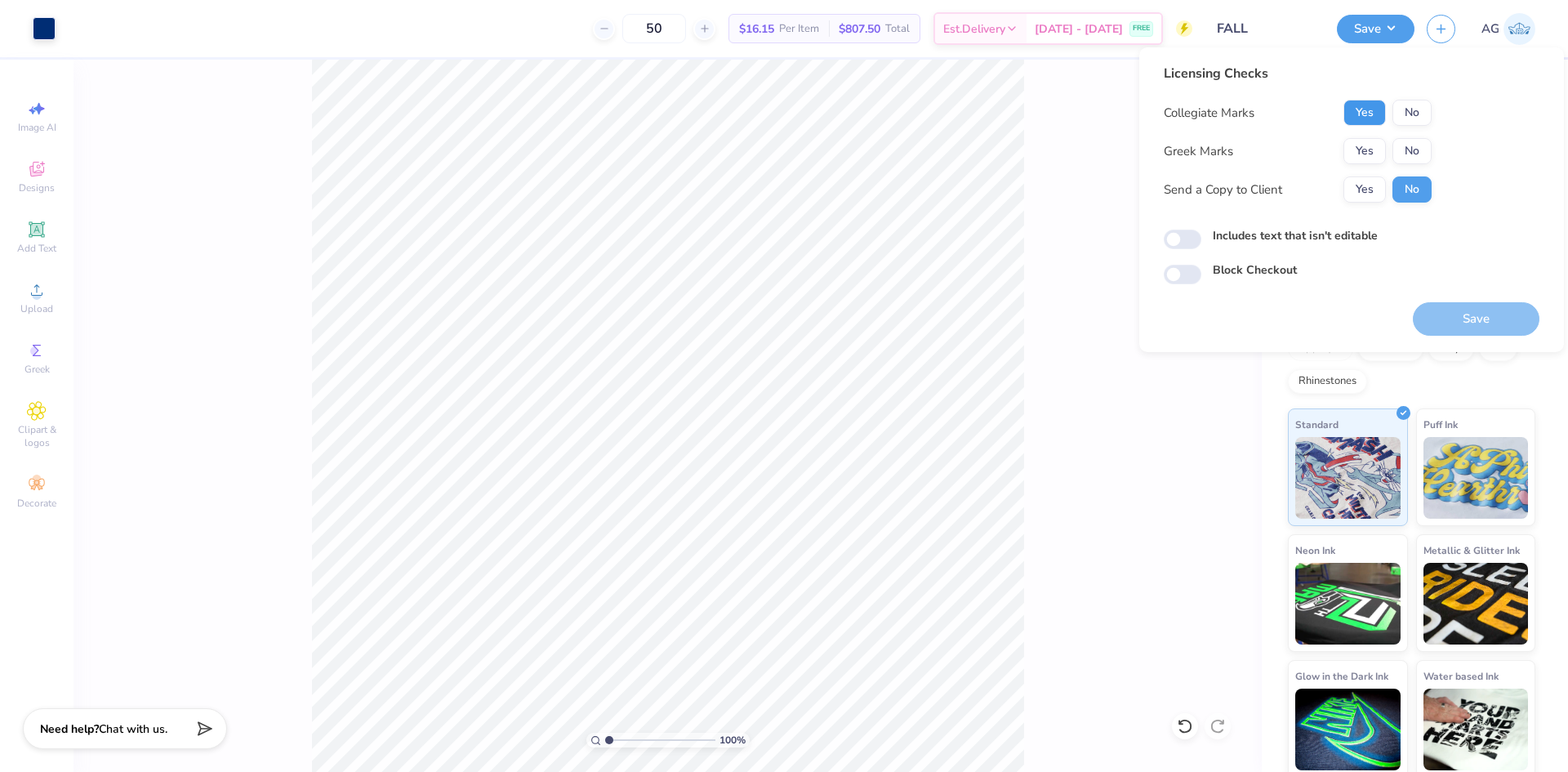
click at [1383, 107] on button "Yes" at bounding box center [1364, 112] width 42 height 26
click at [1427, 138] on button "No" at bounding box center [1412, 151] width 39 height 26
click at [1089, 231] on div "100 % Back" at bounding box center [667, 416] width 1188 height 712
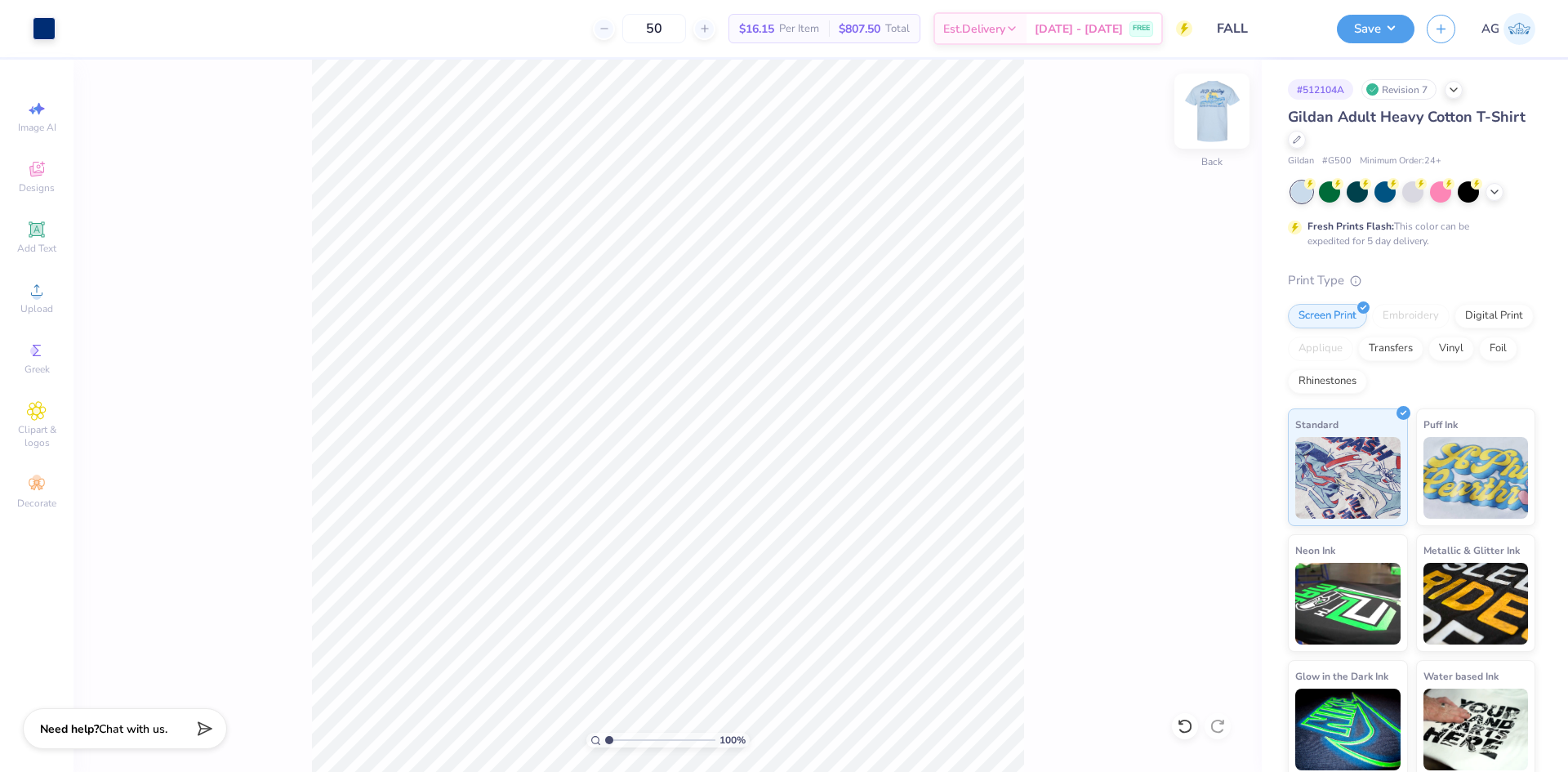
click at [1198, 145] on div "Back" at bounding box center [1211, 121] width 37 height 58
click at [1213, 126] on img at bounding box center [1211, 111] width 33 height 33
drag, startPoint x: 610, startPoint y: 742, endPoint x: 633, endPoint y: 740, distance: 23.1
type input "3.27"
click at [633, 744] on input "range" at bounding box center [660, 740] width 111 height 15
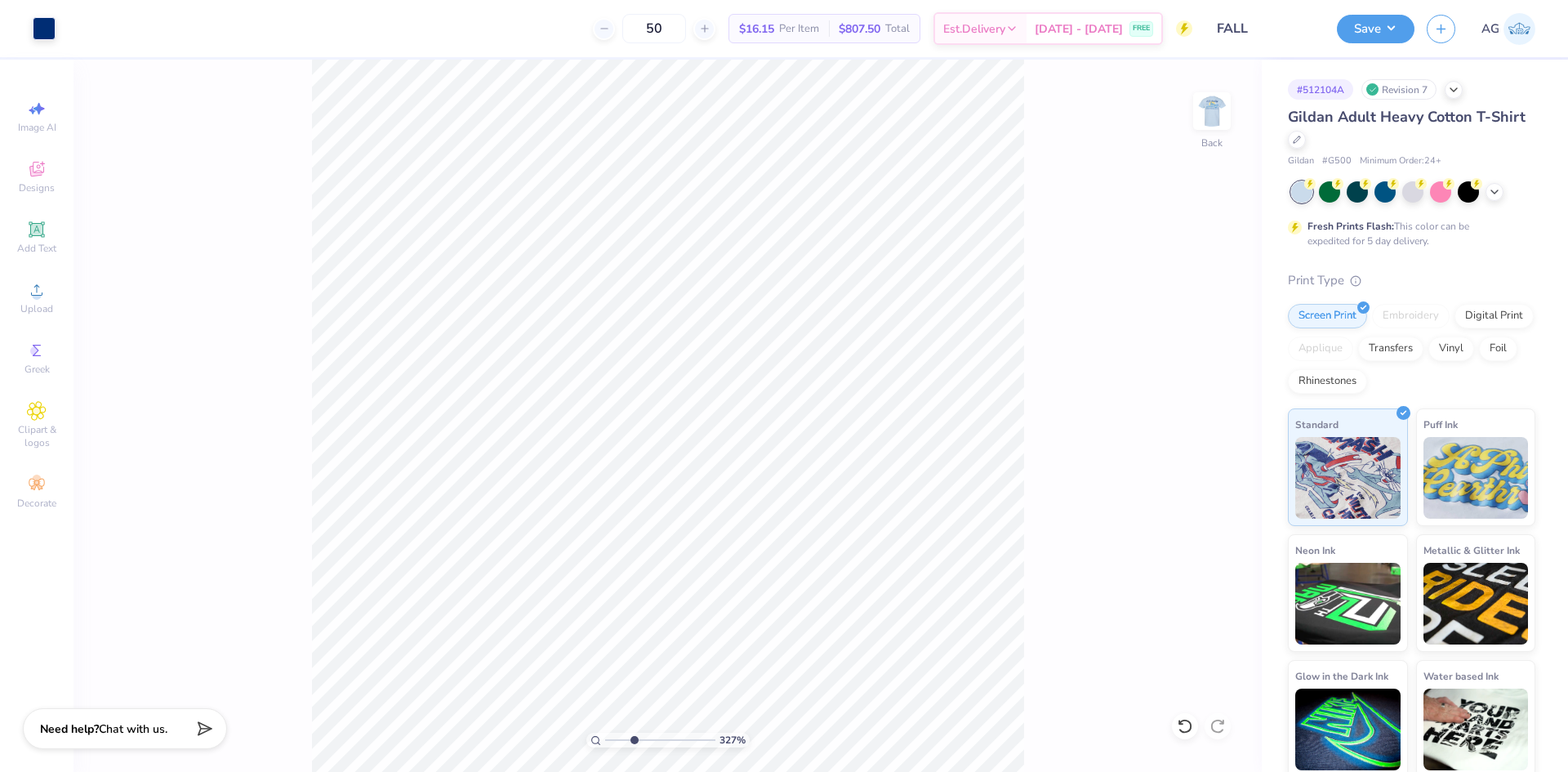
click at [1148, 496] on div "327 % Back" at bounding box center [667, 416] width 1188 height 712
click at [1360, 15] on button "Save" at bounding box center [1375, 26] width 78 height 29
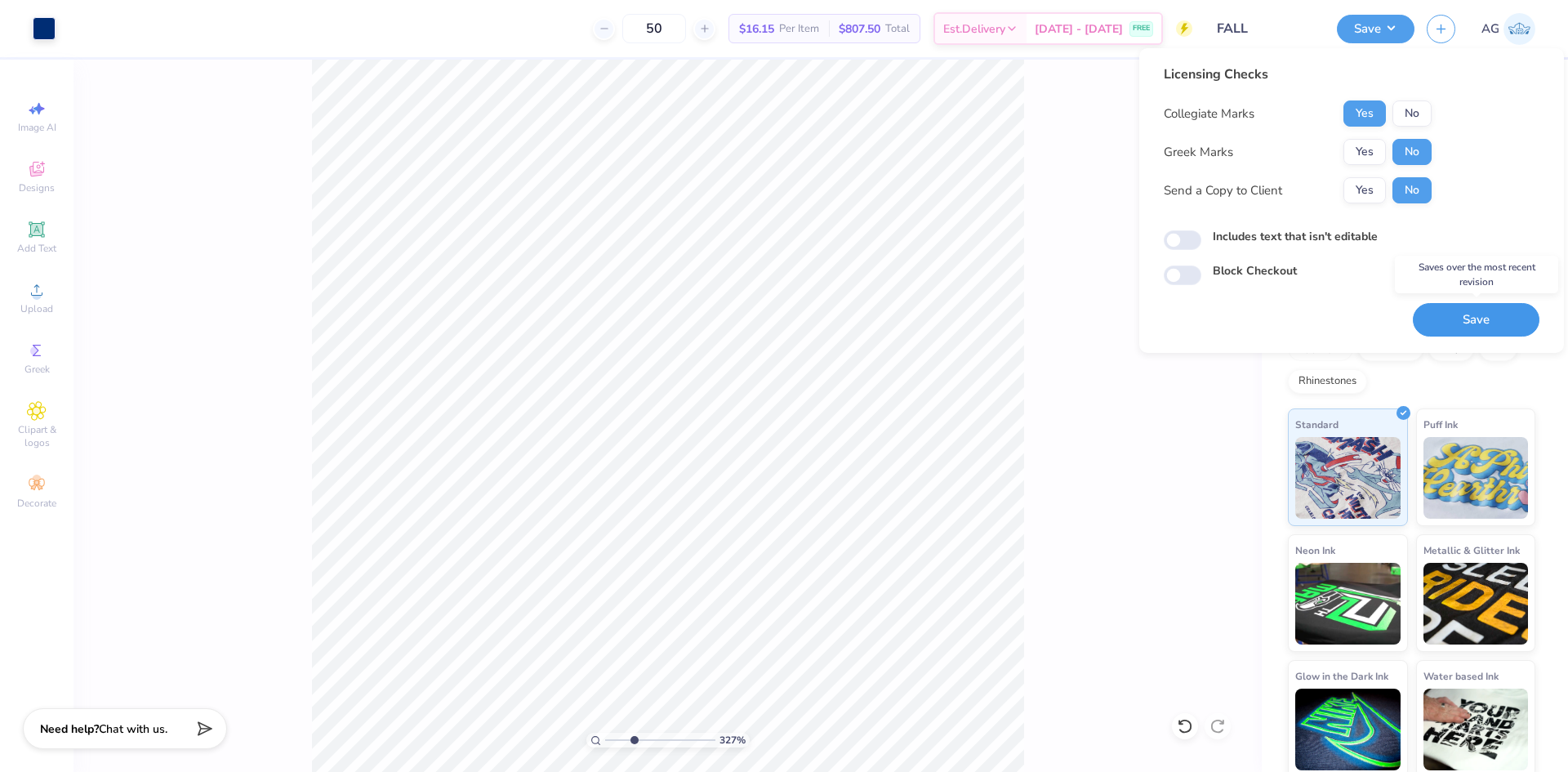
click at [1488, 323] on button "Save" at bounding box center [1475, 319] width 126 height 34
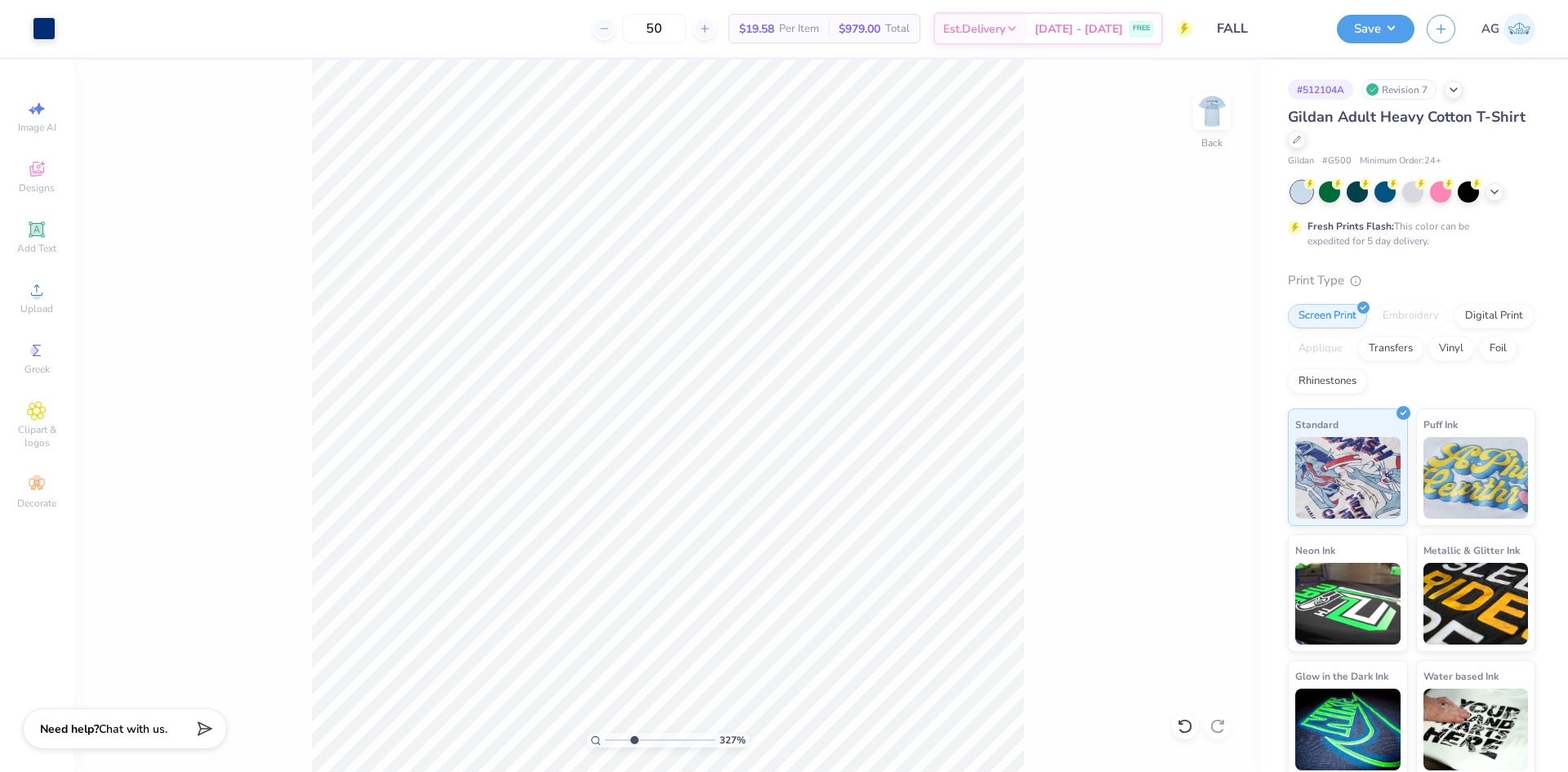
click at [1167, 118] on div "327 % Back" at bounding box center [667, 416] width 1188 height 712
click at [1120, 194] on div "327 % Back" at bounding box center [667, 416] width 1188 height 712
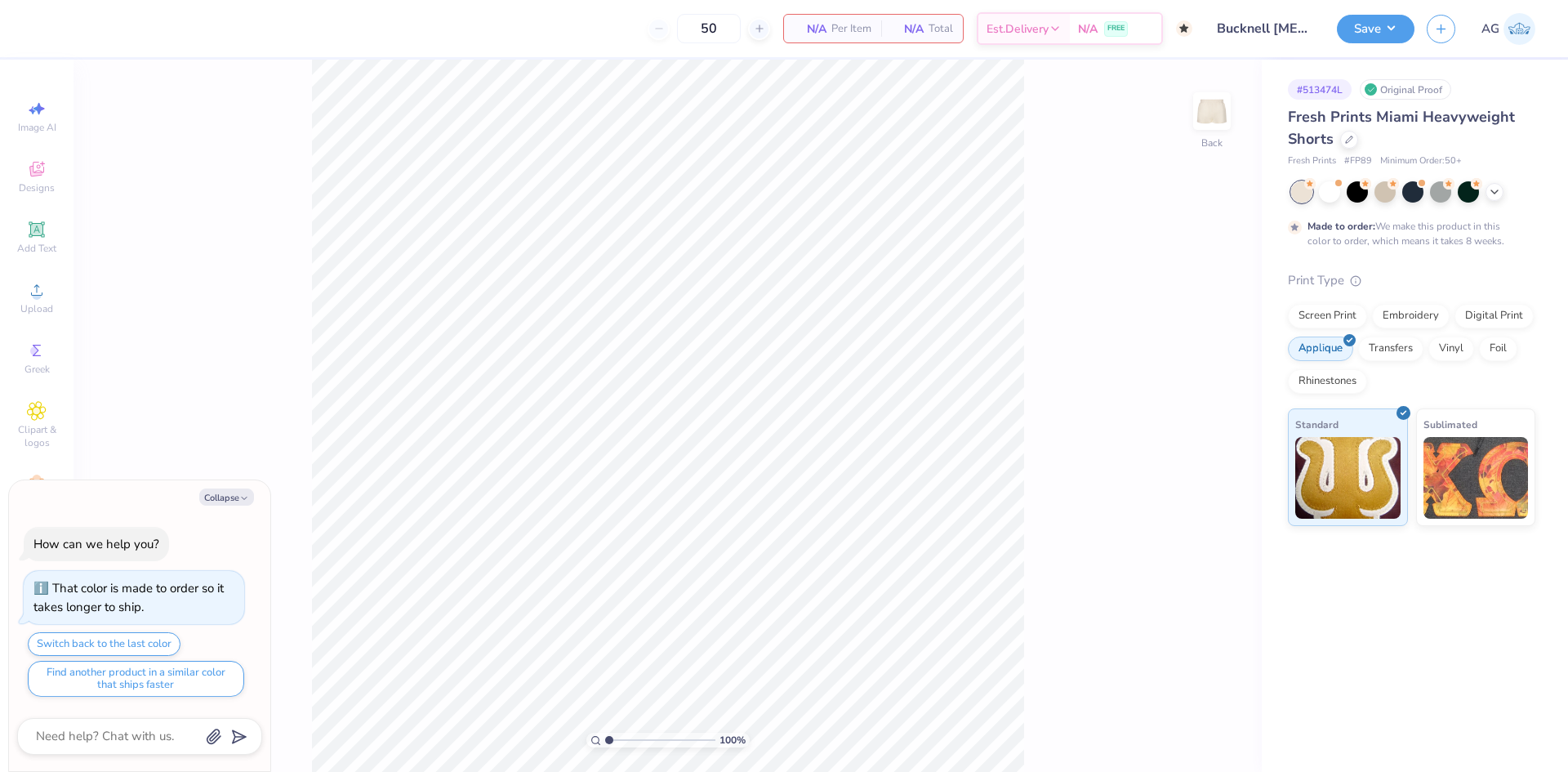
drag, startPoint x: 1140, startPoint y: 390, endPoint x: 185, endPoint y: 374, distance: 955.1
click at [1140, 390] on div "100 % Back" at bounding box center [667, 416] width 1188 height 712
click at [1172, 377] on div "100 % Back" at bounding box center [667, 416] width 1188 height 712
type textarea "x"
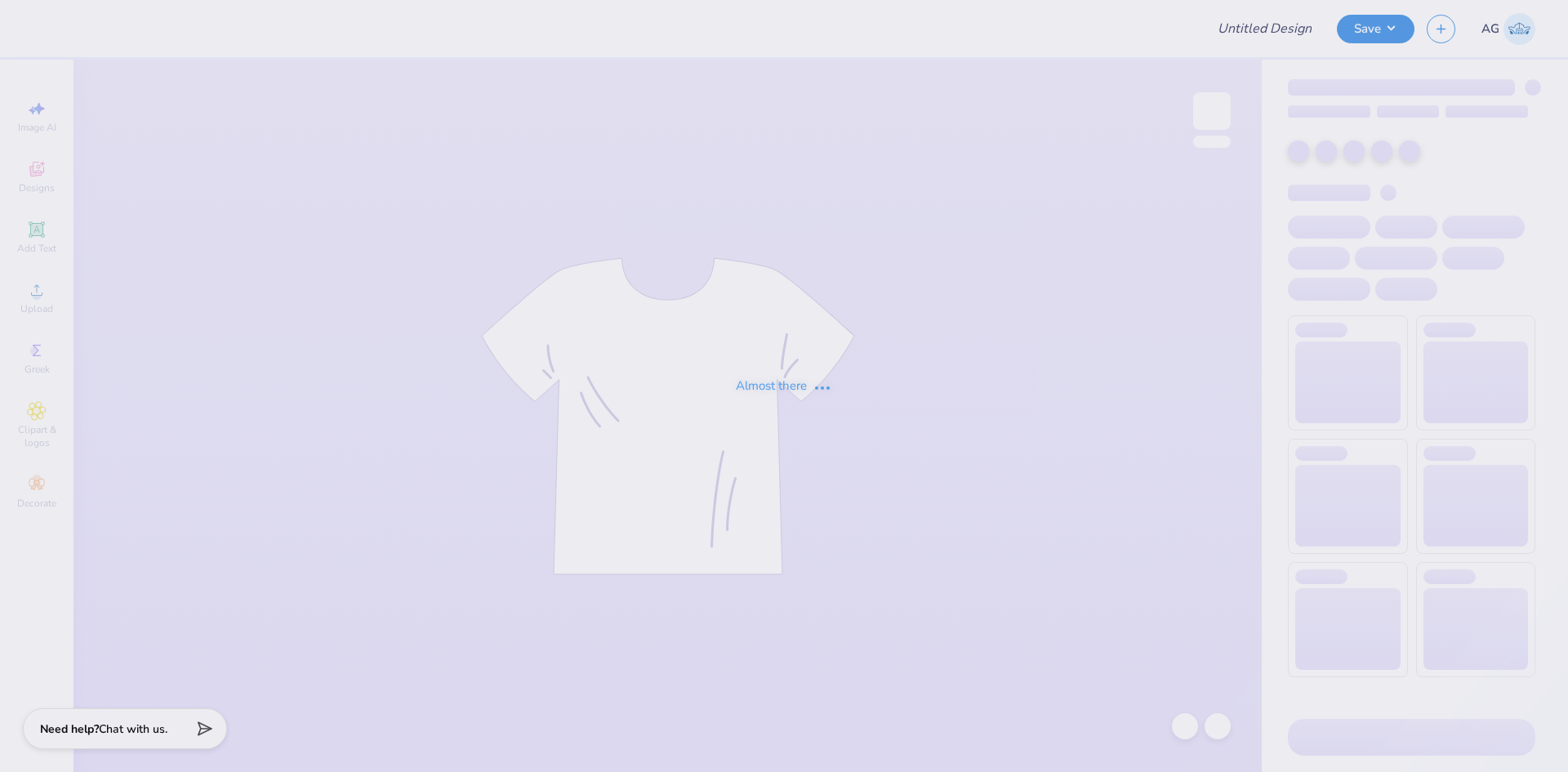
type input "The Culinary Club - Merch"
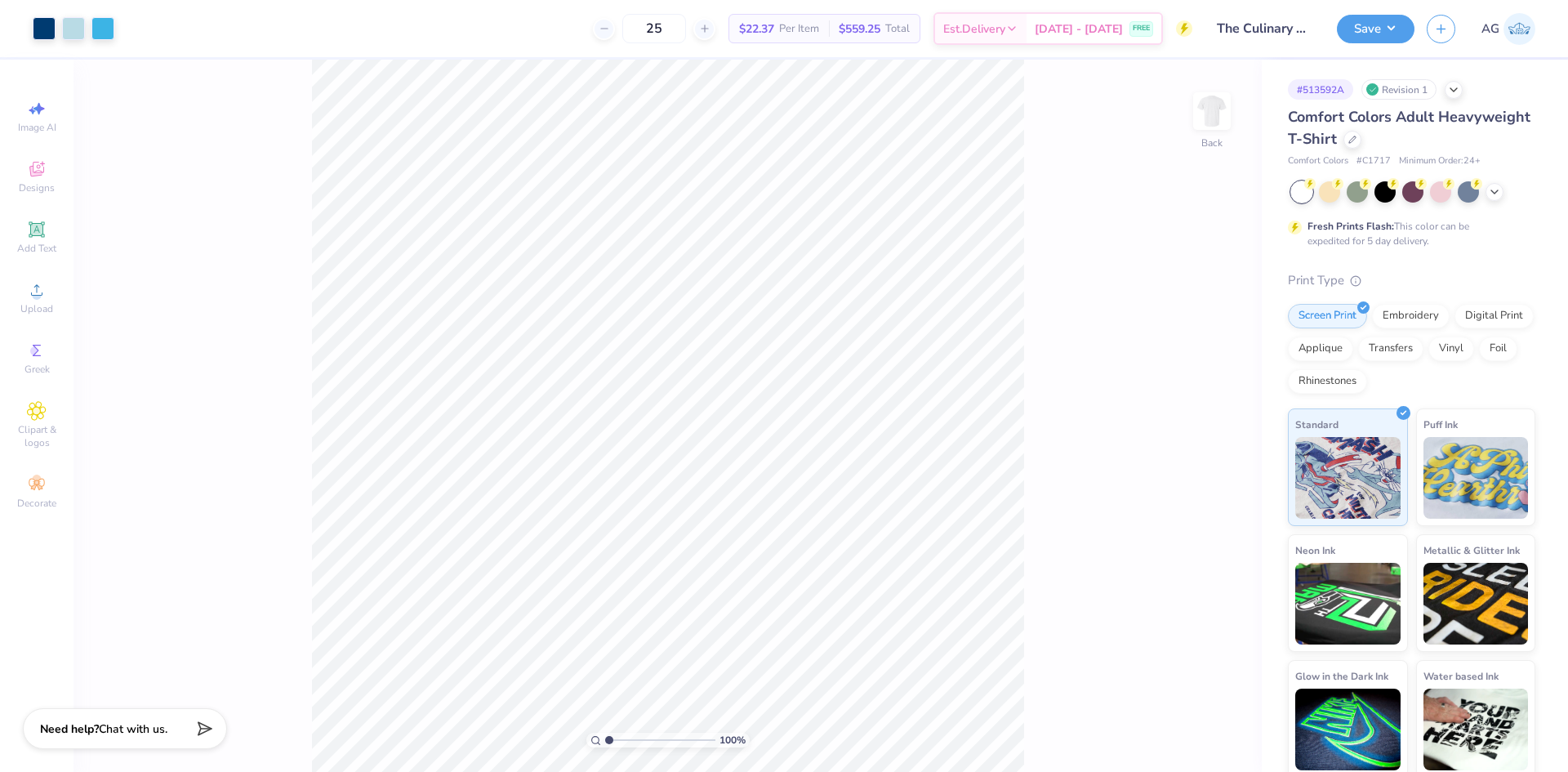
click at [1143, 101] on div "100 % Back" at bounding box center [667, 416] width 1188 height 712
click at [1382, 23] on button "Save" at bounding box center [1375, 26] width 78 height 29
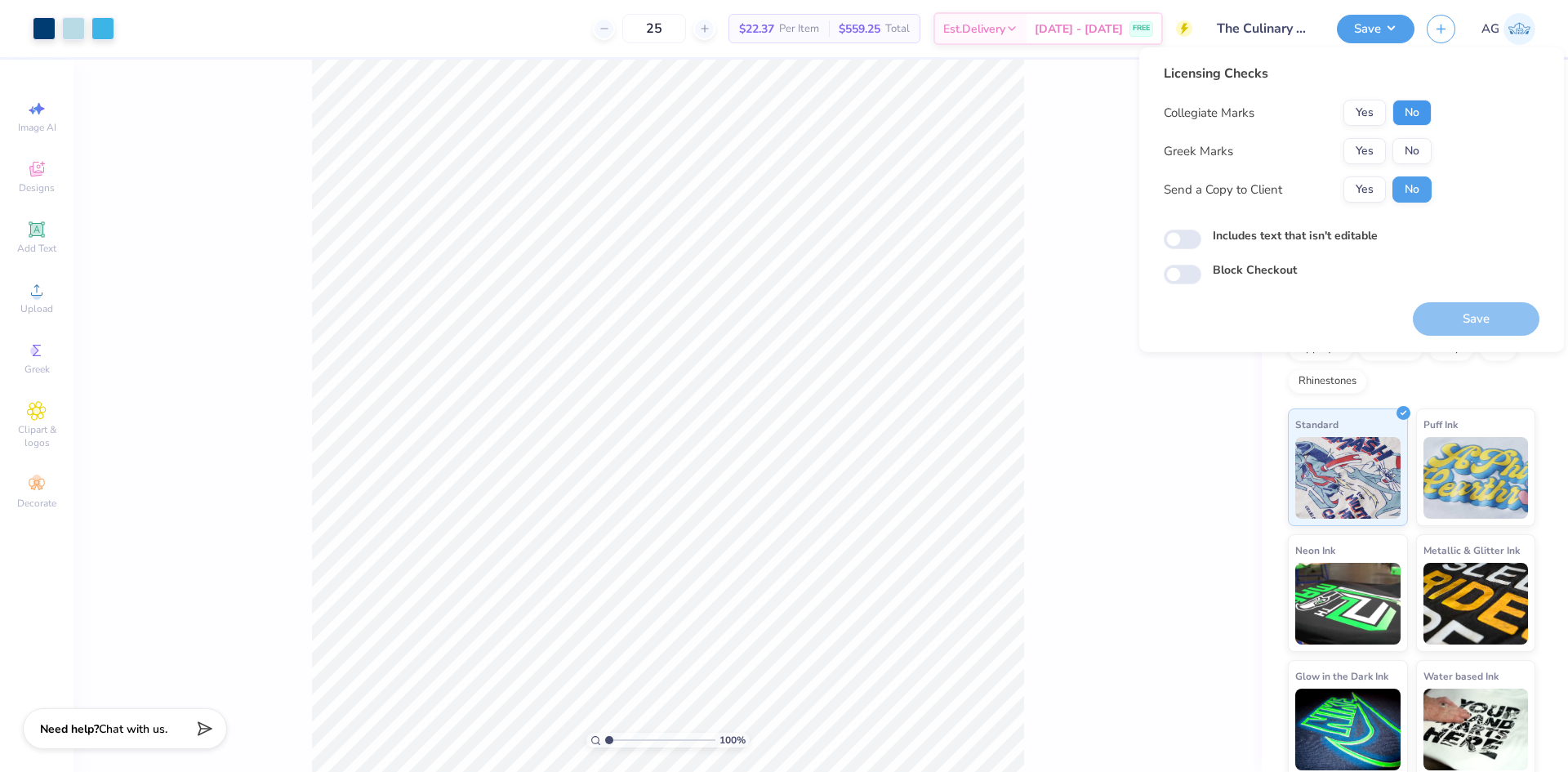
click at [1418, 115] on button "No" at bounding box center [1412, 112] width 39 height 26
click at [1424, 136] on div "Collegiate Marks Yes No Greek Marks Yes No Send a Copy to Client Yes No" at bounding box center [1297, 151] width 268 height 103
click at [1424, 144] on button "No" at bounding box center [1412, 151] width 39 height 26
click at [1171, 245] on input "Includes text that isn't editable" at bounding box center [1182, 239] width 37 height 20
checkbox input "true"
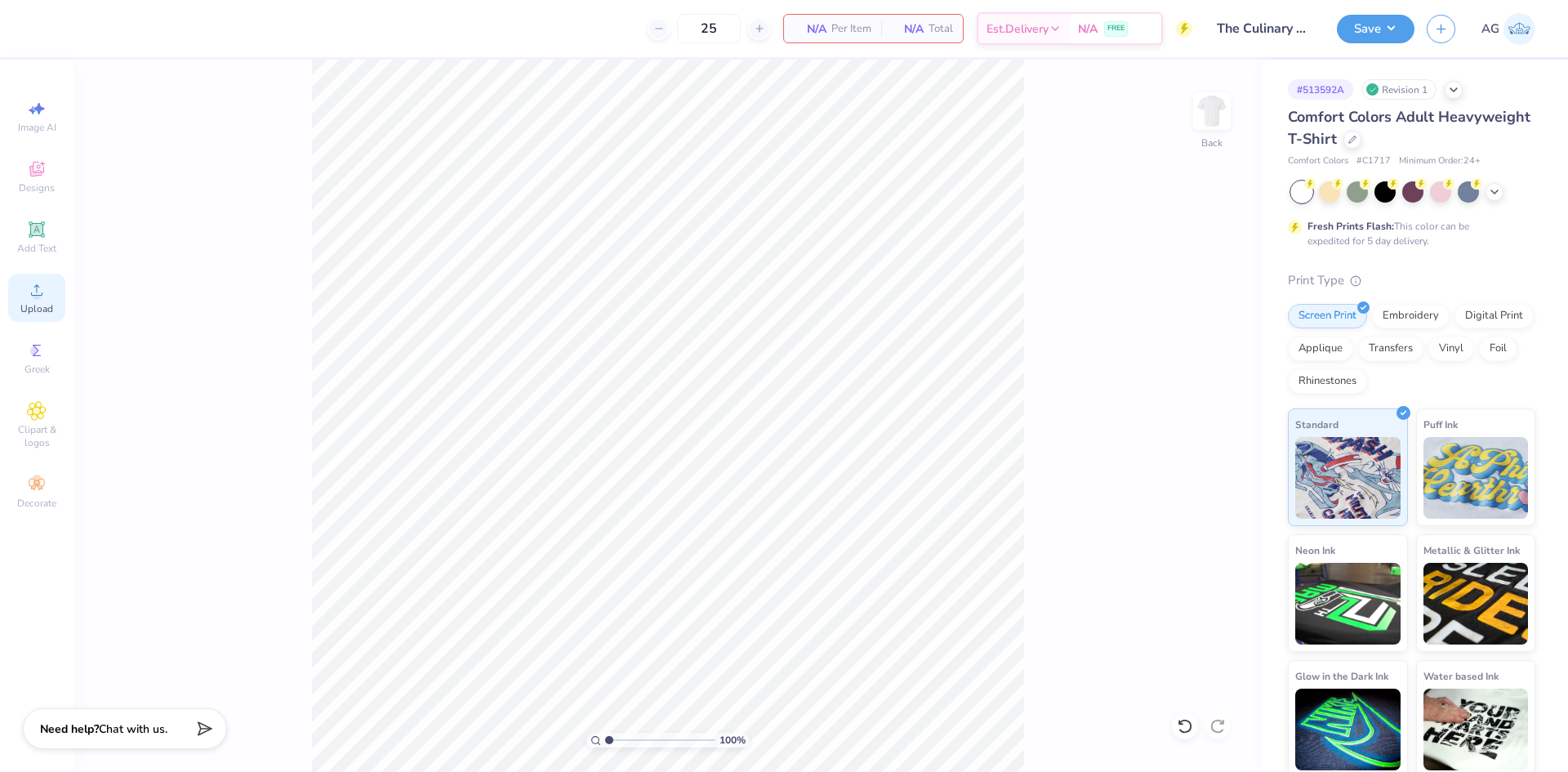
click at [37, 286] on icon at bounding box center [37, 290] width 11 height 11
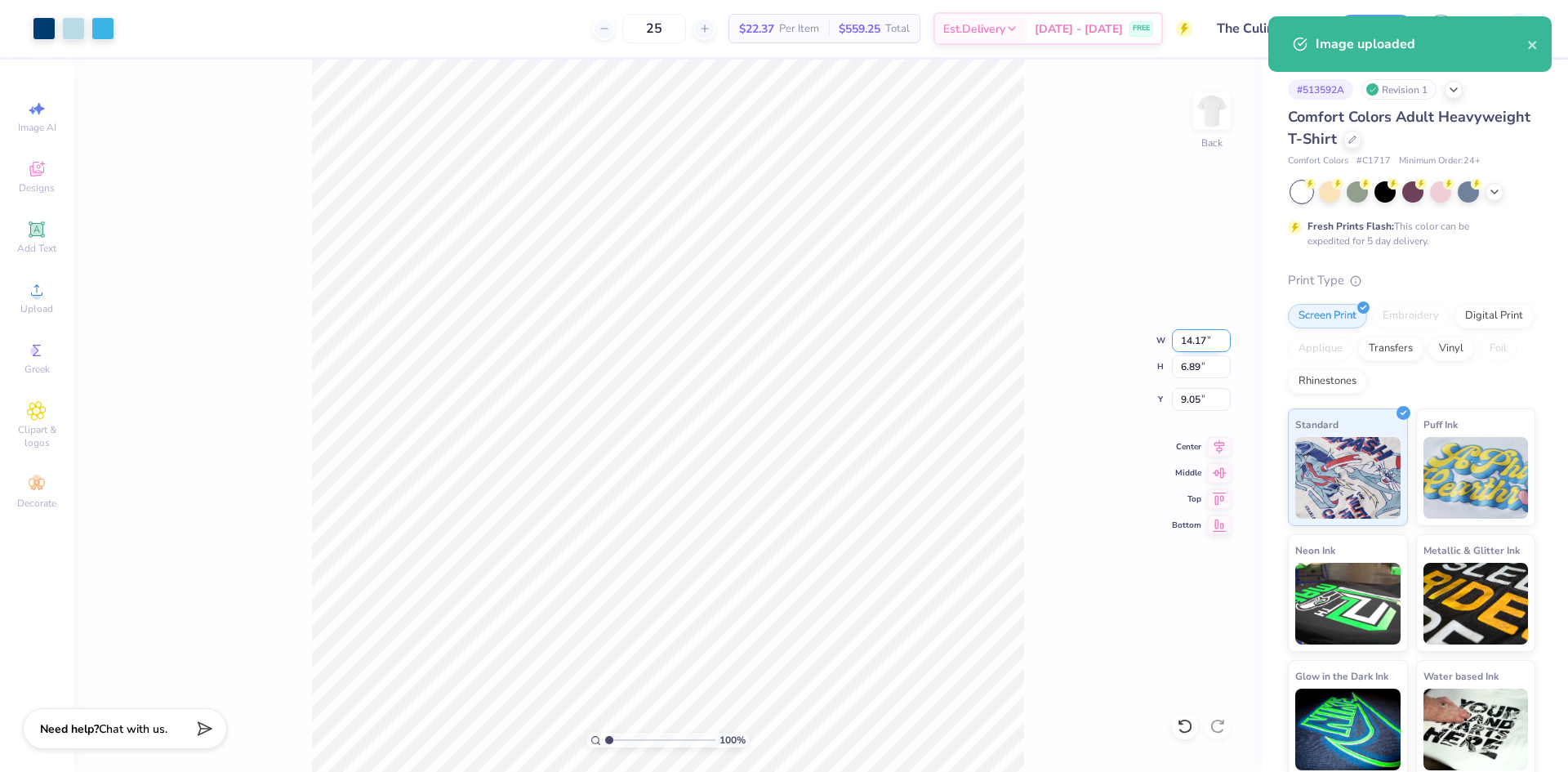
click at [1200, 343] on input "14.17" at bounding box center [1201, 340] width 59 height 22
type input "12.00"
type input "5.84"
click at [1202, 365] on input "5.84" at bounding box center [1201, 366] width 59 height 22
click at [1199, 402] on input "9.58" at bounding box center [1201, 399] width 59 height 22
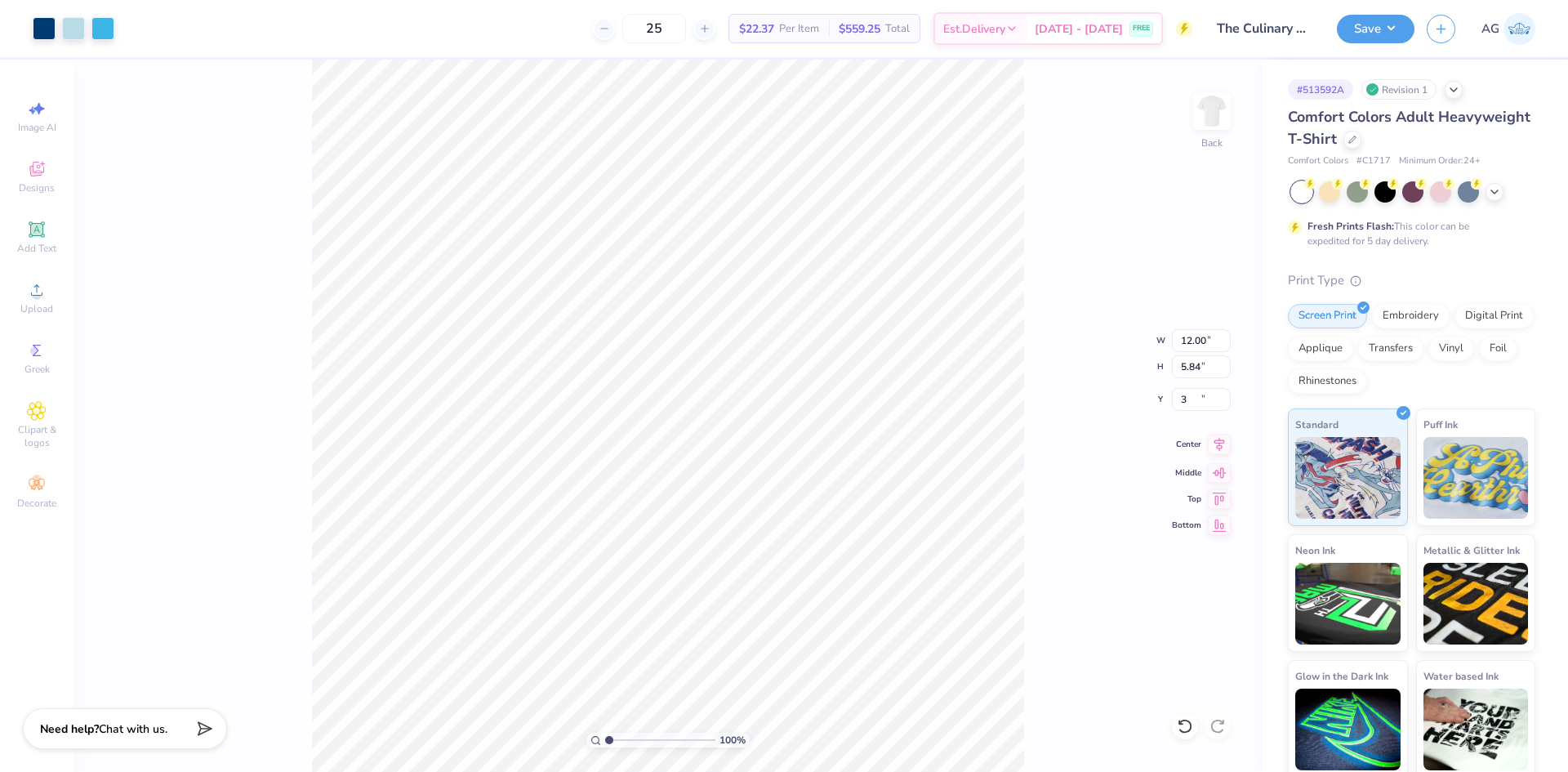
type input "3.00"
click at [1216, 444] on icon at bounding box center [1219, 444] width 22 height 20
click at [1391, 35] on button "Save" at bounding box center [1375, 26] width 78 height 29
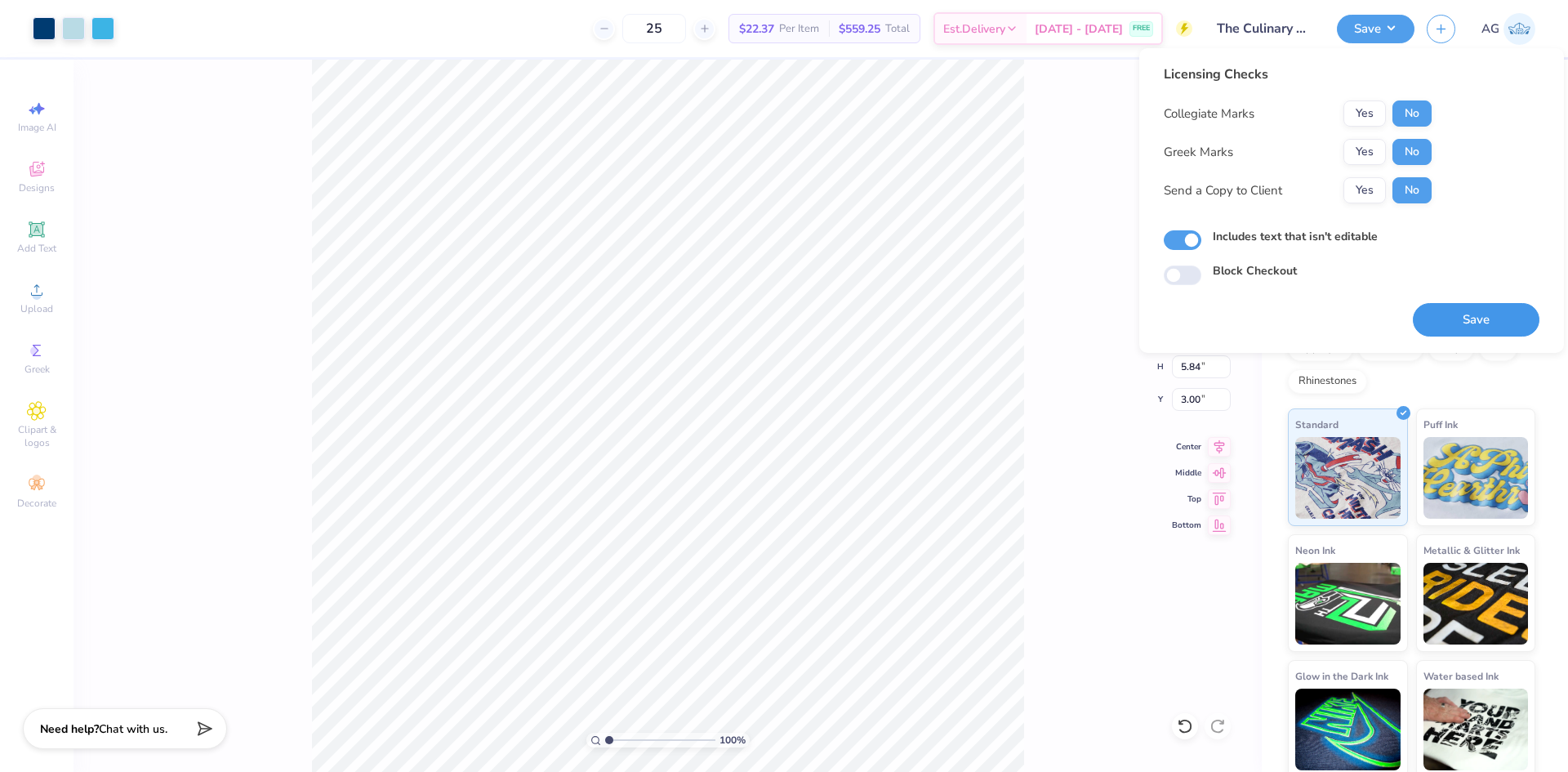
click at [1459, 318] on button "Save" at bounding box center [1475, 319] width 126 height 34
